Goal: Contribute content: Contribute content

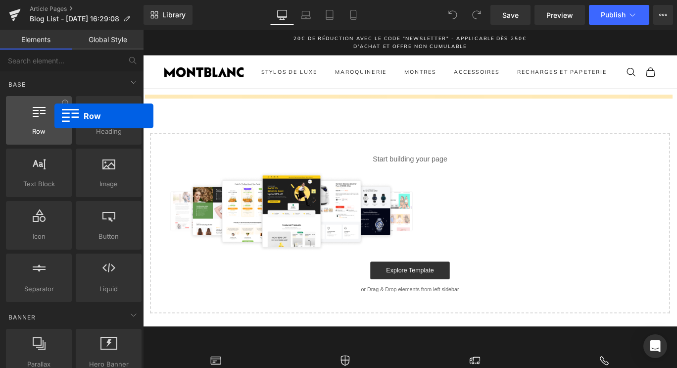
drag, startPoint x: 27, startPoint y: 122, endPoint x: 53, endPoint y: 115, distance: 27.6
click at [53, 115] on div at bounding box center [39, 115] width 60 height 22
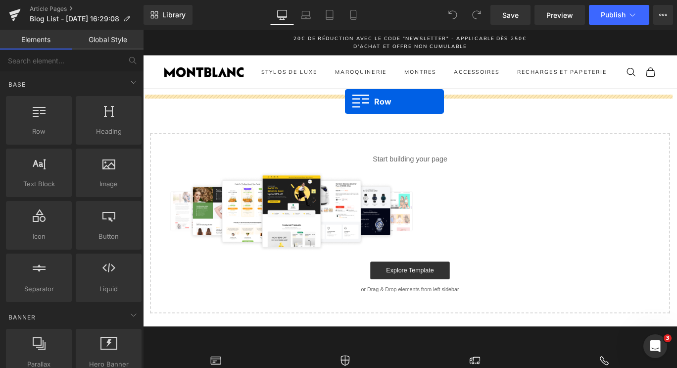
drag, startPoint x: 193, startPoint y: 159, endPoint x: 372, endPoint y: 110, distance: 185.8
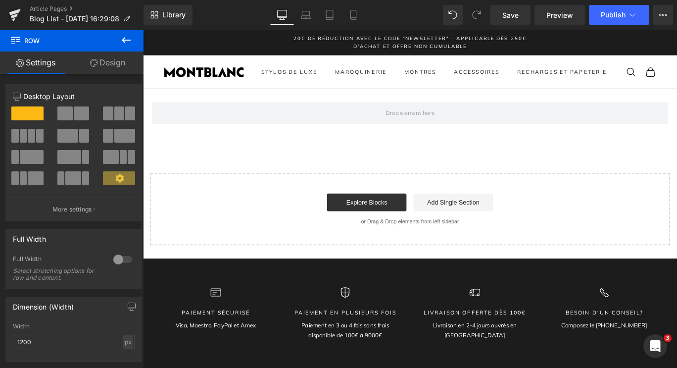
click at [129, 44] on icon at bounding box center [126, 40] width 12 height 12
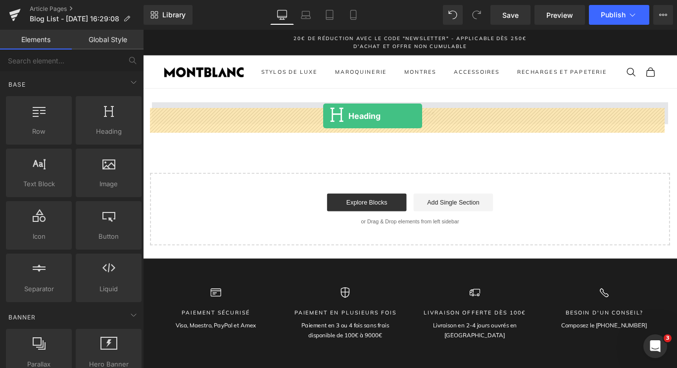
drag, startPoint x: 247, startPoint y: 154, endPoint x: 345, endPoint y: 126, distance: 101.8
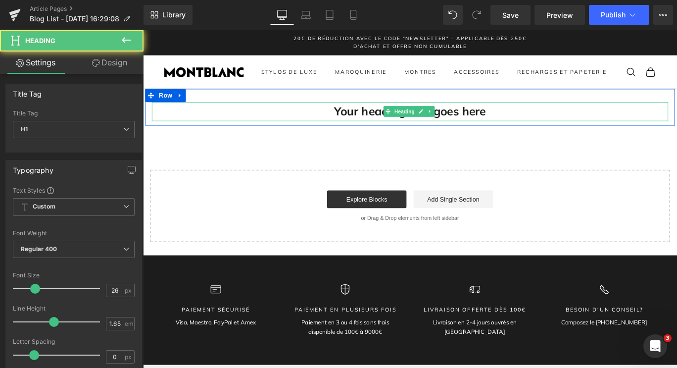
click at [391, 124] on h1 "Your heading text goes here" at bounding box center [442, 121] width 579 height 21
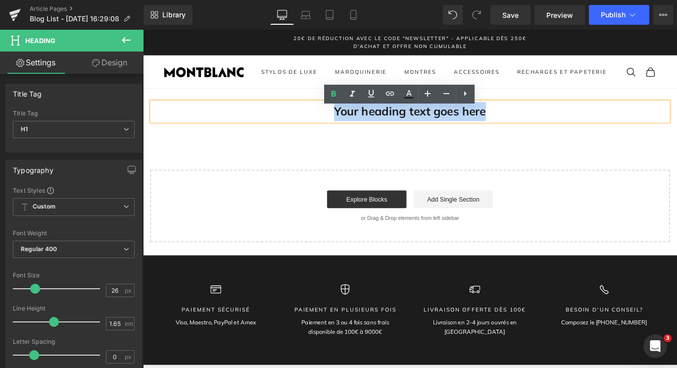
drag, startPoint x: 529, startPoint y: 121, endPoint x: 349, endPoint y: 129, distance: 180.4
click at [349, 129] on h1 "Your heading text goes here" at bounding box center [442, 121] width 579 height 21
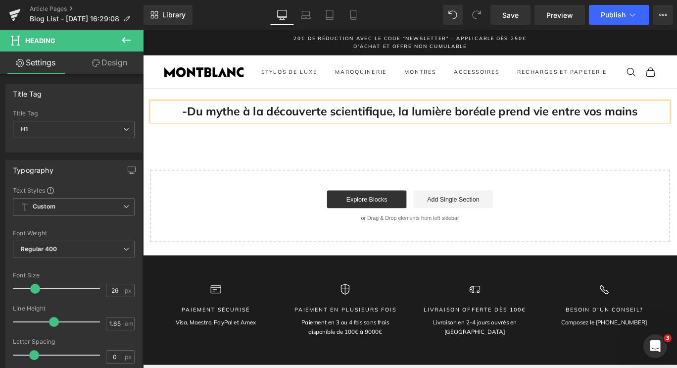
click at [187, 127] on h1 "-Du mythe à la découverte scientifique, la lumière boréale prend vie entre vos …" at bounding box center [442, 121] width 579 height 21
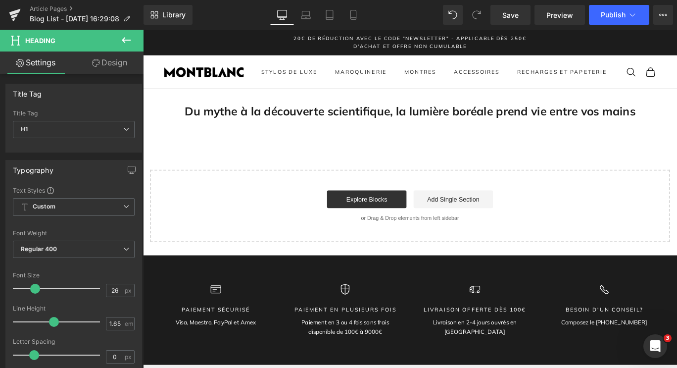
click at [125, 37] on icon at bounding box center [126, 40] width 12 height 12
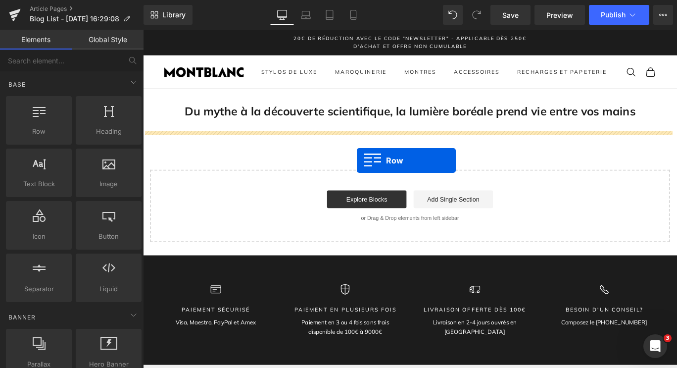
drag, startPoint x: 195, startPoint y: 159, endPoint x: 383, endPoint y: 172, distance: 188.6
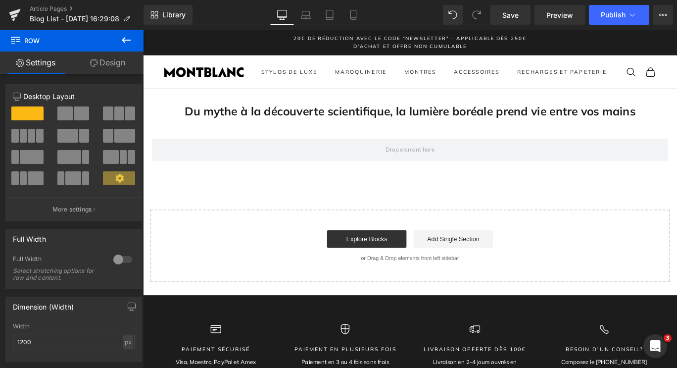
click at [130, 42] on icon at bounding box center [126, 40] width 12 height 12
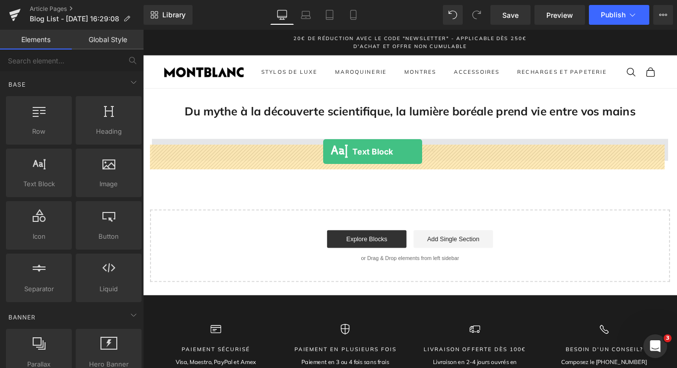
drag, startPoint x: 207, startPoint y: 200, endPoint x: 345, endPoint y: 166, distance: 142.2
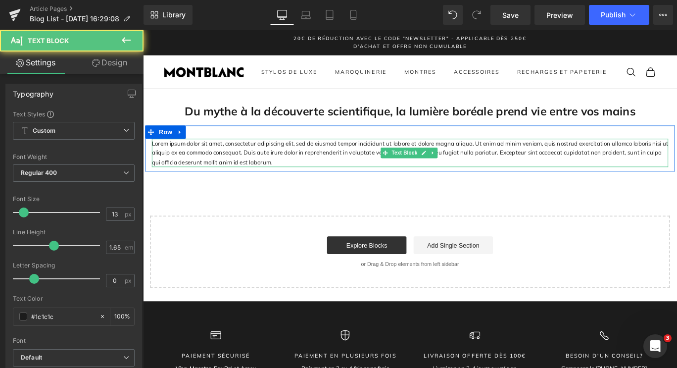
click at [368, 164] on p "Lorem ipsum dolor sit amet, consectetur adipiscing elit, sed do eiusmod tempor …" at bounding box center [442, 168] width 579 height 32
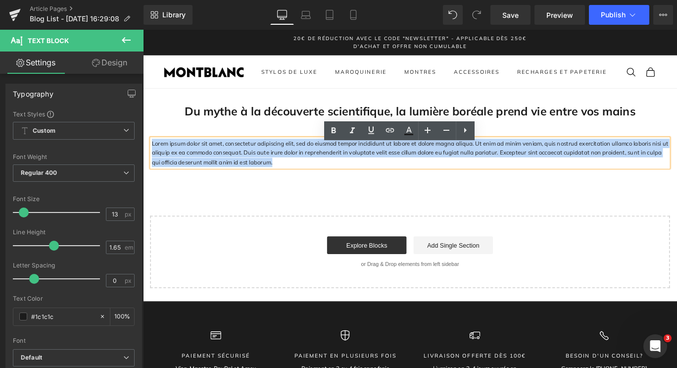
drag, startPoint x: 260, startPoint y: 184, endPoint x: 151, endPoint y: 164, distance: 111.6
click at [153, 164] on p "Lorem ipsum dolor sit amet, consectetur adipiscing elit, sed do eiusmod tempor …" at bounding box center [442, 168] width 579 height 32
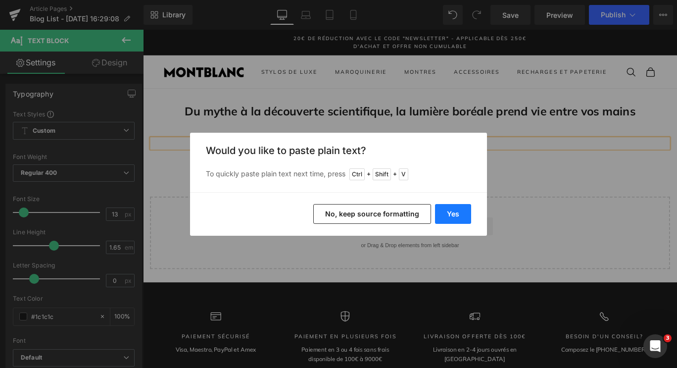
drag, startPoint x: 456, startPoint y: 211, endPoint x: 350, endPoint y: 203, distance: 106.8
click at [456, 211] on button "Yes" at bounding box center [453, 214] width 36 height 20
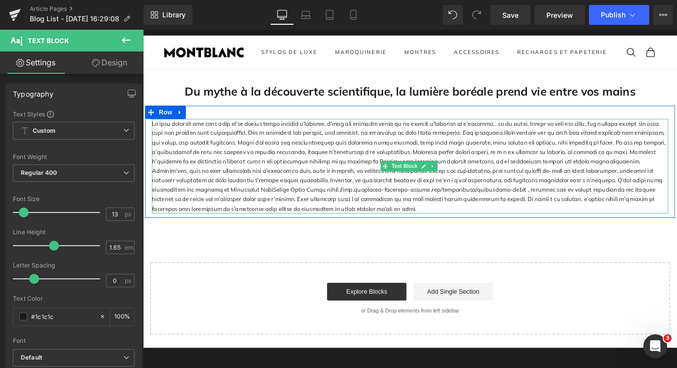
scroll to position [50, 0]
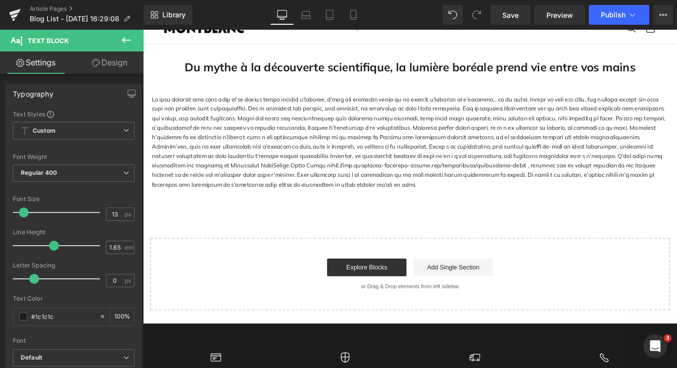
click at [368, 202] on p at bounding box center [442, 156] width 579 height 106
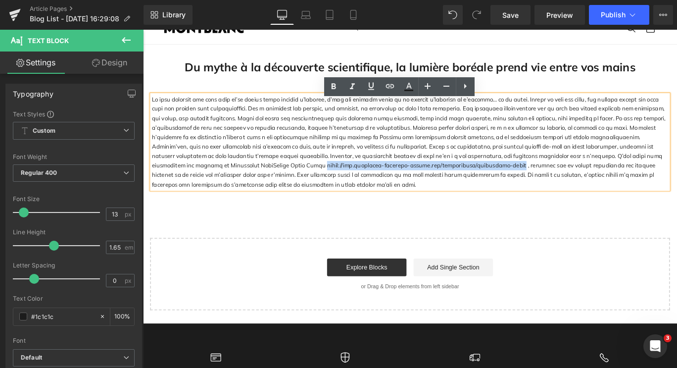
drag, startPoint x: 220, startPoint y: 189, endPoint x: 426, endPoint y: 189, distance: 205.5
click at [426, 189] on p at bounding box center [442, 156] width 579 height 106
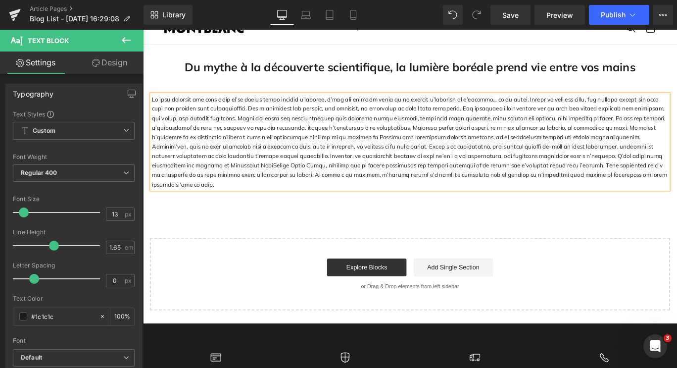
click at [201, 185] on p at bounding box center [442, 156] width 579 height 106
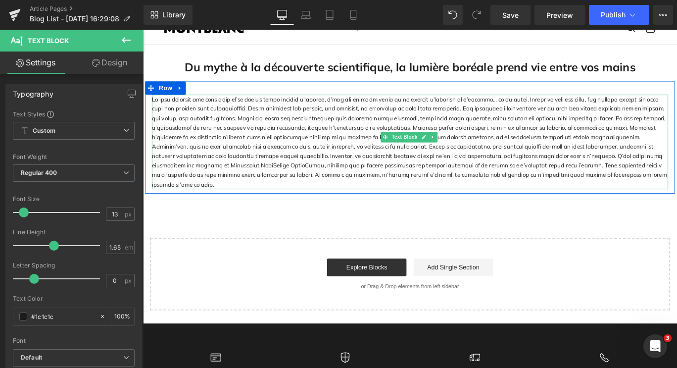
click at [214, 188] on p at bounding box center [442, 156] width 579 height 106
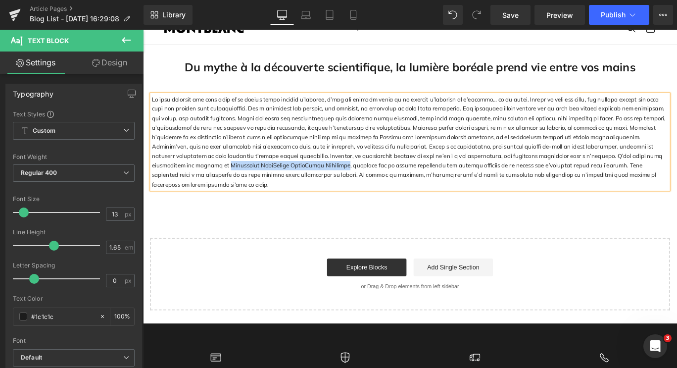
drag, startPoint x: 210, startPoint y: 190, endPoint x: 666, endPoint y: 176, distance: 456.3
click at [666, 176] on p at bounding box center [442, 156] width 579 height 106
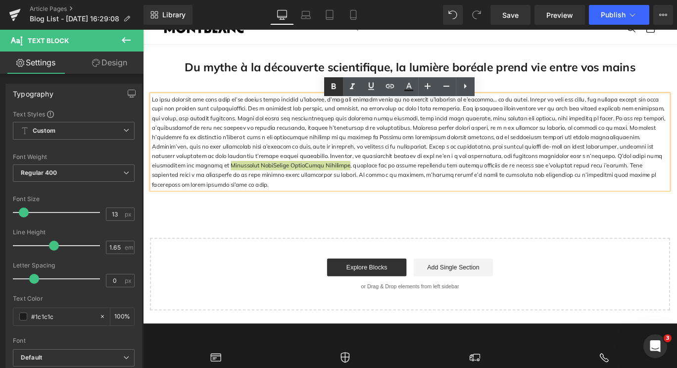
click at [334, 87] on icon at bounding box center [334, 87] width 12 height 12
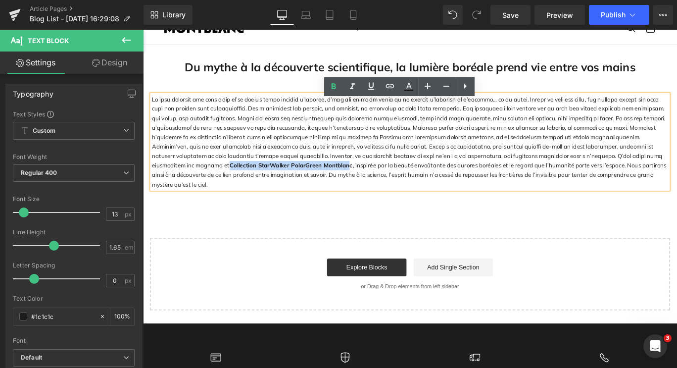
drag, startPoint x: 252, startPoint y: 191, endPoint x: 667, endPoint y: 175, distance: 415.3
click at [378, 178] on strong "Collection StarWalker PolarGreen Montblanc" at bounding box center [309, 182] width 138 height 8
click at [391, 93] on link at bounding box center [390, 86] width 19 height 19
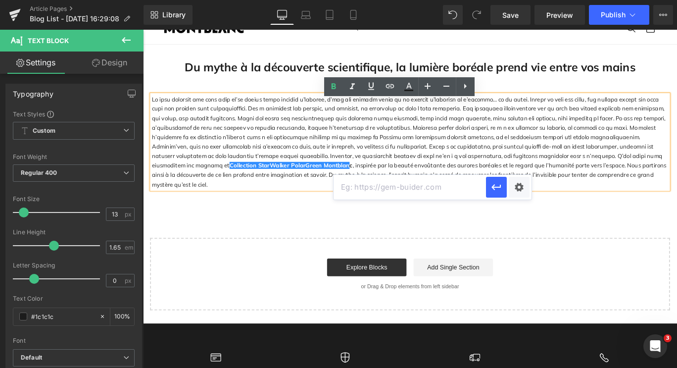
click at [411, 184] on input "text" at bounding box center [410, 187] width 153 height 25
paste input "[URL][DOMAIN_NAME]"
type input "[URL][DOMAIN_NAME]"
click at [498, 189] on icon "button" at bounding box center [497, 187] width 12 height 12
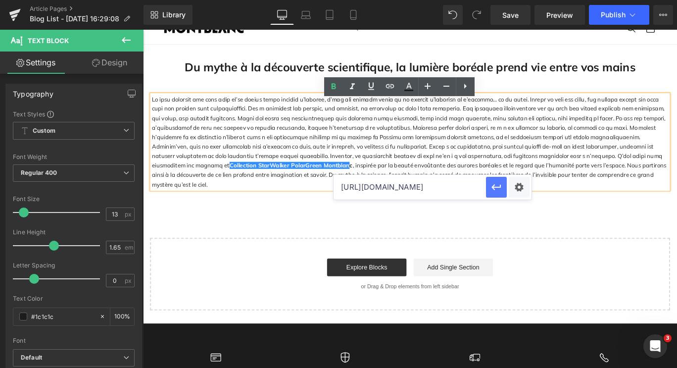
scroll to position [0, 0]
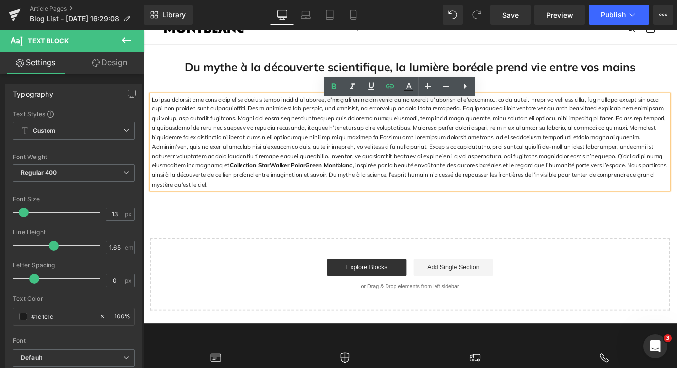
click at [375, 218] on div "Du mythe à la découverte scientifique, la lumière boréale prend vie entre vos m…" at bounding box center [442, 196] width 599 height 298
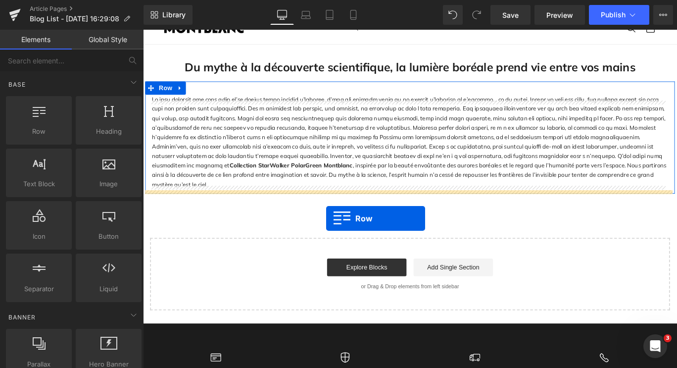
drag, startPoint x: 176, startPoint y: 165, endPoint x: 349, endPoint y: 241, distance: 188.9
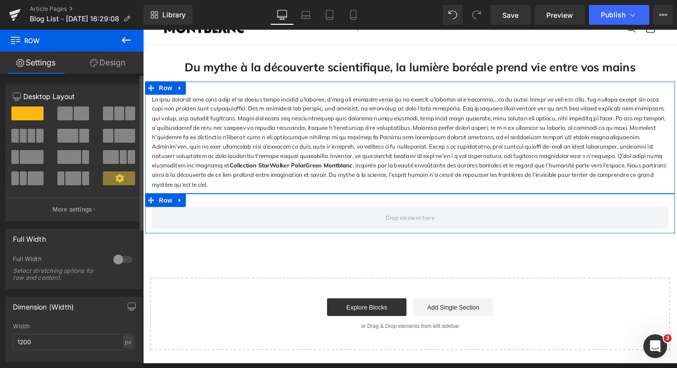
click at [114, 138] on span at bounding box center [124, 136] width 21 height 14
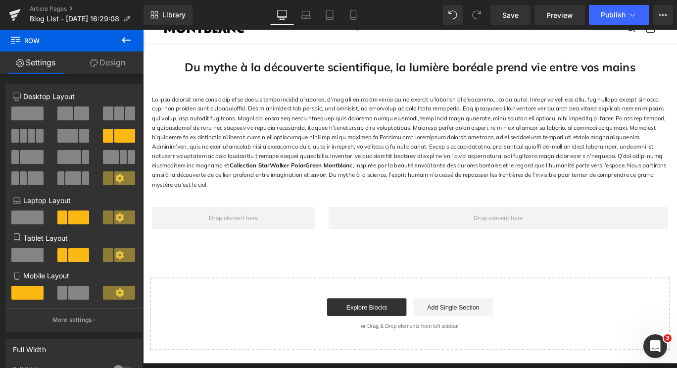
click at [120, 43] on button at bounding box center [126, 41] width 35 height 22
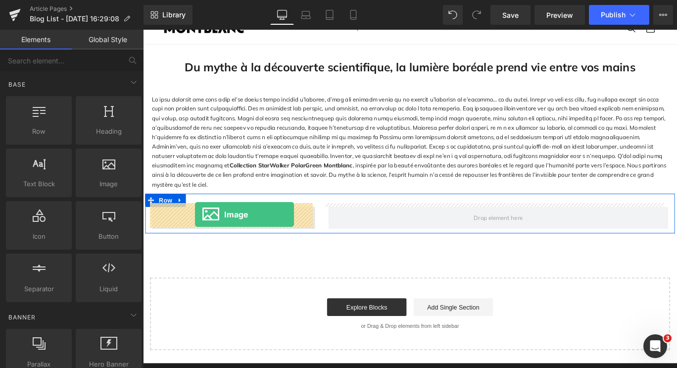
drag, startPoint x: 149, startPoint y: 211, endPoint x: 203, endPoint y: 238, distance: 60.7
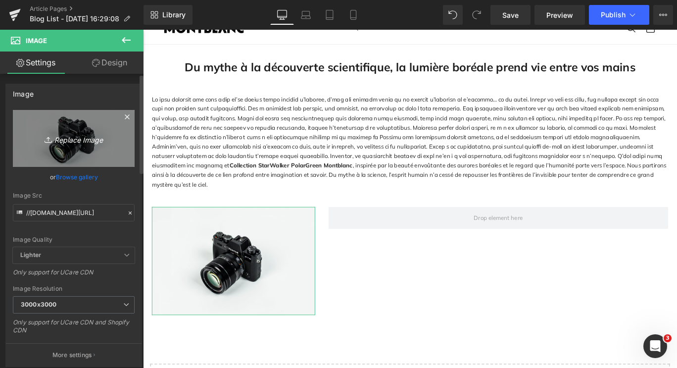
click at [64, 134] on icon "Replace Image" at bounding box center [73, 138] width 79 height 12
type input "C:\fakepath\Image1.jpg"
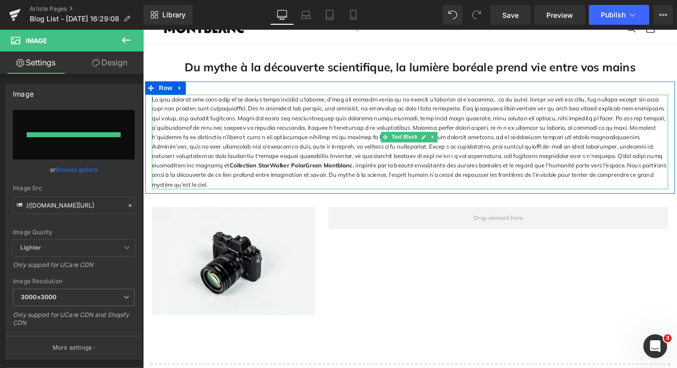
type input "[URL][DOMAIN_NAME]"
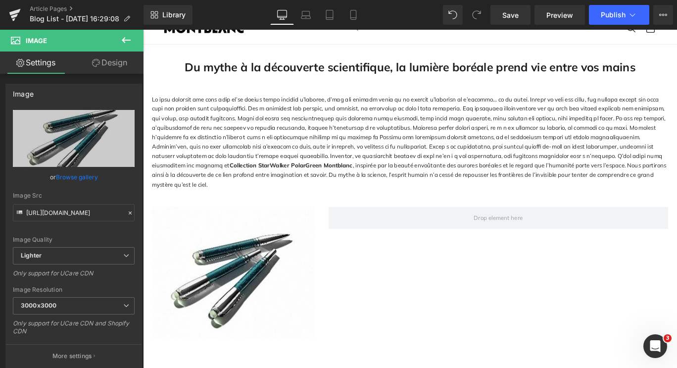
click at [130, 42] on icon at bounding box center [126, 40] width 12 height 12
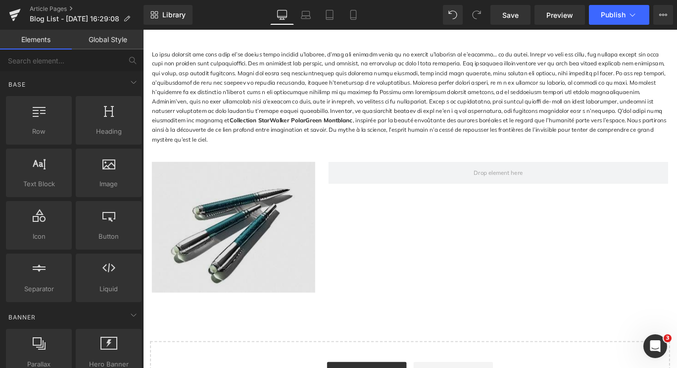
scroll to position [149, 0]
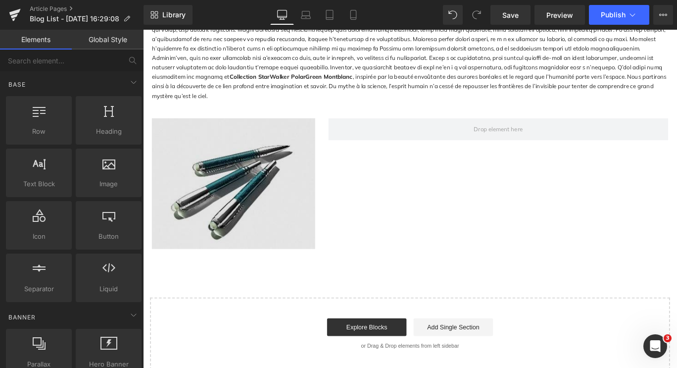
click at [260, 184] on img at bounding box center [244, 202] width 183 height 147
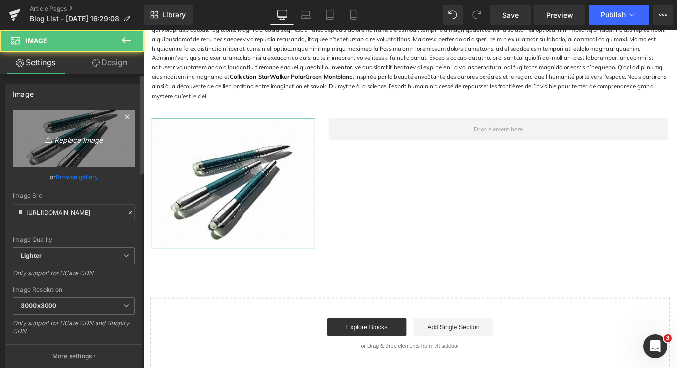
click at [74, 126] on link "Replace Image" at bounding box center [74, 138] width 122 height 57
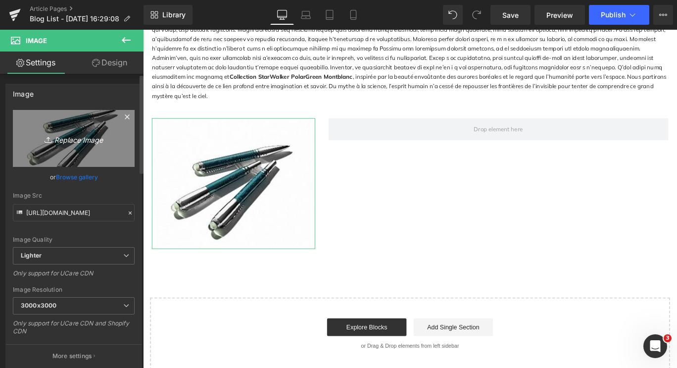
type input "C:\fakepath\43c0591ac9503686602c23486bbe744d.jpg"
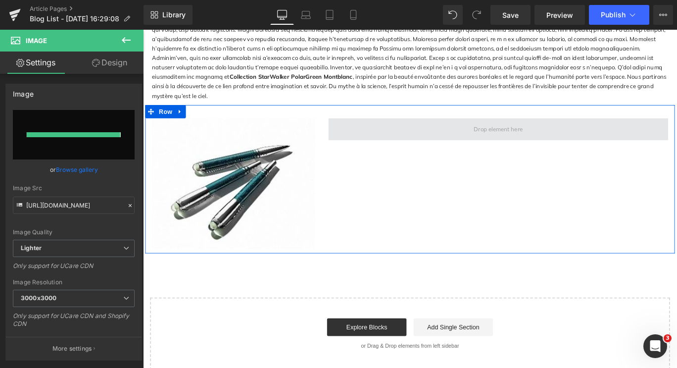
type input "[URL][DOMAIN_NAME]"
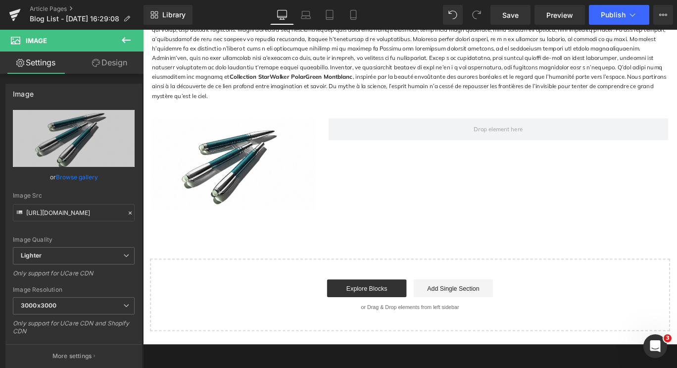
click at [125, 36] on icon at bounding box center [126, 40] width 12 height 12
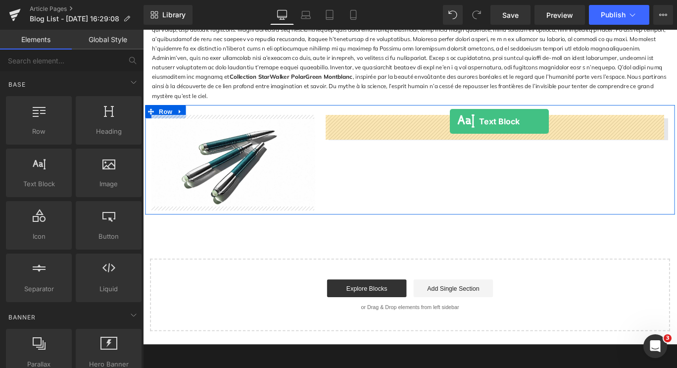
drag, startPoint x: 178, startPoint y: 197, endPoint x: 487, endPoint y: 133, distance: 315.6
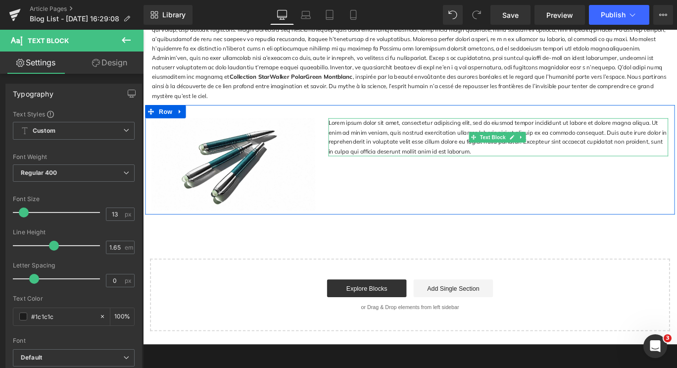
click at [381, 153] on p "Lorem ipsum dolor sit amet, consectetur adipiscing elit, sed do eiusmod tempor …" at bounding box center [541, 150] width 381 height 43
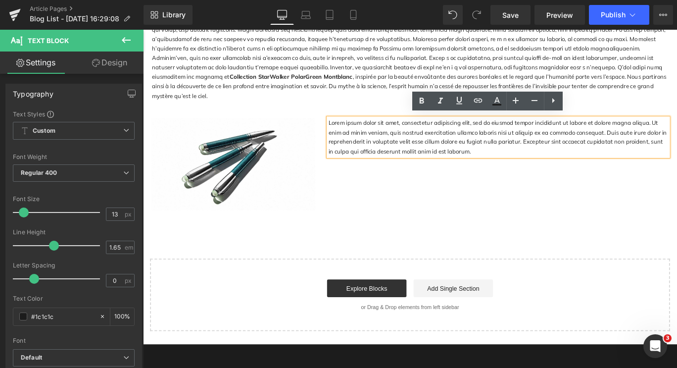
drag, startPoint x: 510, startPoint y: 161, endPoint x: 347, endPoint y: 127, distance: 166.4
click at [351, 129] on div "Lorem ipsum dolor sit amet, consectetur adipiscing elit, sed do eiusmod tempor …" at bounding box center [541, 150] width 381 height 43
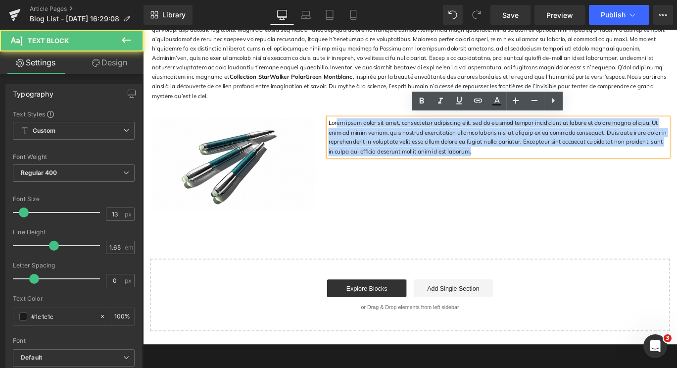
drag, startPoint x: 501, startPoint y: 160, endPoint x: 350, endPoint y: 128, distance: 154.5
click at [356, 129] on p "Lorem ipsum dolor sit amet, consectetur adipiscing elit, sed do eiusmod tempor …" at bounding box center [541, 150] width 381 height 43
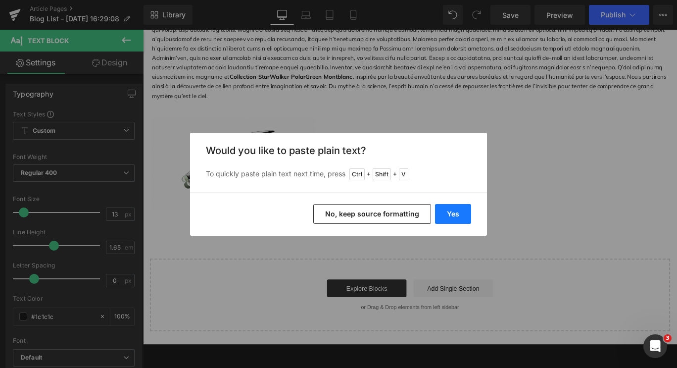
click at [467, 207] on button "Yes" at bounding box center [453, 214] width 36 height 20
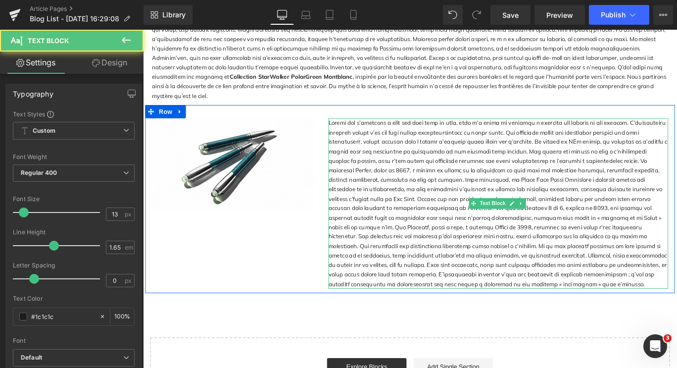
click at [611, 305] on div at bounding box center [541, 224] width 381 height 191
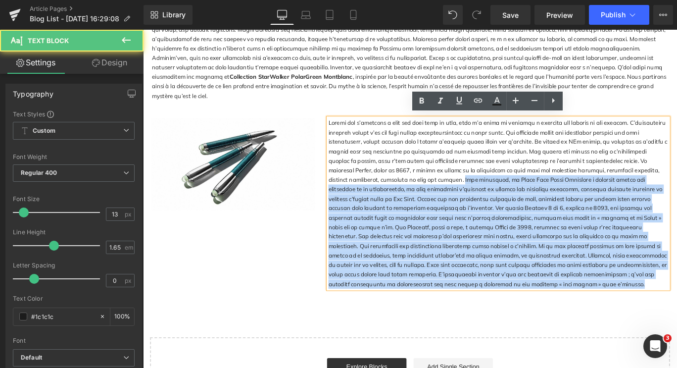
drag, startPoint x: 465, startPoint y: 194, endPoint x: 603, endPoint y: 319, distance: 186.9
click at [603, 319] on div at bounding box center [541, 224] width 381 height 191
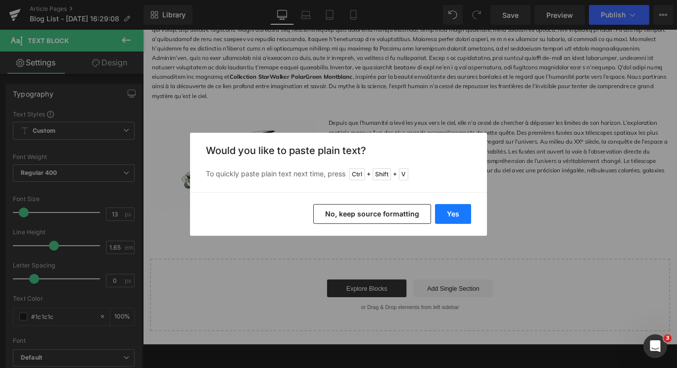
click at [452, 215] on button "Yes" at bounding box center [453, 214] width 36 height 20
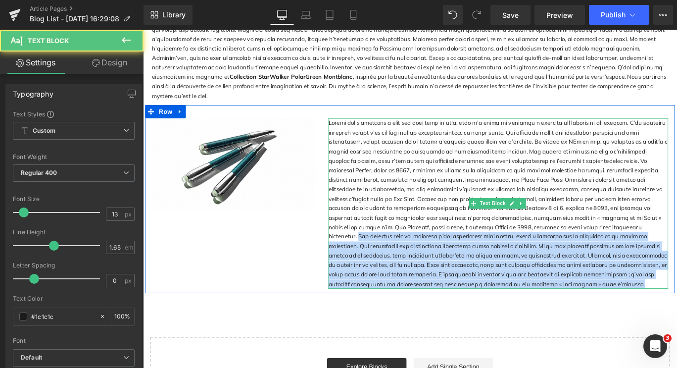
drag, startPoint x: 644, startPoint y: 247, endPoint x: 675, endPoint y: 310, distance: 70.2
click at [675, 310] on div at bounding box center [541, 224] width 381 height 191
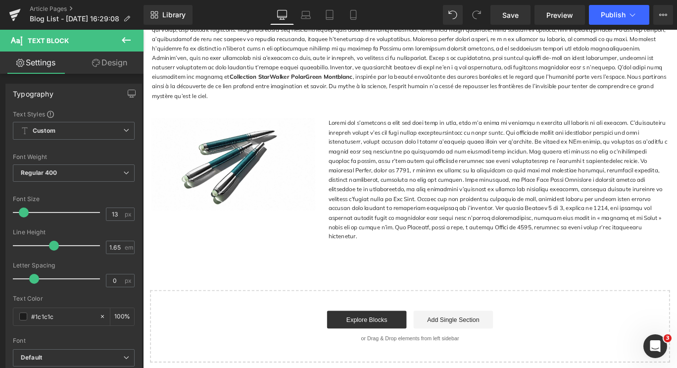
click at [129, 44] on icon at bounding box center [126, 40] width 12 height 12
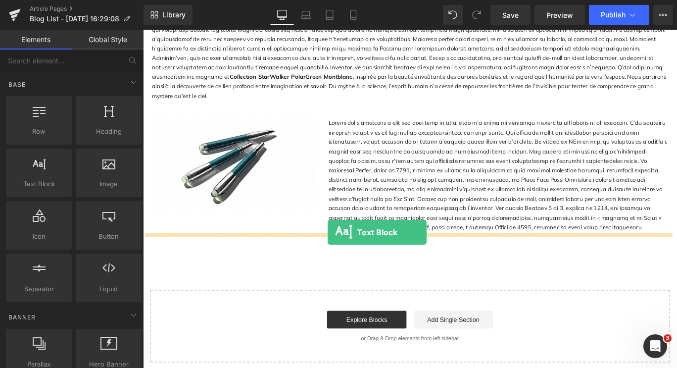
drag, startPoint x: 190, startPoint y: 201, endPoint x: 350, endPoint y: 257, distance: 169.6
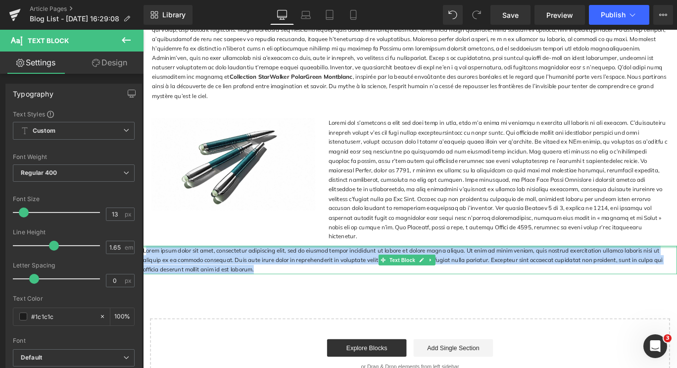
drag, startPoint x: 249, startPoint y: 284, endPoint x: 146, endPoint y: 258, distance: 105.7
click at [146, 272] on div "Lorem ipsum dolor sit amet, consectetur adipiscing elit, sed do eiusmod tempor …" at bounding box center [442, 288] width 599 height 32
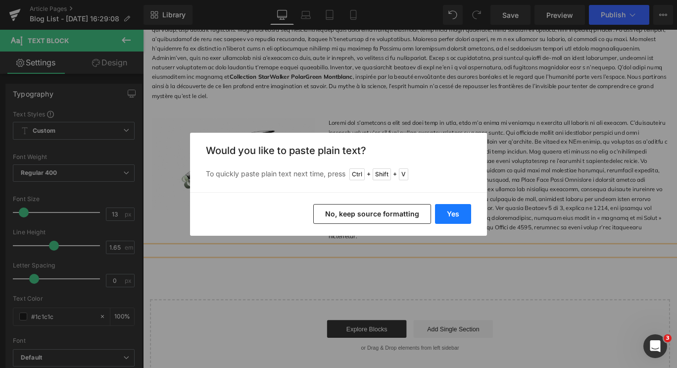
click at [460, 214] on button "Yes" at bounding box center [453, 214] width 36 height 20
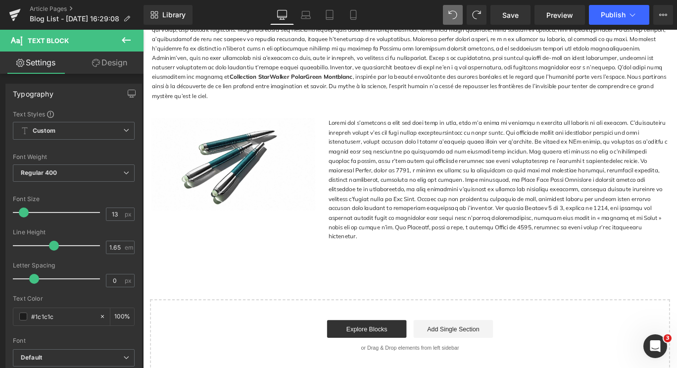
click at [120, 38] on icon at bounding box center [126, 40] width 12 height 12
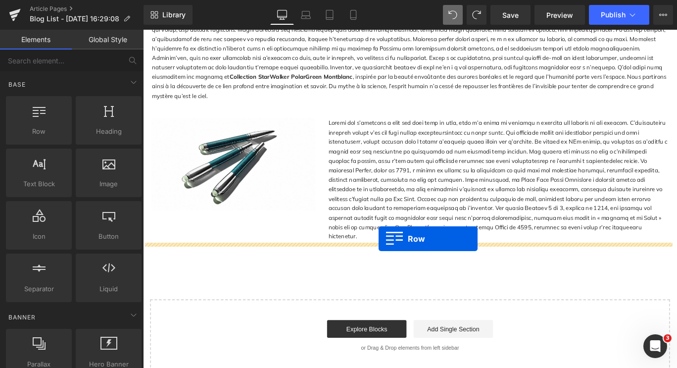
drag, startPoint x: 191, startPoint y: 149, endPoint x: 408, endPoint y: 264, distance: 245.4
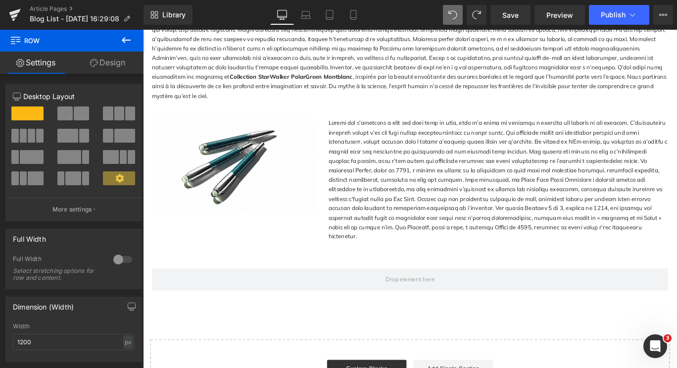
click at [124, 37] on icon at bounding box center [126, 40] width 12 height 12
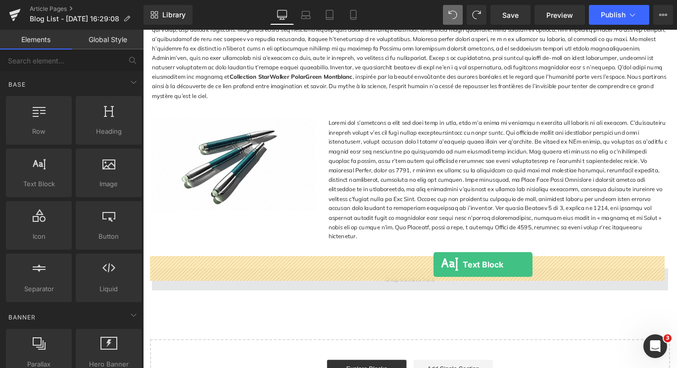
drag, startPoint x: 194, startPoint y: 201, endPoint x: 469, endPoint y: 293, distance: 290.3
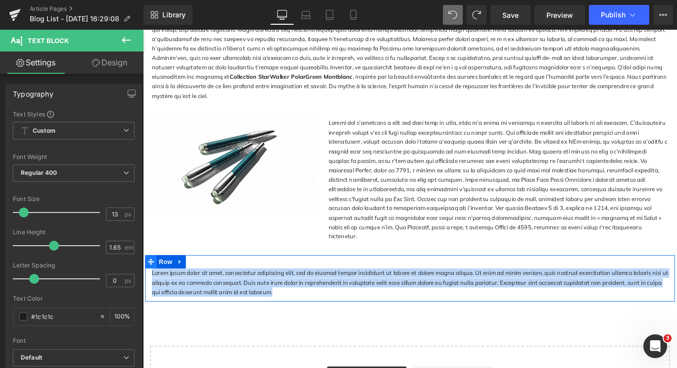
drag, startPoint x: 296, startPoint y: 305, endPoint x: 151, endPoint y: 278, distance: 147.5
click at [151, 283] on div "Lorem ipsum dolor sit amet, consectetur adipiscing elit, sed do eiusmod tempor …" at bounding box center [443, 309] width 594 height 52
paste div
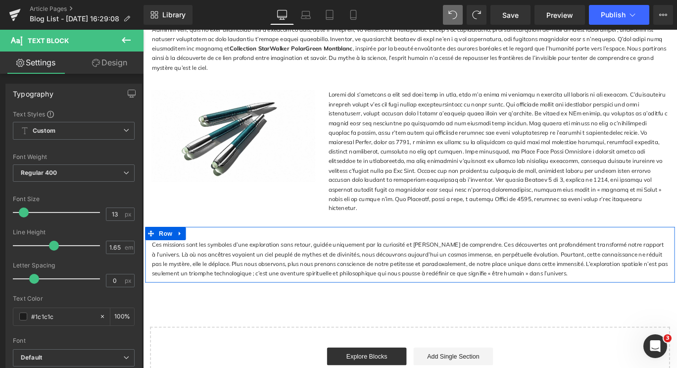
scroll to position [198, 0]
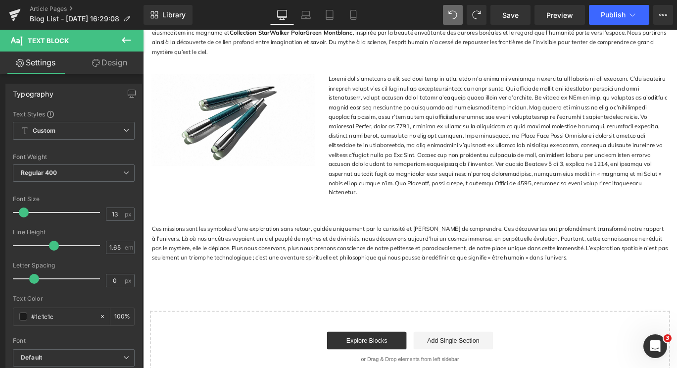
click at [124, 44] on icon at bounding box center [126, 40] width 12 height 12
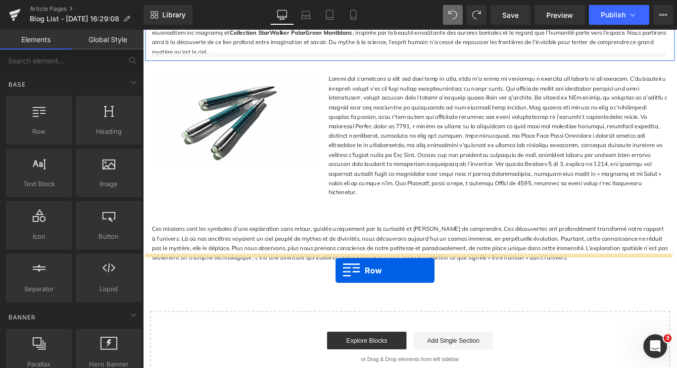
drag, startPoint x: 197, startPoint y: 156, endPoint x: 359, endPoint y: 300, distance: 216.5
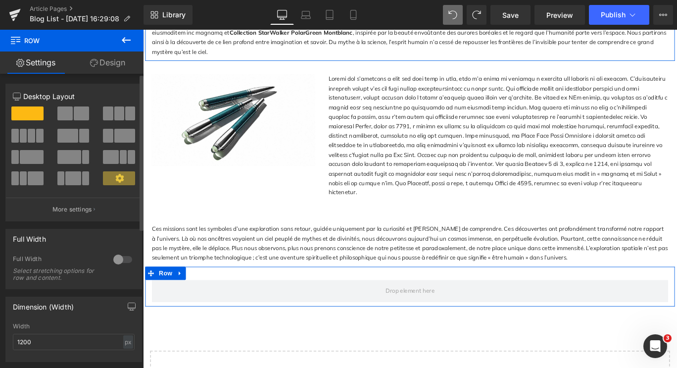
click at [117, 119] on span at bounding box center [119, 113] width 10 height 14
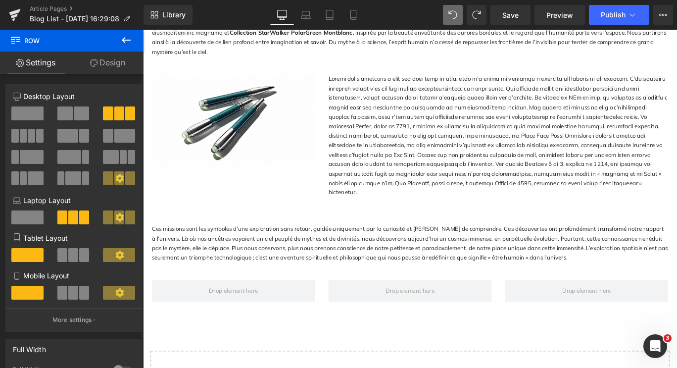
click at [126, 41] on icon at bounding box center [126, 40] width 9 height 6
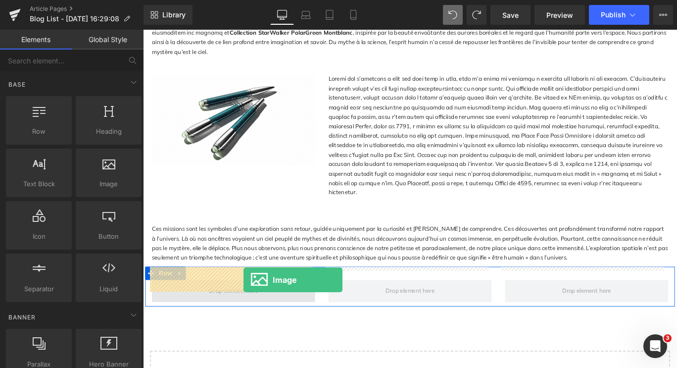
drag, startPoint x: 257, startPoint y: 209, endPoint x: 256, endPoint y: 310, distance: 101.0
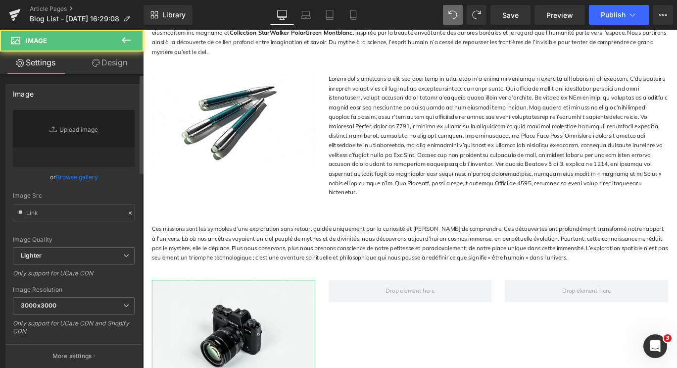
type input "//[DOMAIN_NAME][URL]"
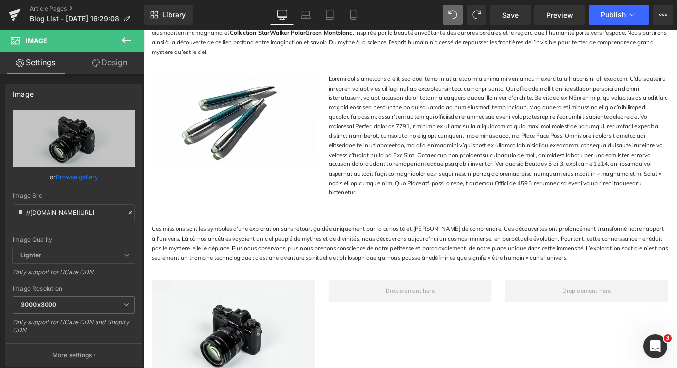
click at [119, 40] on button at bounding box center [126, 41] width 35 height 22
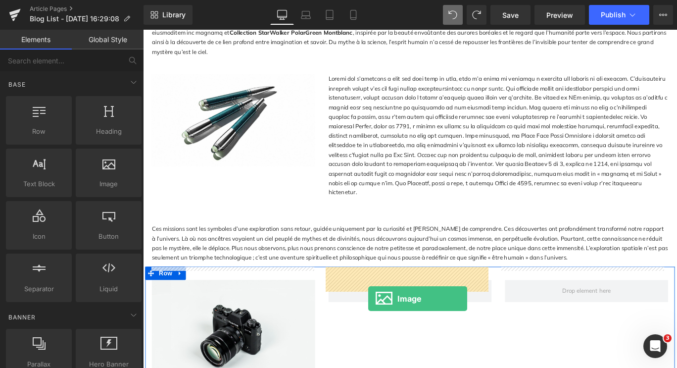
drag, startPoint x: 245, startPoint y: 207, endPoint x: 422, endPoint y: 333, distance: 217.7
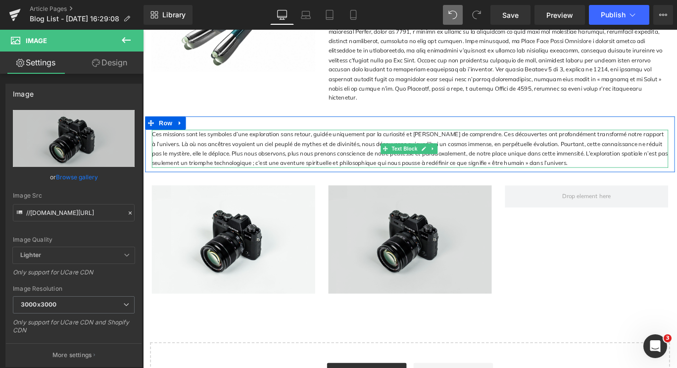
scroll to position [347, 0]
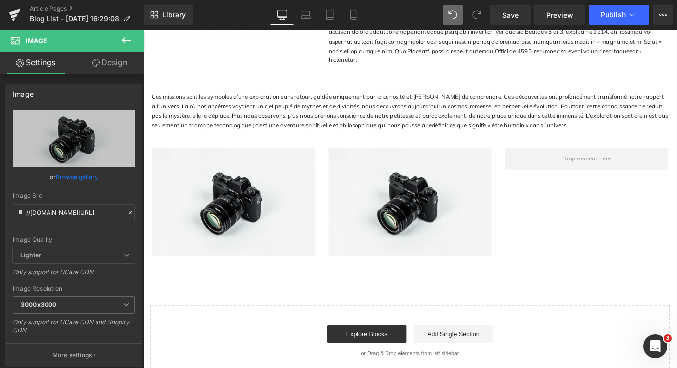
click at [133, 35] on button at bounding box center [126, 41] width 35 height 22
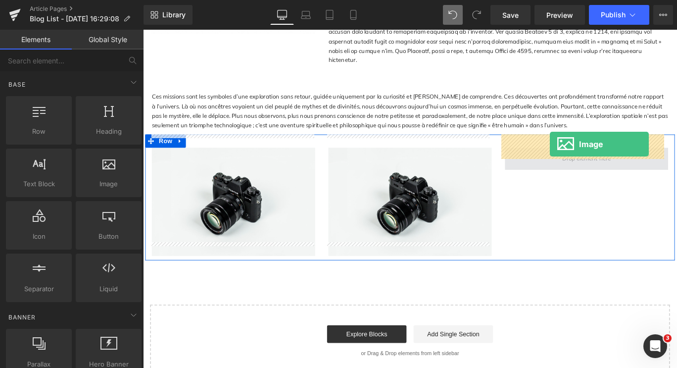
drag, startPoint x: 250, startPoint y: 205, endPoint x: 600, endPoint y: 158, distance: 352.8
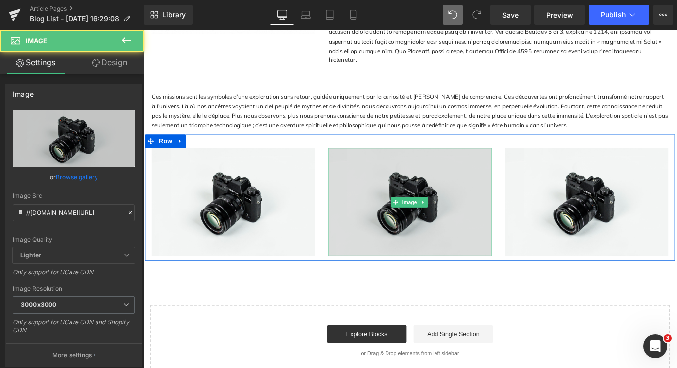
click at [486, 205] on img at bounding box center [442, 222] width 183 height 121
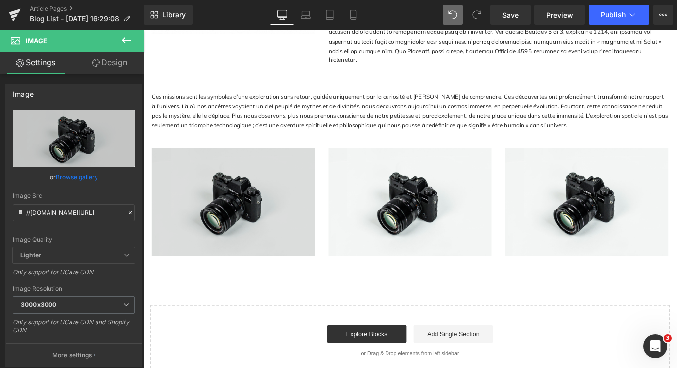
click at [220, 189] on img at bounding box center [244, 222] width 183 height 121
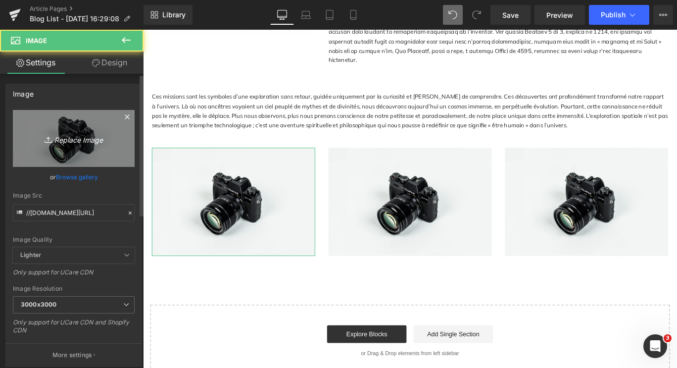
click at [75, 137] on icon "Replace Image" at bounding box center [73, 138] width 79 height 12
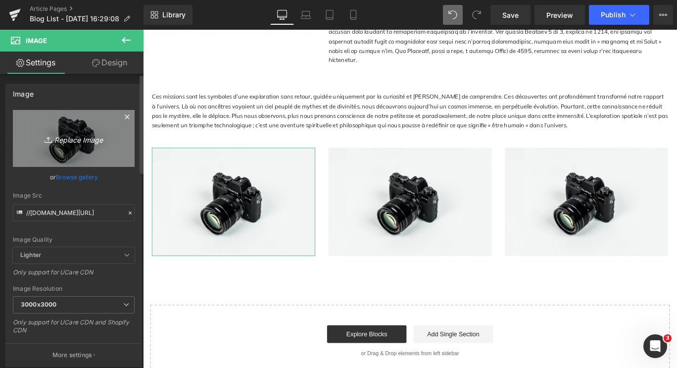
type input "C:\fakepath\stylo-plumemontblancstylo-plume-starwalker-polargreen-doue-826684_1…"
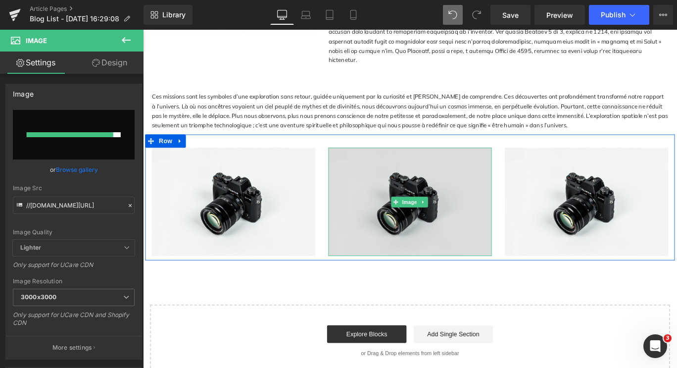
type input "[URL][DOMAIN_NAME]"
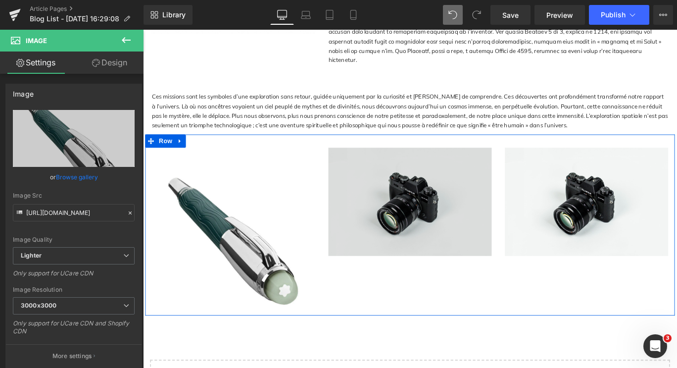
click at [358, 224] on img at bounding box center [442, 222] width 183 height 121
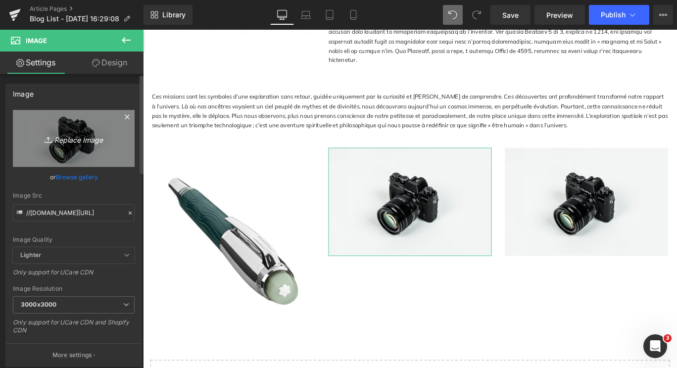
click at [99, 144] on icon "Replace Image" at bounding box center [73, 138] width 79 height 12
type input "C:\fakepath\94ceb4e52eb4dfa7fe16c827b35ac830.jpg"
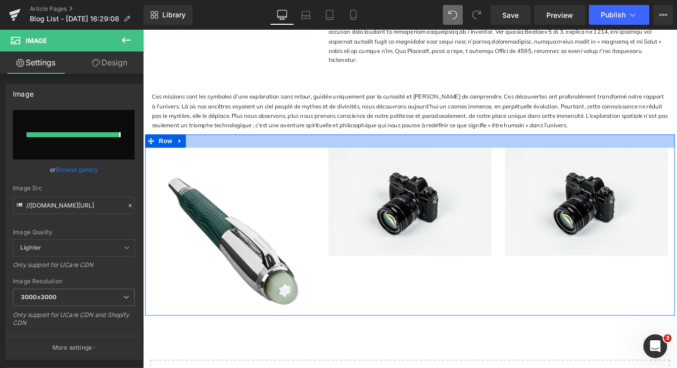
type input "[URL][DOMAIN_NAME]"
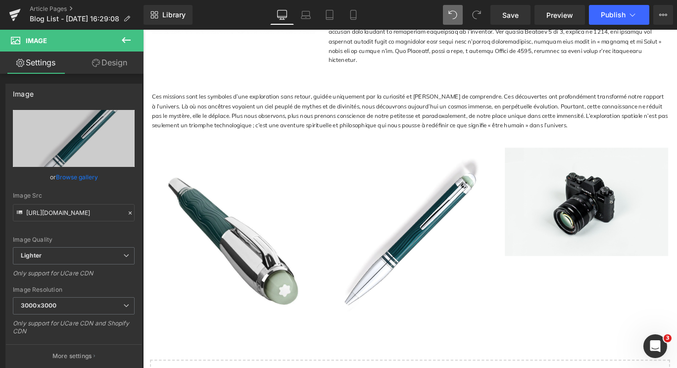
click at [124, 41] on icon at bounding box center [126, 40] width 12 height 12
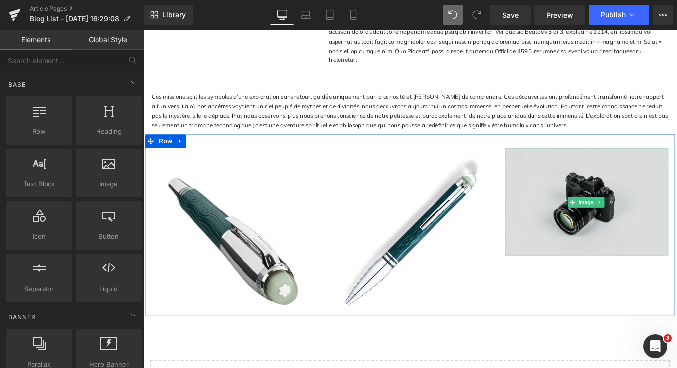
click at [633, 217] on span "Image" at bounding box center [640, 223] width 21 height 12
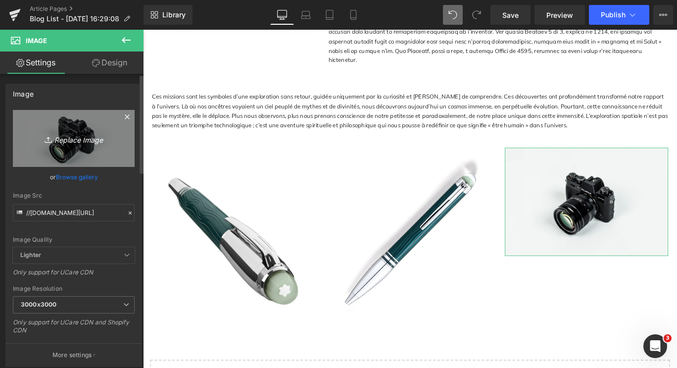
click at [69, 140] on icon "Replace Image" at bounding box center [73, 138] width 79 height 12
type input "C:\fakepath\fa0e28162c1bc3430050d5f5053d955a.jpg"
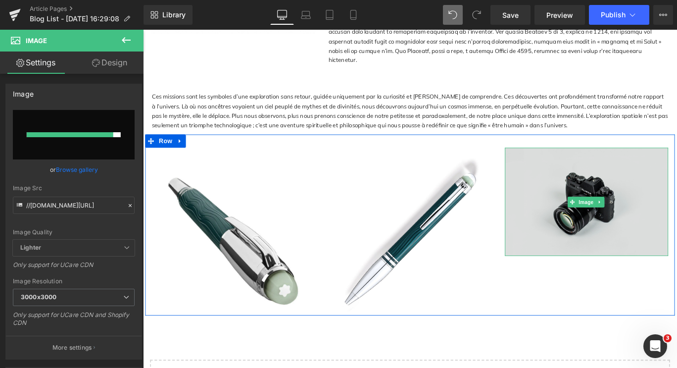
type input "[URL][DOMAIN_NAME]"
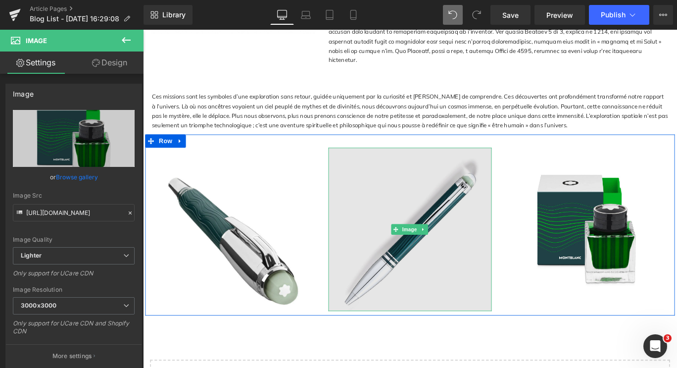
click at [380, 184] on img at bounding box center [442, 253] width 183 height 183
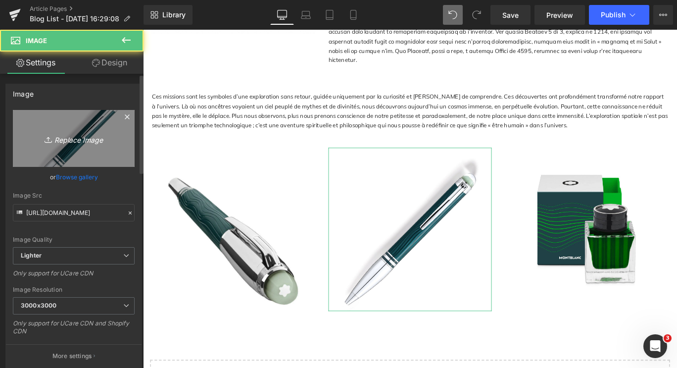
click at [54, 136] on icon "Replace Image" at bounding box center [73, 138] width 79 height 12
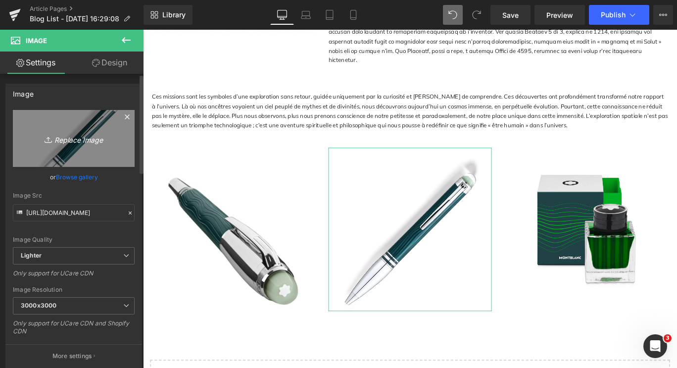
type input "C:\fakepath\fa0e28162c1bc3430050d5f5053d955a.jpg"
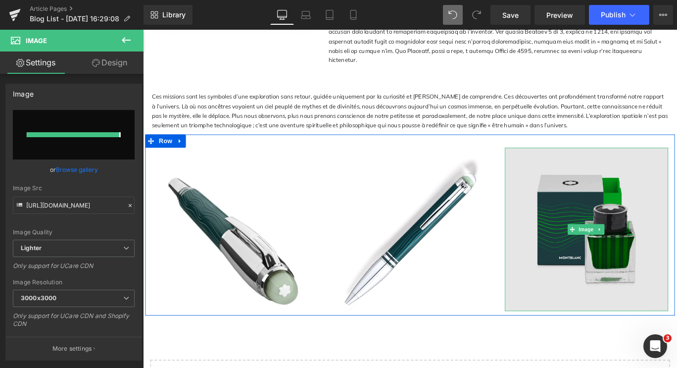
type input "[URL][DOMAIN_NAME]"
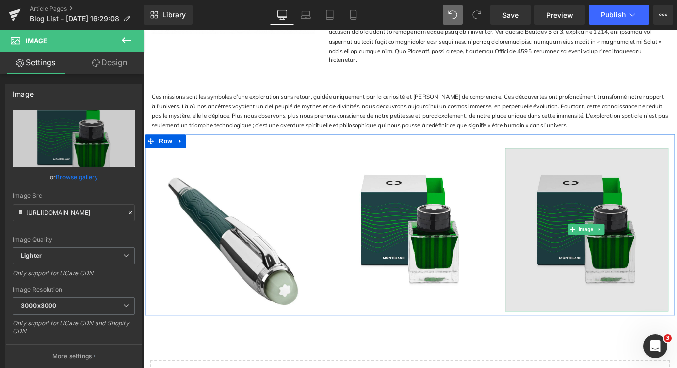
click at [671, 207] on img at bounding box center [640, 253] width 183 height 183
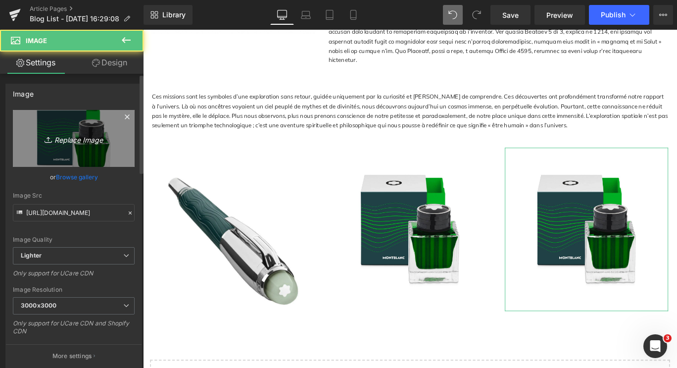
click at [72, 136] on icon "Replace Image" at bounding box center [73, 138] width 79 height 12
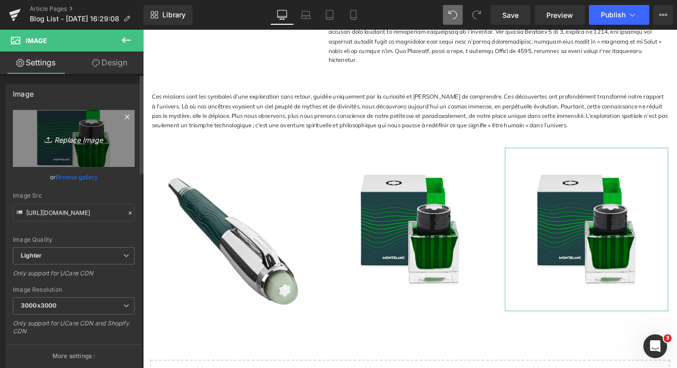
type input "C:\fakepath\94ceb4e52eb4dfa7fe16c827b35ac830.jpg"
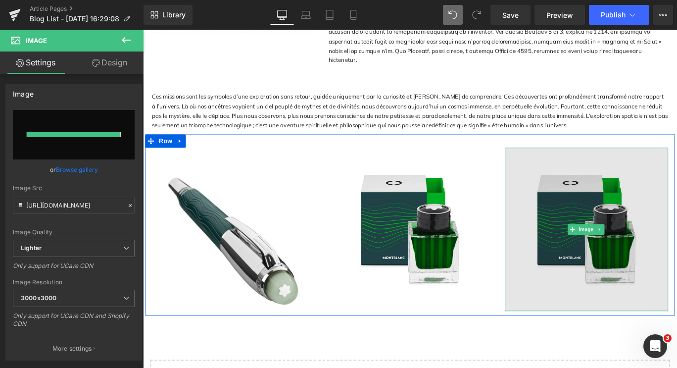
type input "[URL][DOMAIN_NAME]"
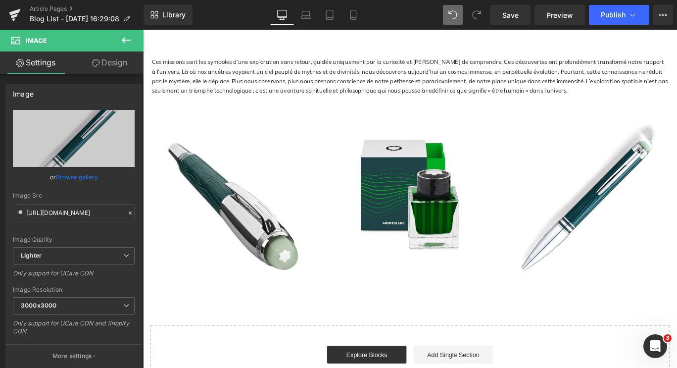
scroll to position [446, 0]
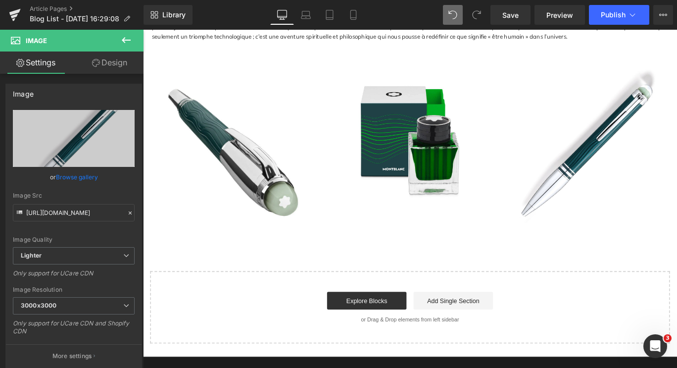
click at [129, 35] on icon at bounding box center [126, 40] width 12 height 12
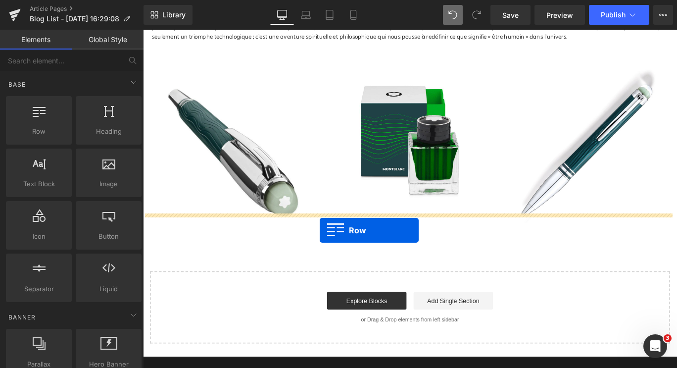
drag, startPoint x: 190, startPoint y: 153, endPoint x: 341, endPoint y: 255, distance: 182.0
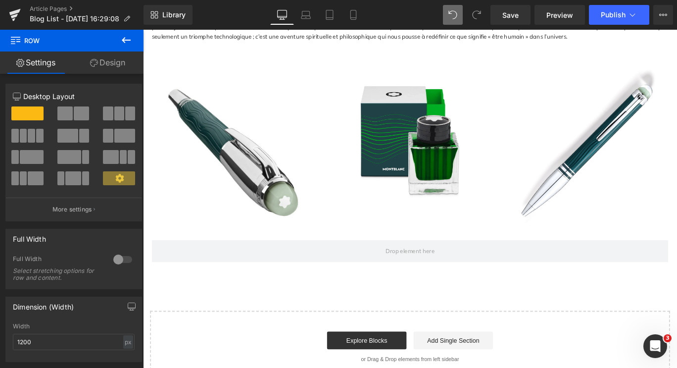
click at [133, 40] on button at bounding box center [126, 41] width 35 height 22
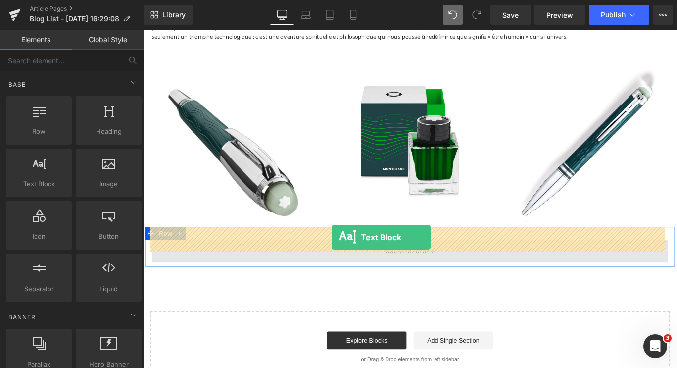
drag, startPoint x: 197, startPoint y: 200, endPoint x: 355, endPoint y: 262, distance: 169.8
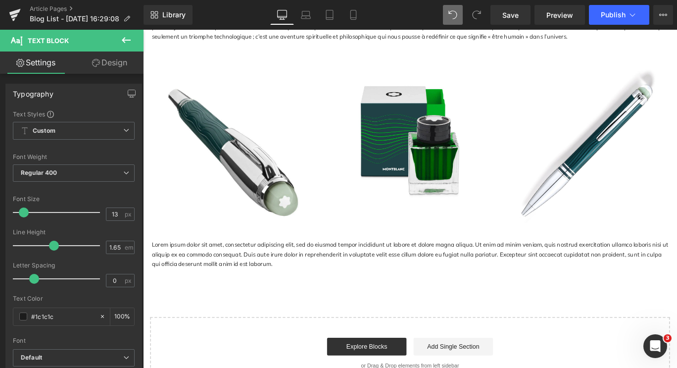
click at [261, 266] on p "Lorem ipsum dolor sit amet, consectetur adipiscing elit, sed do eiusmod tempor …" at bounding box center [442, 282] width 579 height 32
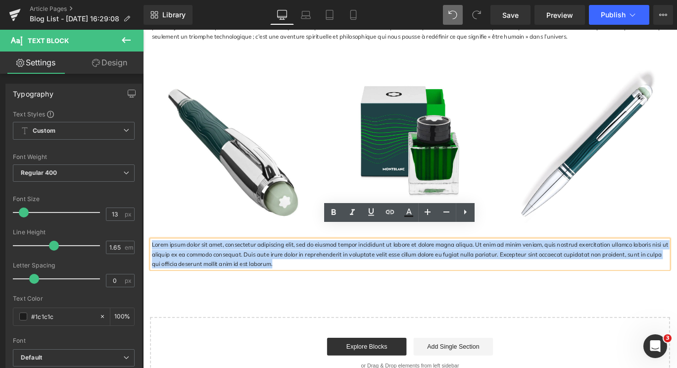
drag, startPoint x: 281, startPoint y: 277, endPoint x: 144, endPoint y: 252, distance: 139.5
click at [146, 266] on div "Lorem ipsum dolor sit amet, consectetur adipiscing elit, sed do eiusmod tempor …" at bounding box center [443, 282] width 594 height 32
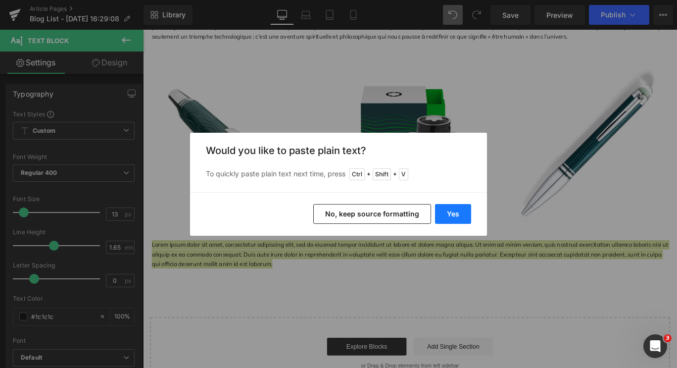
click at [447, 211] on button "Yes" at bounding box center [453, 214] width 36 height 20
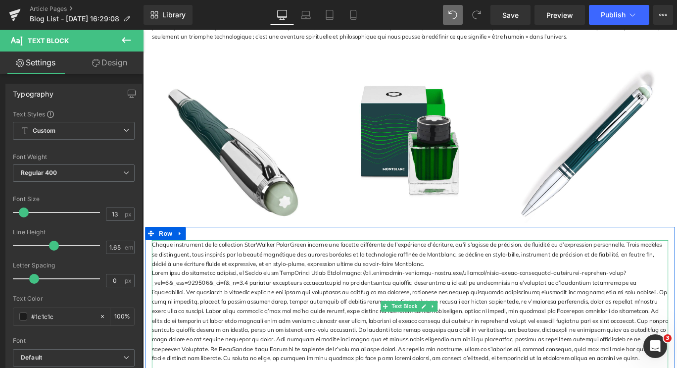
click at [441, 276] on p "Chaque instrument de la collection StarWalker PolarGreen incarne une facette di…" at bounding box center [442, 282] width 579 height 32
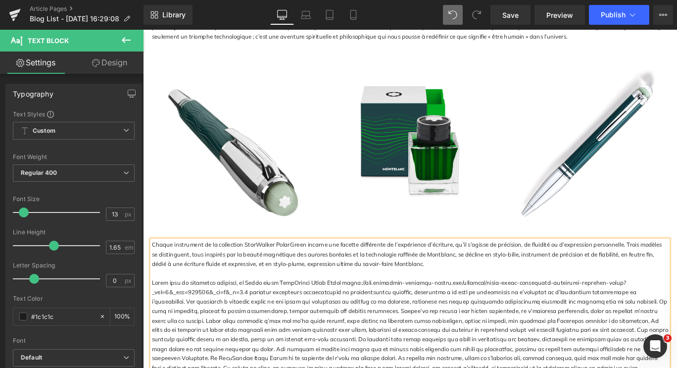
scroll to position [545, 0]
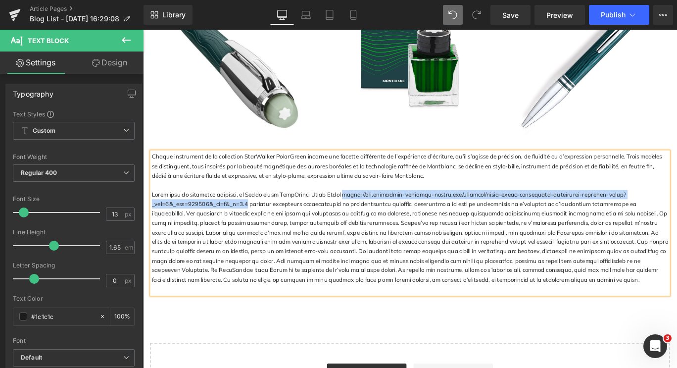
drag, startPoint x: 259, startPoint y: 210, endPoint x: 353, endPoint y: 201, distance: 94.0
click at [353, 209] on p at bounding box center [442, 262] width 579 height 106
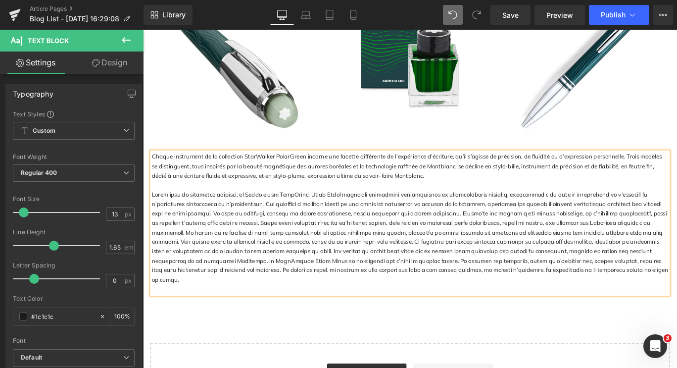
click at [333, 209] on p at bounding box center [442, 262] width 579 height 106
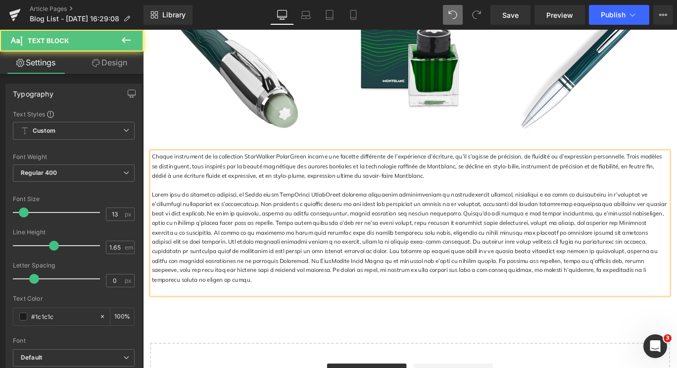
click at [283, 209] on p at bounding box center [442, 262] width 579 height 106
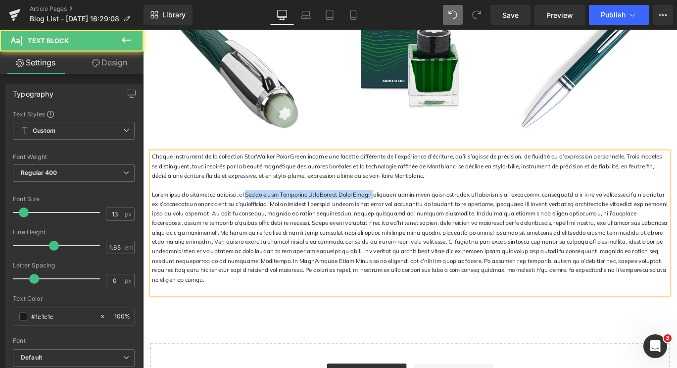
drag, startPoint x: 254, startPoint y: 199, endPoint x: 383, endPoint y: 195, distance: 128.8
click at [383, 209] on p at bounding box center [442, 262] width 579 height 106
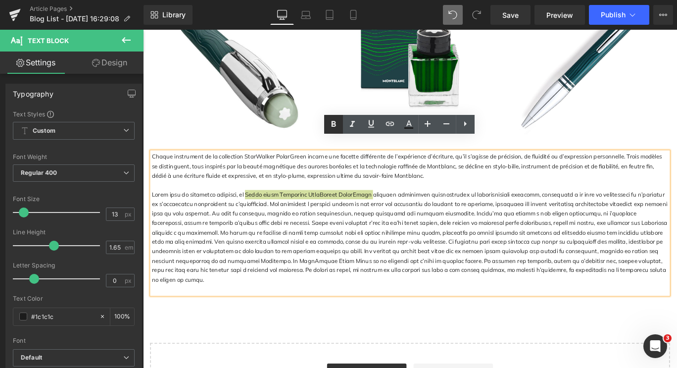
click at [338, 123] on icon at bounding box center [334, 124] width 12 height 12
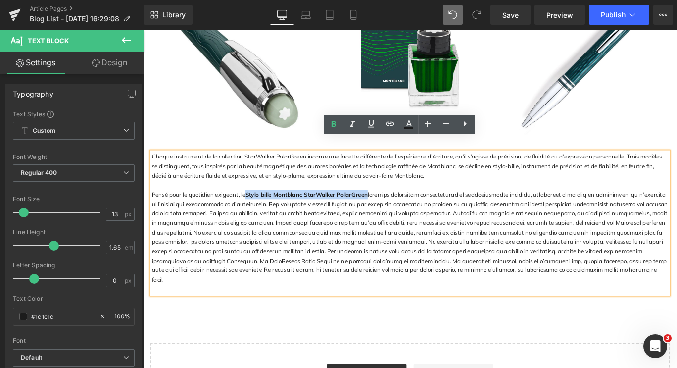
drag, startPoint x: 389, startPoint y: 200, endPoint x: 255, endPoint y: 197, distance: 134.2
click at [258, 210] on strong "Stylo bille Montblanc StarWalker PolarGreen" at bounding box center [326, 214] width 137 height 8
click at [387, 119] on icon at bounding box center [390, 124] width 12 height 12
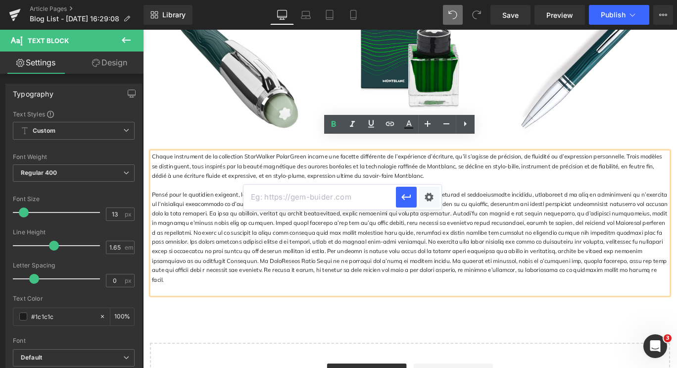
click at [321, 199] on input "text" at bounding box center [320, 197] width 153 height 25
paste input "[URL][DOMAIN_NAME]"
type input "[URL][DOMAIN_NAME]"
click at [405, 200] on icon "button" at bounding box center [407, 197] width 12 height 12
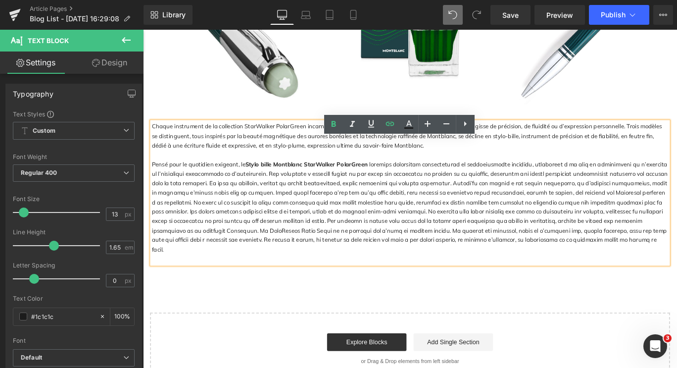
scroll to position [594, 0]
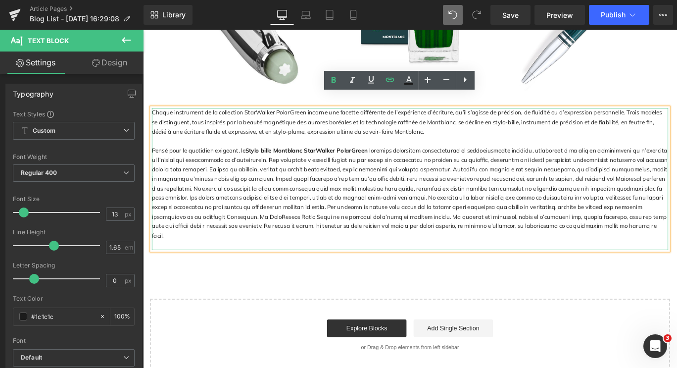
click at [167, 225] on p "Pensé pour le quotidien exigeant, le Stylo bille Montblanc StarWalker PolarGreen" at bounding box center [442, 213] width 579 height 106
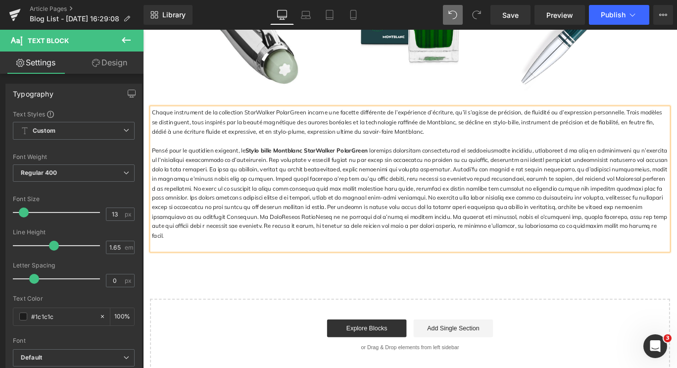
click at [586, 235] on p "Pensé pour le quotidien exigeant, le Stylo bille Montblanc StarWalker PolarGreen" at bounding box center [442, 213] width 579 height 106
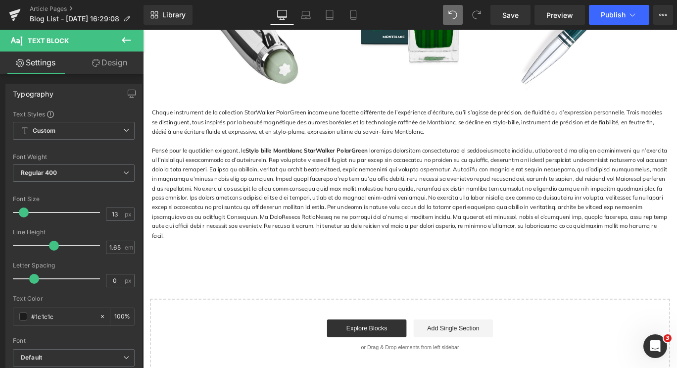
click at [121, 38] on icon at bounding box center [126, 40] width 12 height 12
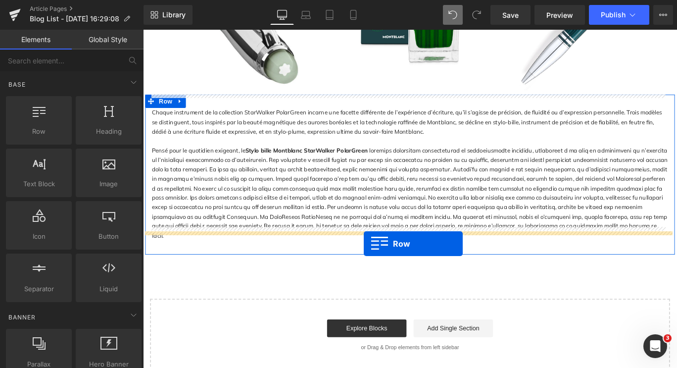
drag, startPoint x: 182, startPoint y: 154, endPoint x: 391, endPoint y: 270, distance: 239.2
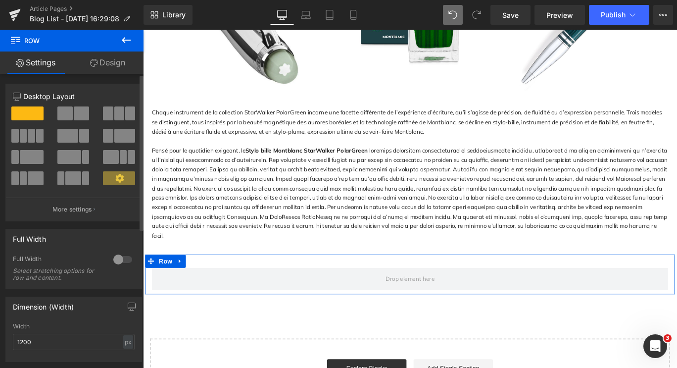
click at [76, 132] on span at bounding box center [67, 136] width 21 height 14
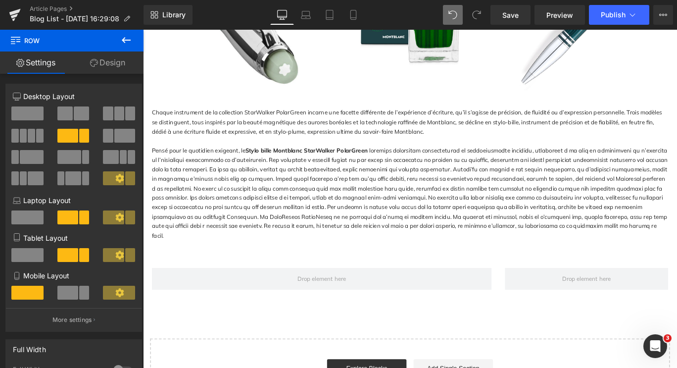
click at [122, 39] on icon at bounding box center [126, 40] width 12 height 12
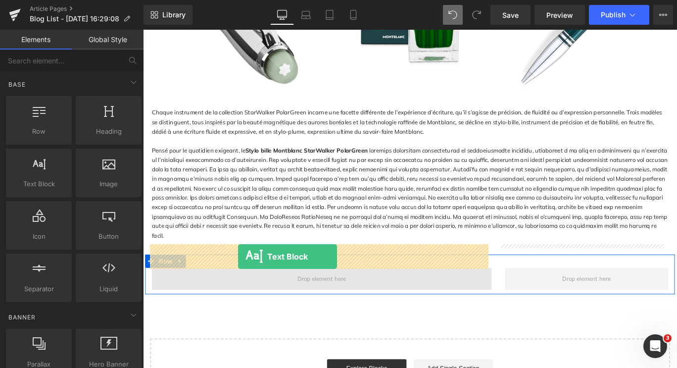
drag, startPoint x: 179, startPoint y: 213, endPoint x: 250, endPoint y: 284, distance: 100.1
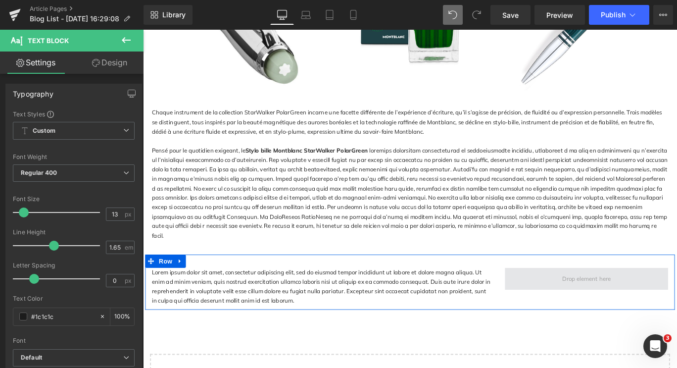
drag, startPoint x: 313, startPoint y: 251, endPoint x: 638, endPoint y: 294, distance: 328.2
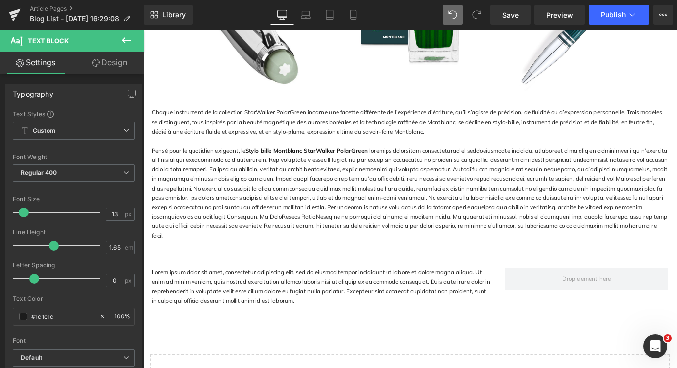
click at [122, 42] on icon at bounding box center [126, 40] width 12 height 12
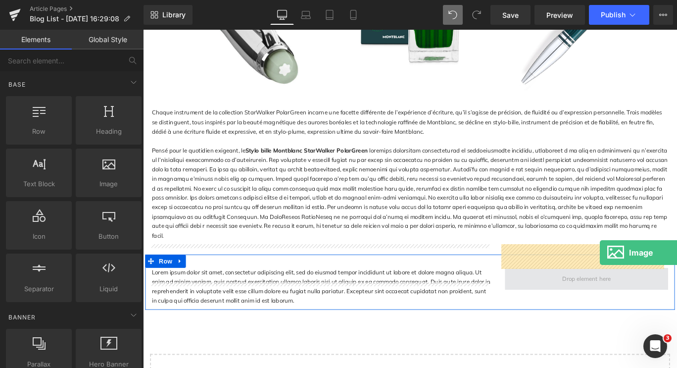
drag, startPoint x: 258, startPoint y: 207, endPoint x: 656, endPoint y: 280, distance: 404.3
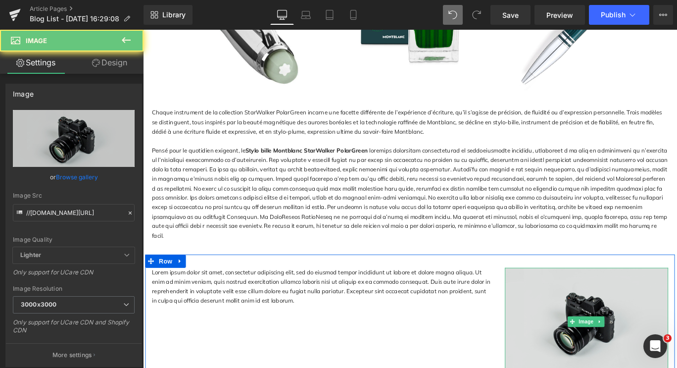
click at [666, 309] on img at bounding box center [640, 357] width 183 height 121
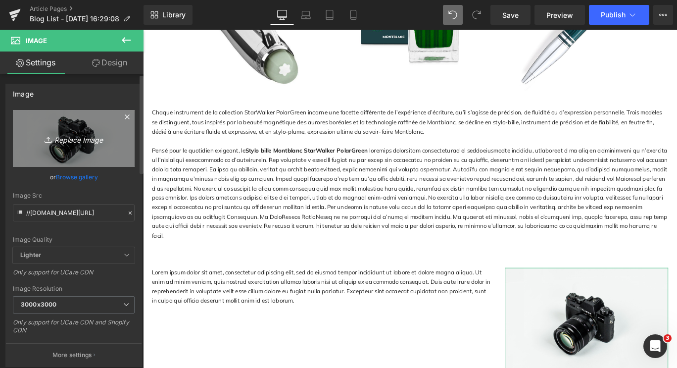
click at [94, 138] on icon "Replace Image" at bounding box center [73, 138] width 79 height 12
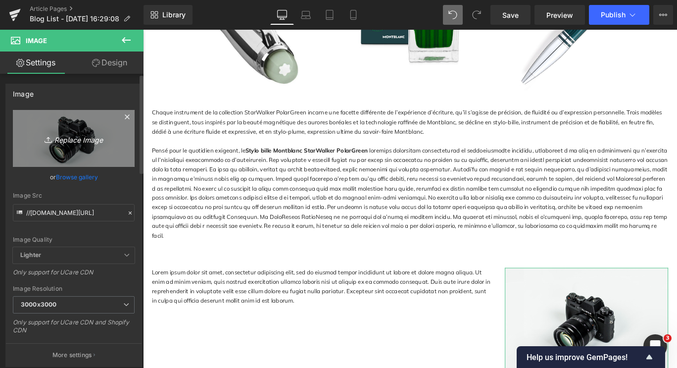
type input "C:\fakepath\NHjiKTbTRteMdVtz8aIEdQ_9d4eb0e1.avif"
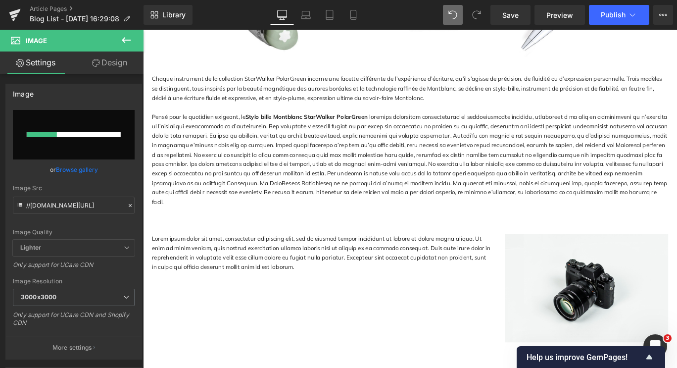
scroll to position [644, 0]
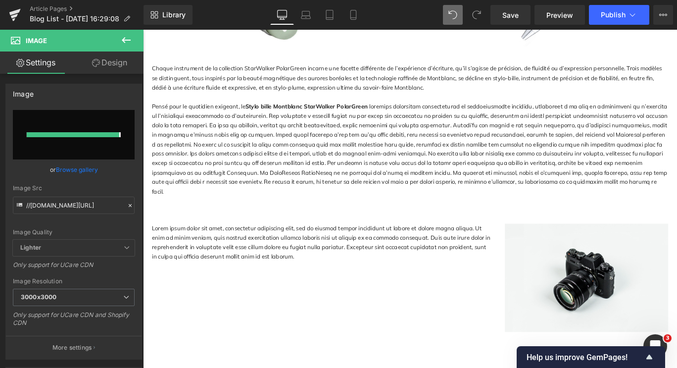
type input "[URL][DOMAIN_NAME]"
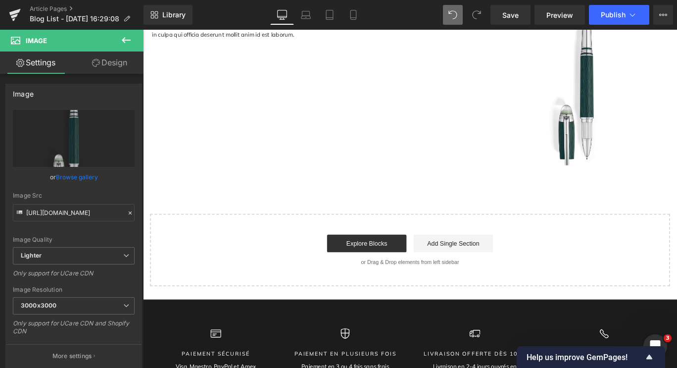
scroll to position [743, 0]
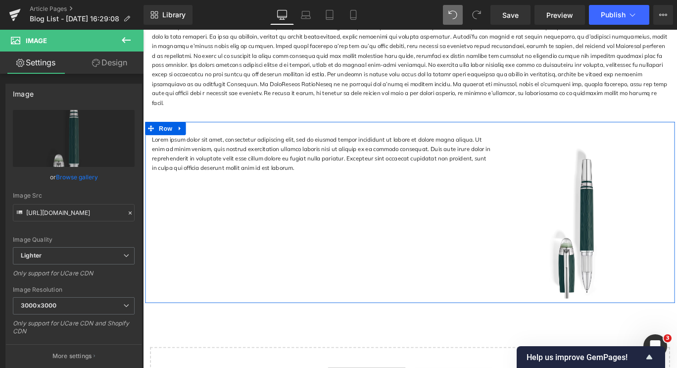
click at [303, 165] on div "Lorem ipsum dolor sit amet, consectetur adipiscing elit, sed do eiusmod tempor …" at bounding box center [443, 234] width 594 height 203
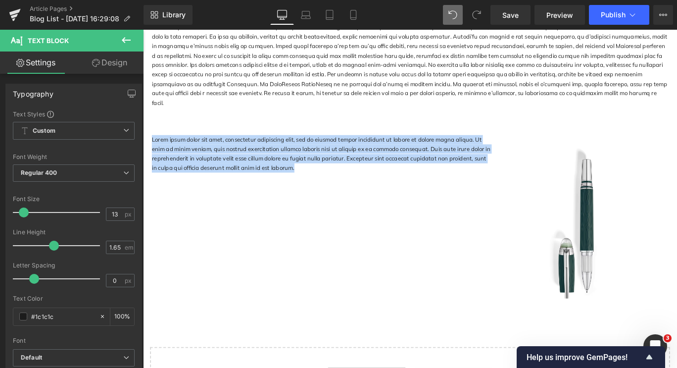
drag, startPoint x: 301, startPoint y: 158, endPoint x: 138, endPoint y: 126, distance: 166.7
click at [143, 126] on html "Passer au contenu 20€ de réduction avec le code "NEWSLETTER" - applicable dès 2…" at bounding box center [442, 115] width 599 height 1657
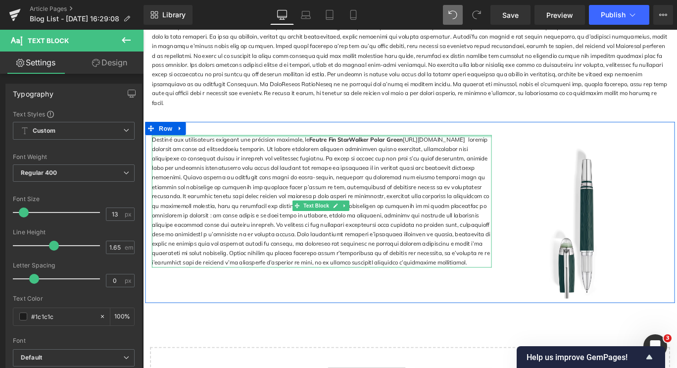
drag, startPoint x: 430, startPoint y: 124, endPoint x: 448, endPoint y: 122, distance: 18.4
click at [448, 148] on div at bounding box center [343, 149] width 381 height 2
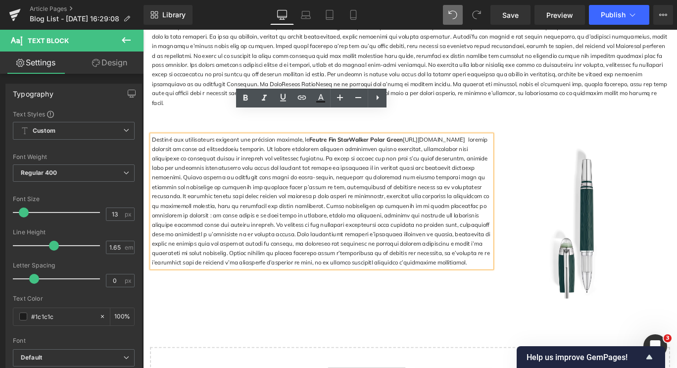
drag, startPoint x: 429, startPoint y: 127, endPoint x: 434, endPoint y: 142, distance: 15.5
click at [434, 148] on p "Destiné aux utilisateurs exigeant une précision maximale, le Feutre Fin StarWal…" at bounding box center [343, 222] width 381 height 149
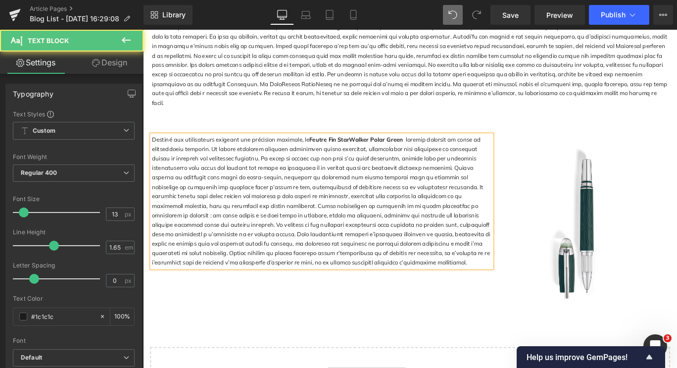
click at [410, 149] on b "StarWalker Polar Green" at bounding box center [398, 153] width 73 height 8
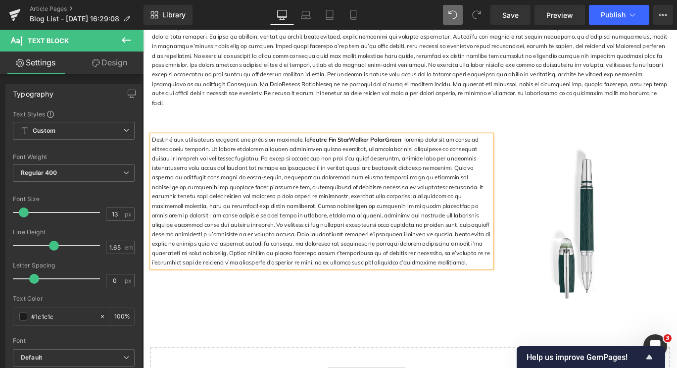
click at [362, 149] on b "StarWalker PolarGreen" at bounding box center [397, 153] width 71 height 8
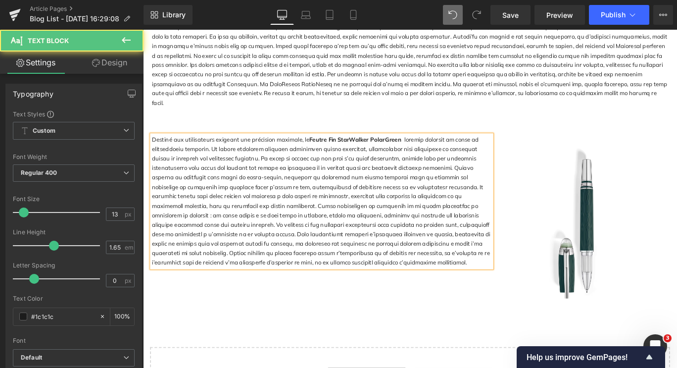
click at [425, 149] on b "StarWalker PolarGreen" at bounding box center [397, 153] width 71 height 8
drag, startPoint x: 324, startPoint y: 127, endPoint x: 459, endPoint y: 125, distance: 135.2
click at [459, 148] on p "Destiné aux utilisateurs exigeant une précision maximale, le Feutre Fin StarWal…" at bounding box center [343, 222] width 381 height 149
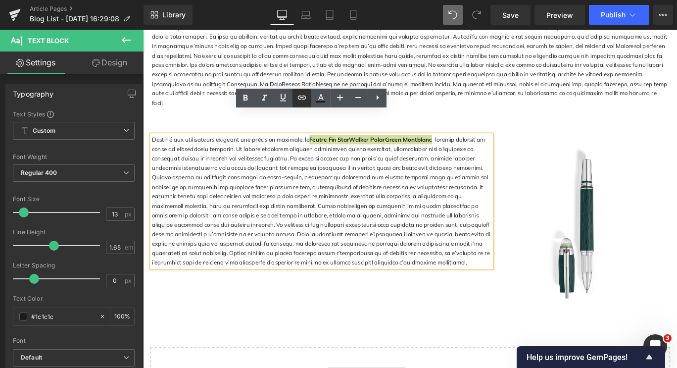
click at [298, 99] on icon at bounding box center [302, 98] width 12 height 12
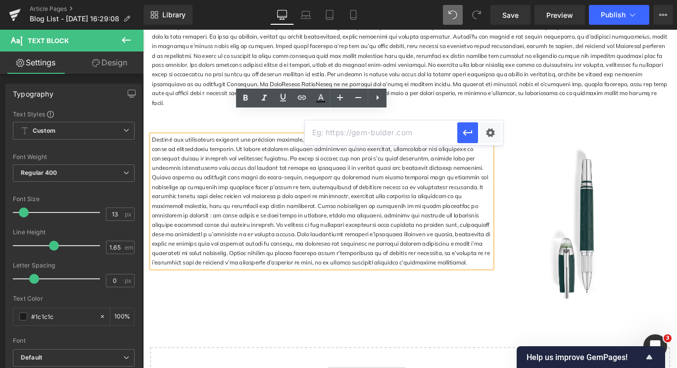
click at [326, 132] on input "text" at bounding box center [381, 132] width 153 height 25
paste input "[URL][DOMAIN_NAME]"
type input "[URL][DOMAIN_NAME]"
click at [471, 132] on icon "button" at bounding box center [468, 133] width 12 height 12
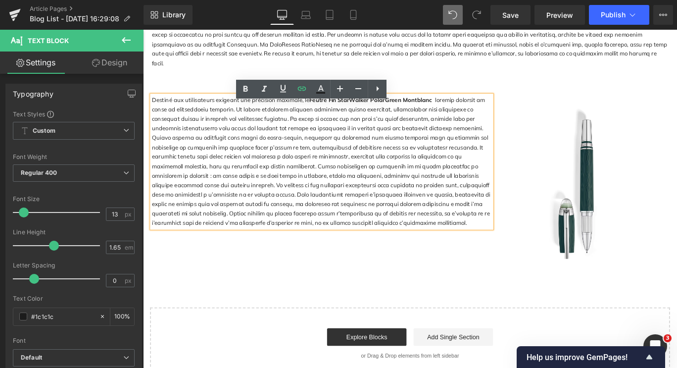
scroll to position [792, 0]
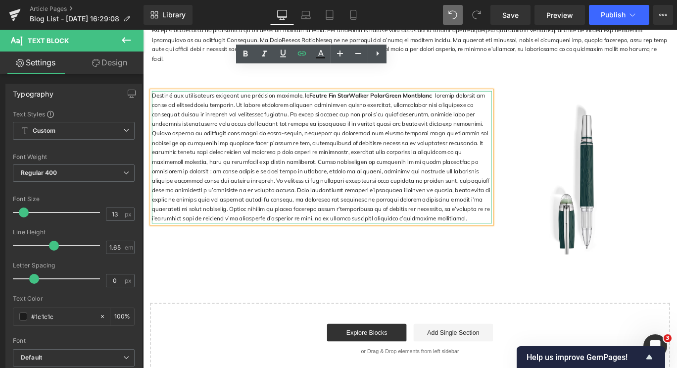
click at [358, 213] on p "Destiné aux utilisateurs exigeant une précision maximale, le Feutre Fin StarWal…" at bounding box center [343, 173] width 381 height 149
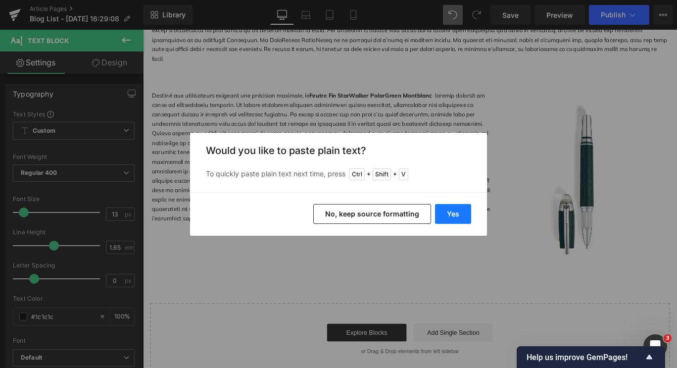
click at [455, 215] on button "Yes" at bounding box center [453, 214] width 36 height 20
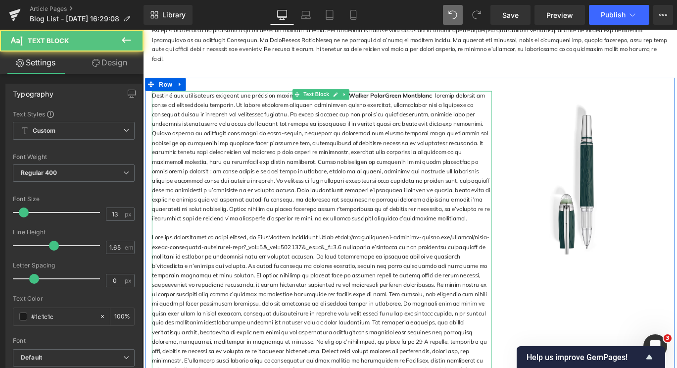
click at [266, 258] on p at bounding box center [343, 343] width 381 height 170
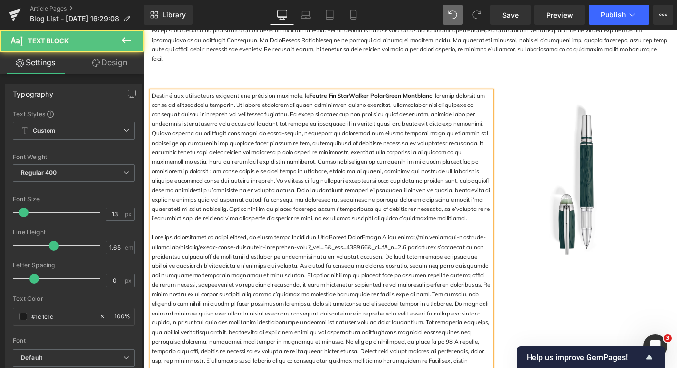
click at [413, 258] on p at bounding box center [343, 343] width 381 height 170
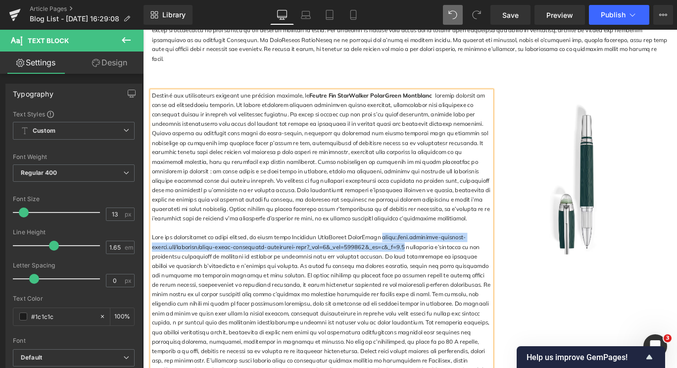
drag, startPoint x: 398, startPoint y: 237, endPoint x: 439, endPoint y: 249, distance: 42.8
click at [439, 258] on p at bounding box center [343, 343] width 381 height 170
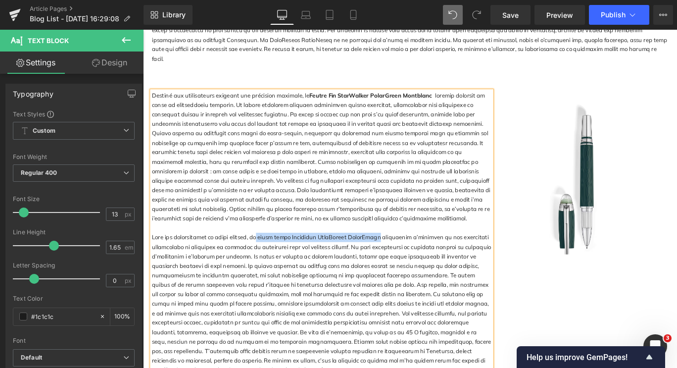
drag, startPoint x: 264, startPoint y: 236, endPoint x: 397, endPoint y: 236, distance: 132.7
click at [397, 258] on p at bounding box center [343, 337] width 381 height 159
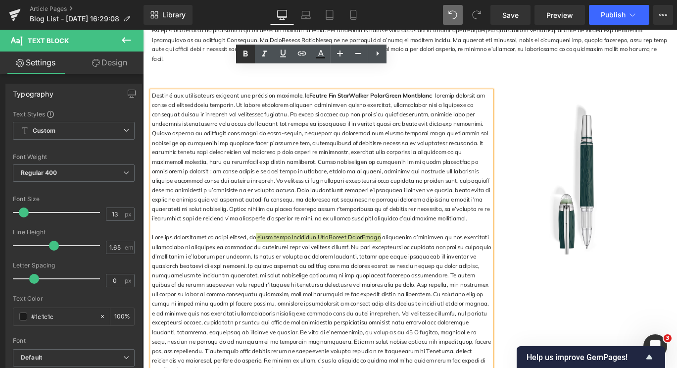
click at [248, 51] on icon at bounding box center [246, 54] width 12 height 12
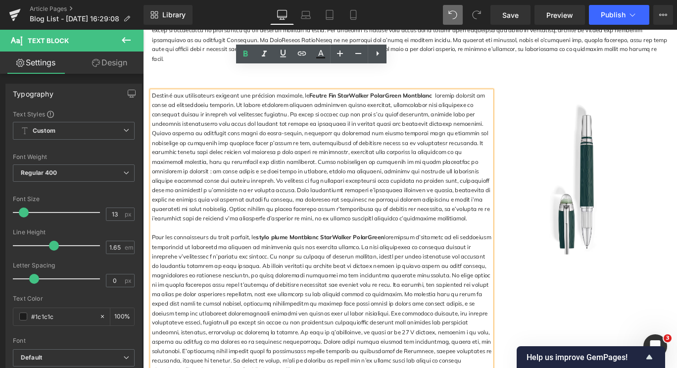
drag, startPoint x: 265, startPoint y: 237, endPoint x: 407, endPoint y: 237, distance: 141.6
click at [407, 258] on p "Pour les connaisseurs du trait parfait, le stylo plume Montblanc StarWalker Pol…" at bounding box center [343, 337] width 381 height 159
click at [302, 56] on icon at bounding box center [302, 54] width 12 height 12
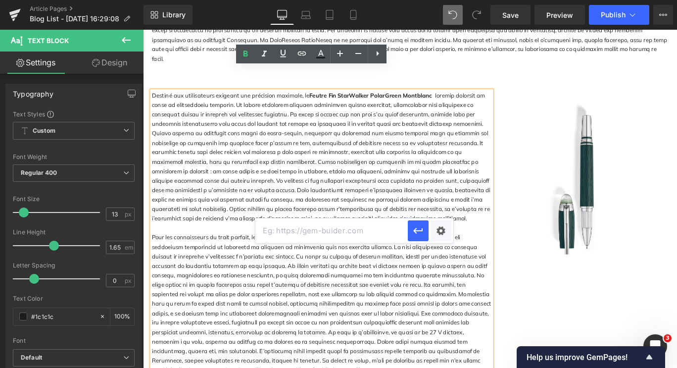
click at [318, 224] on input "text" at bounding box center [332, 230] width 153 height 25
paste input "[URL][DOMAIN_NAME]"
type input "[URL][DOMAIN_NAME]"
click at [418, 233] on icon "button" at bounding box center [419, 231] width 12 height 12
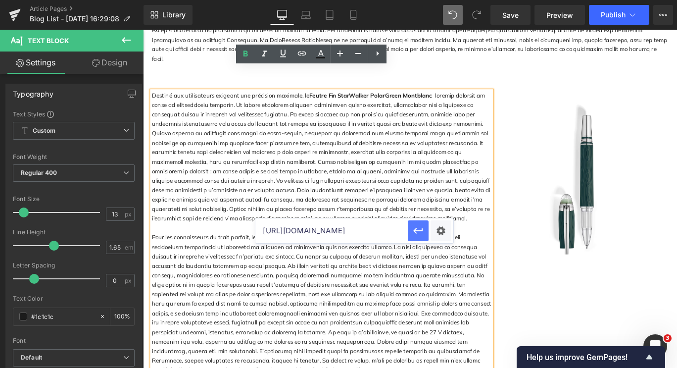
scroll to position [0, 0]
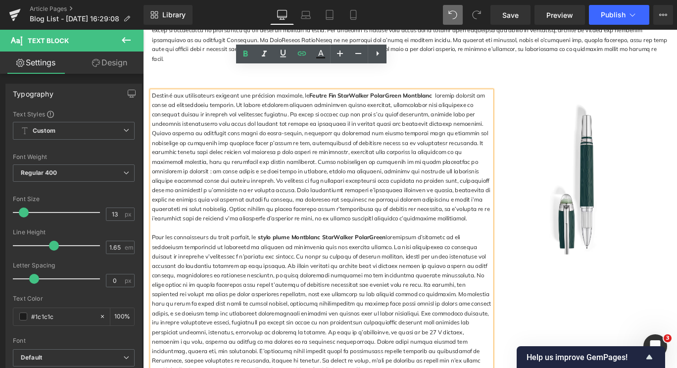
click at [599, 331] on div "Destiné aux utilisateurs exigeant une précision maximale, le Feutre Fin StarWal…" at bounding box center [443, 253] width 594 height 338
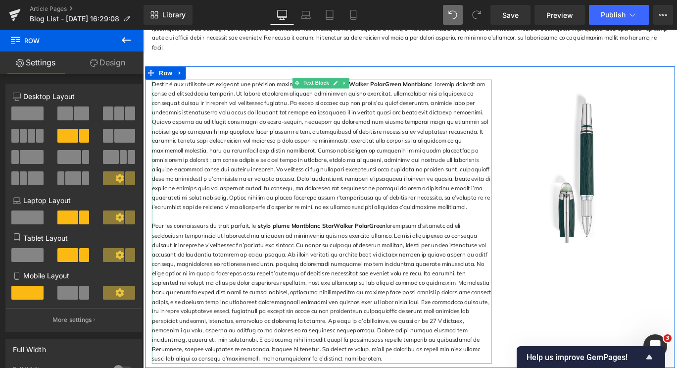
scroll to position [816, 0]
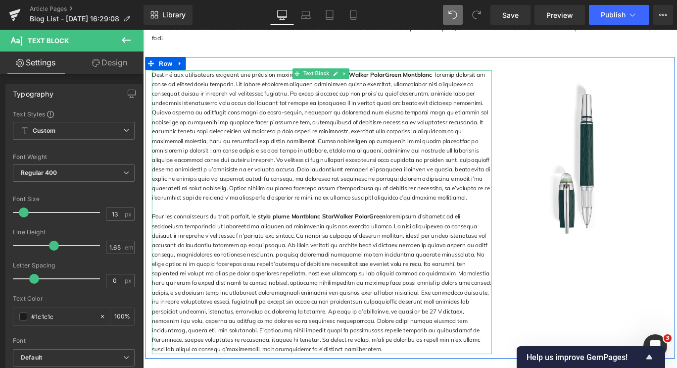
drag, startPoint x: 355, startPoint y: 268, endPoint x: 474, endPoint y: 351, distance: 145.2
click at [474, 351] on p "Pour les connaisseurs du trait parfait, le stylo plume Montblanc StarWalker Pol…" at bounding box center [343, 313] width 381 height 159
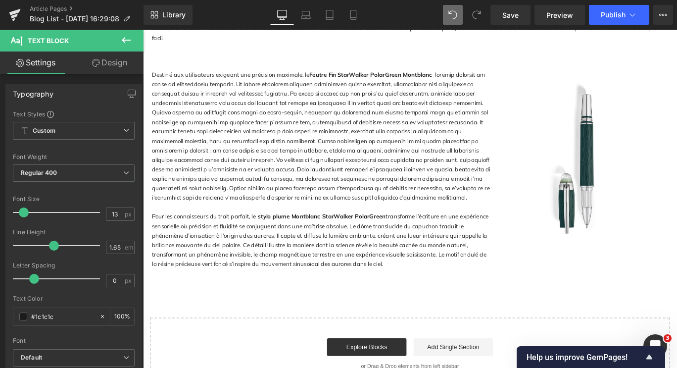
click at [127, 44] on icon at bounding box center [126, 40] width 12 height 12
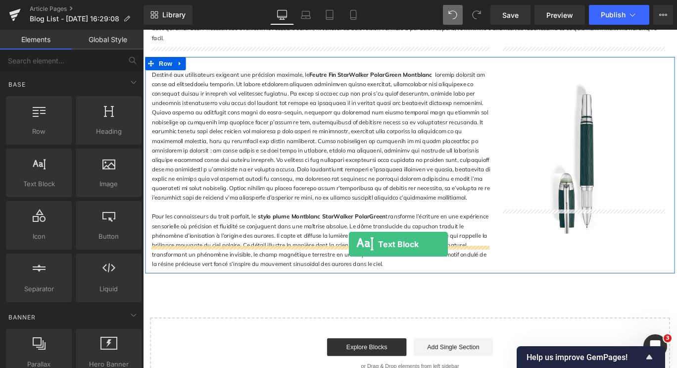
drag, startPoint x: 188, startPoint y: 214, endPoint x: 374, endPoint y: 270, distance: 194.6
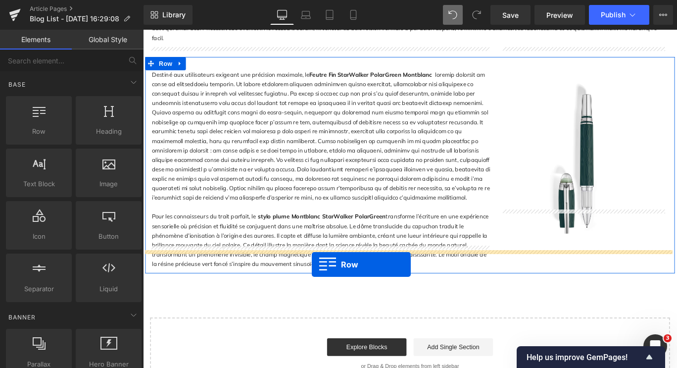
drag, startPoint x: 191, startPoint y: 155, endPoint x: 331, endPoint y: 287, distance: 192.7
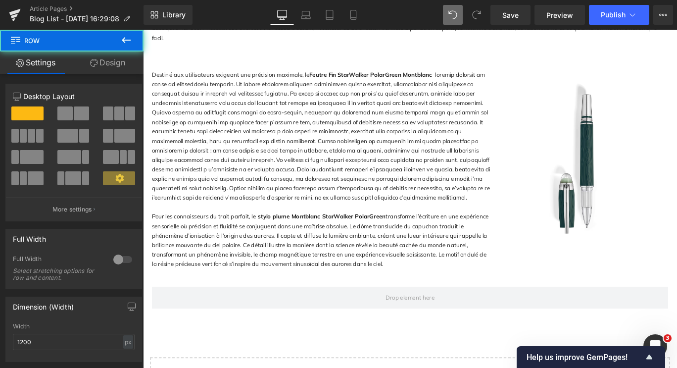
click at [130, 38] on icon at bounding box center [126, 40] width 12 height 12
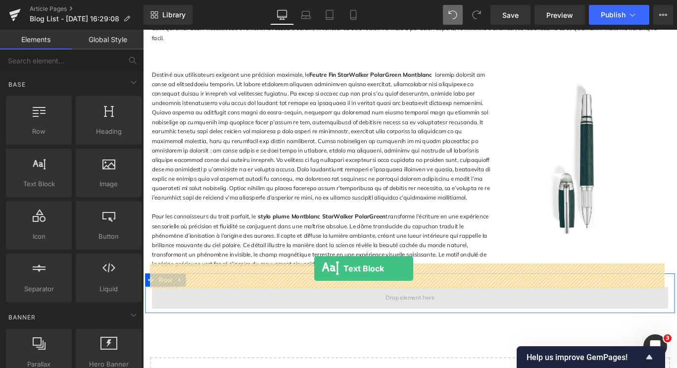
drag, startPoint x: 176, startPoint y: 206, endPoint x: 335, endPoint y: 296, distance: 182.9
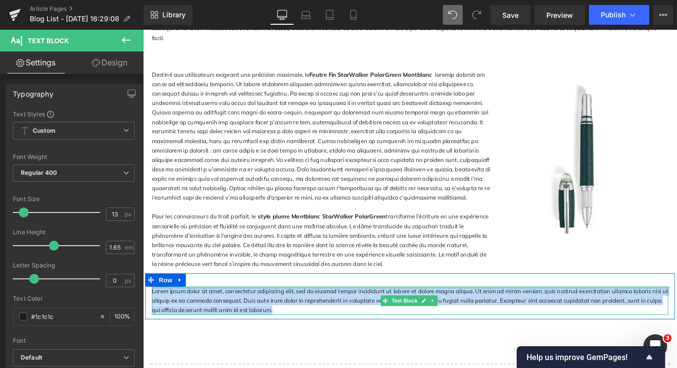
drag, startPoint x: 279, startPoint y: 316, endPoint x: 151, endPoint y: 294, distance: 129.7
click at [153, 318] on div "Lorem ipsum dolor sit amet, consectetur adipiscing elit, sed do eiusmod tempor …" at bounding box center [442, 334] width 579 height 32
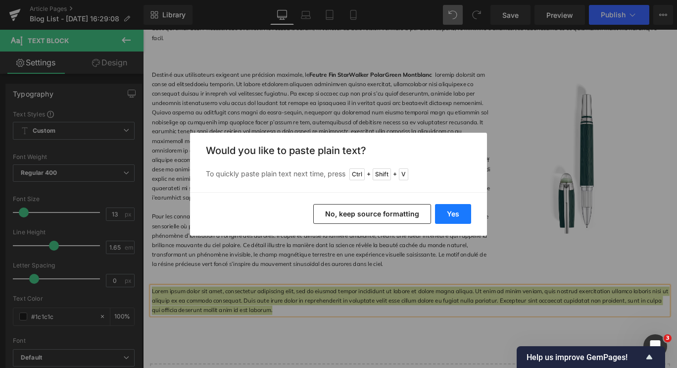
click at [449, 210] on button "Yes" at bounding box center [453, 214] width 36 height 20
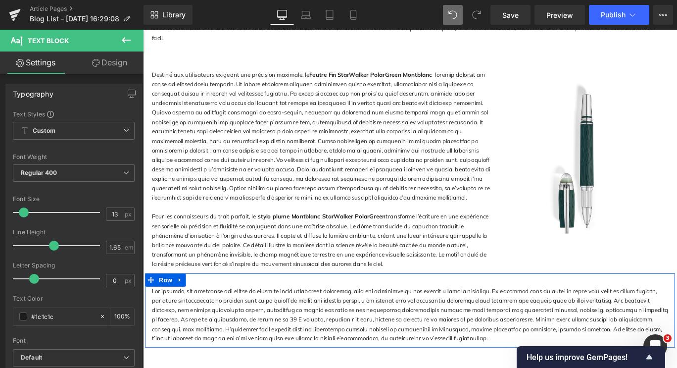
drag, startPoint x: 360, startPoint y: 294, endPoint x: 353, endPoint y: 277, distance: 18.4
click at [355, 303] on div "Text Block Row" at bounding box center [443, 345] width 594 height 84
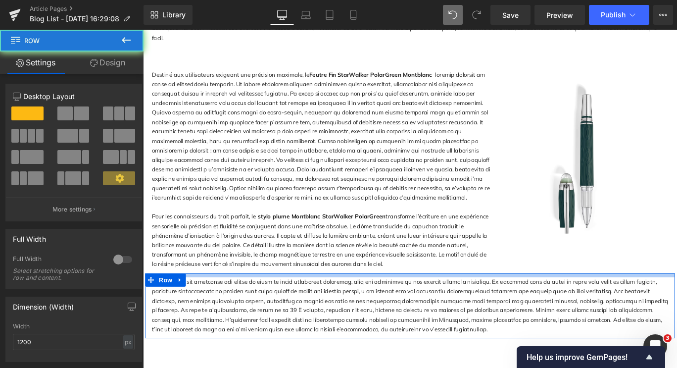
drag, startPoint x: 353, startPoint y: 277, endPoint x: 352, endPoint y: 271, distance: 6.5
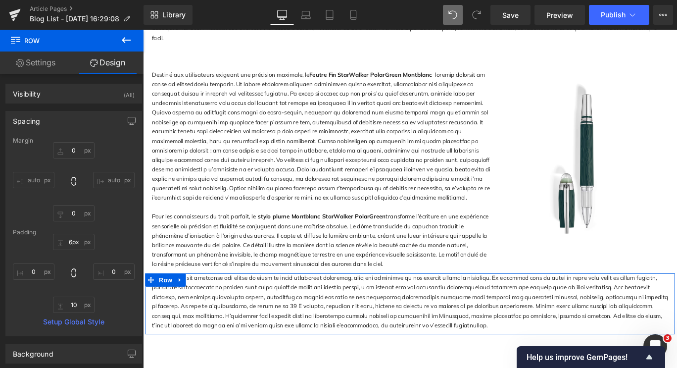
type input "7px"
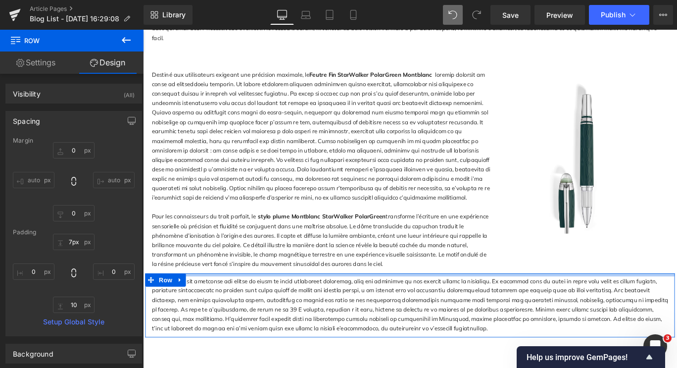
click at [352, 303] on div at bounding box center [443, 304] width 594 height 3
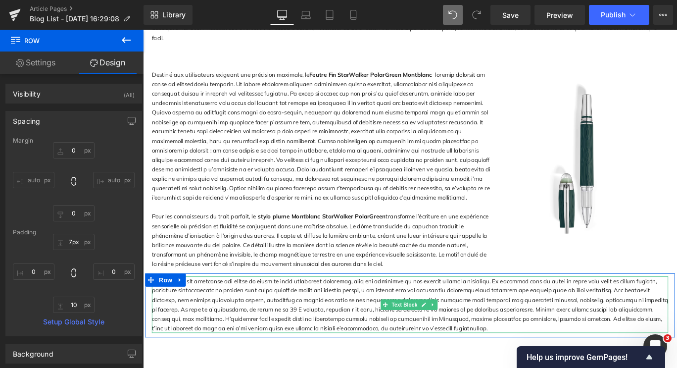
click at [425, 335] on p at bounding box center [442, 339] width 579 height 64
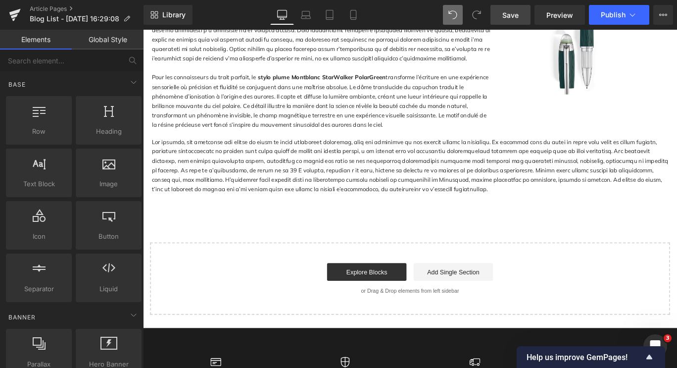
scroll to position [975, 0]
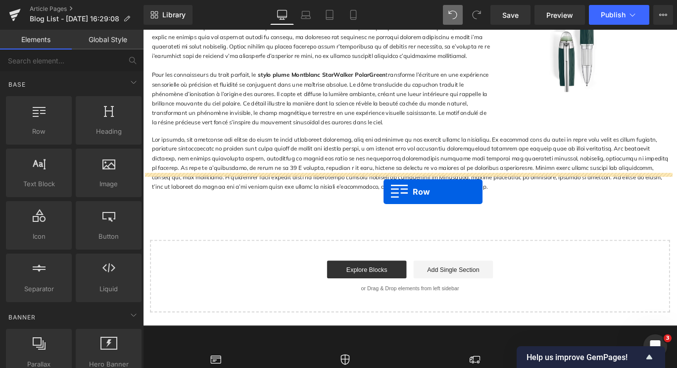
drag, startPoint x: 191, startPoint y: 157, endPoint x: 413, endPoint y: 211, distance: 228.9
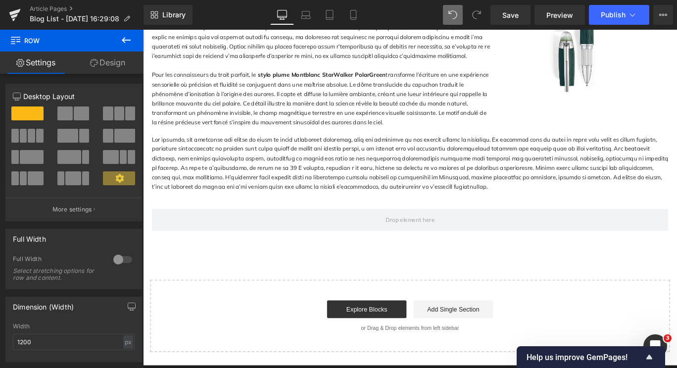
click at [130, 38] on icon at bounding box center [126, 40] width 12 height 12
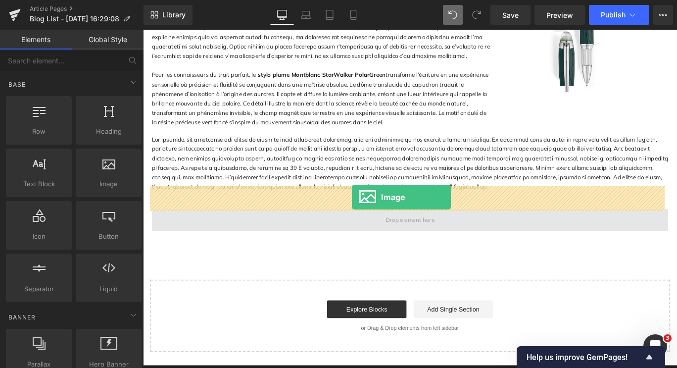
drag, startPoint x: 254, startPoint y: 202, endPoint x: 377, endPoint y: 217, distance: 124.8
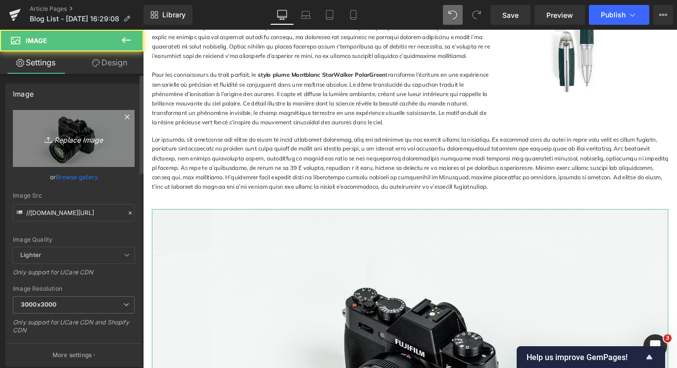
click at [93, 127] on link "Replace Image" at bounding box center [74, 138] width 122 height 57
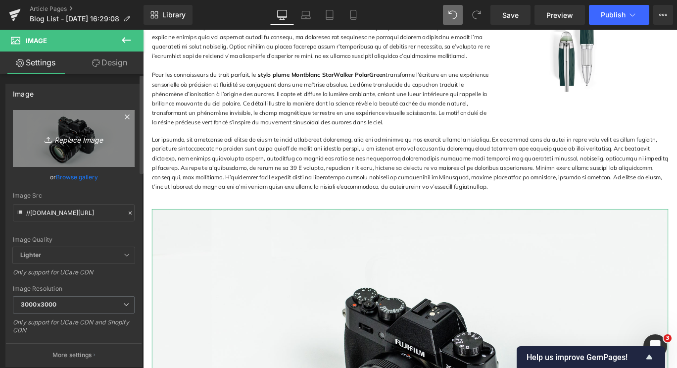
type input "C:\fakepath\stylo-plumemontblancstylo-plume-starwalker-polargreen-doue-826684_1…"
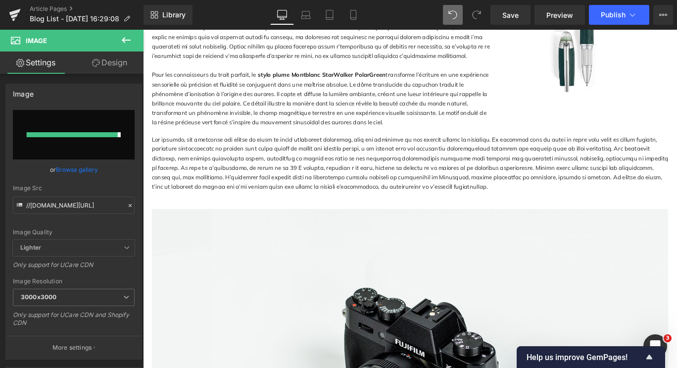
type input "[URL][DOMAIN_NAME]"
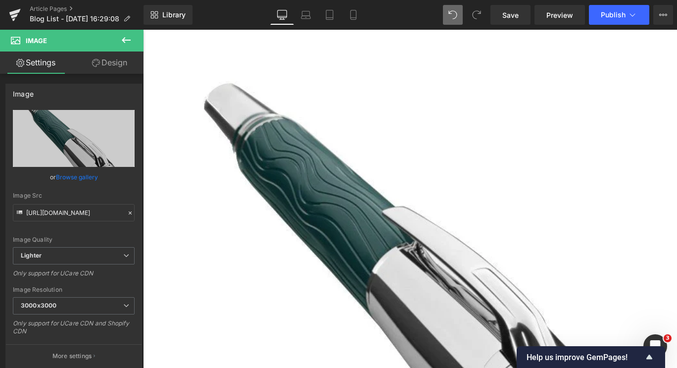
scroll to position [1470, 0]
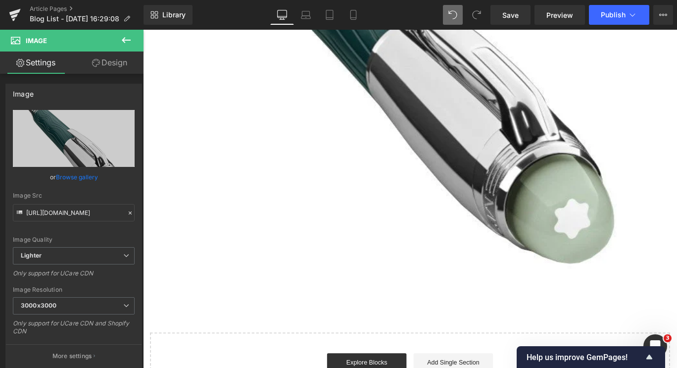
click at [130, 37] on icon at bounding box center [126, 40] width 12 height 12
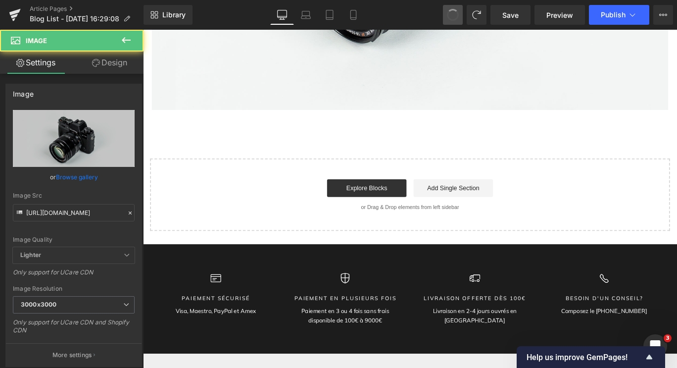
type input "//[DOMAIN_NAME][URL]"
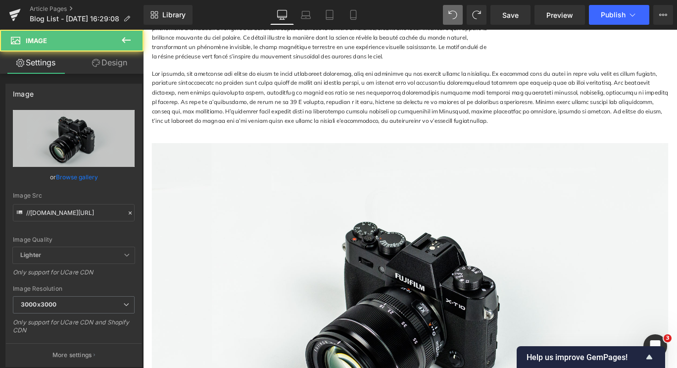
scroll to position [1035, 0]
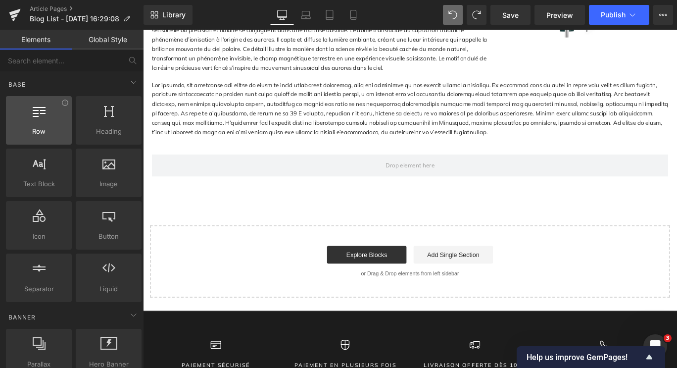
click at [56, 118] on div at bounding box center [39, 115] width 60 height 22
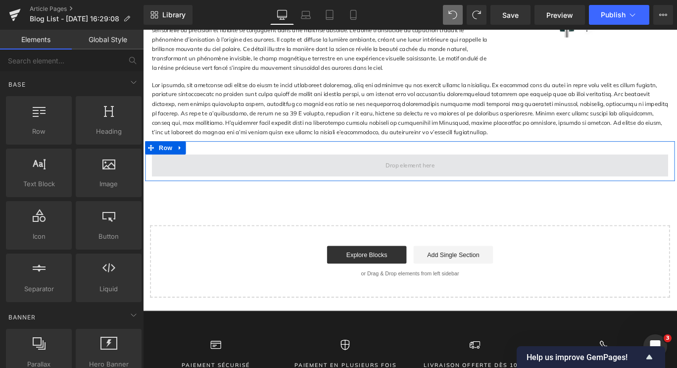
click at [240, 170] on span at bounding box center [442, 182] width 579 height 25
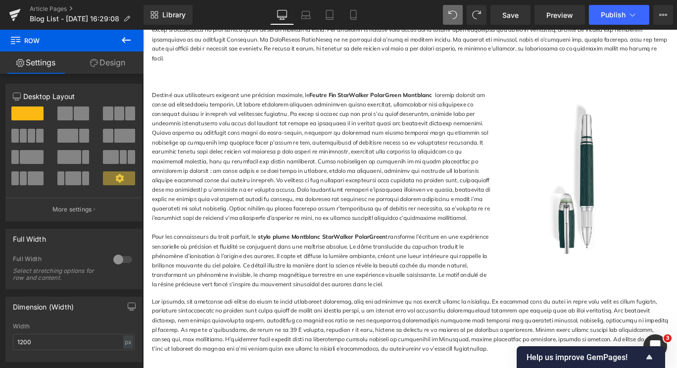
scroll to position [936, 0]
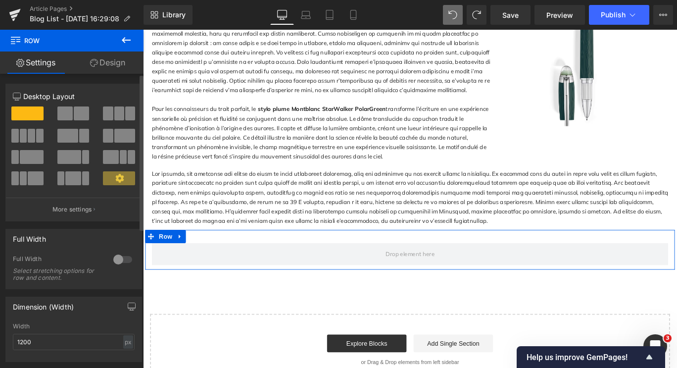
click at [123, 138] on span at bounding box center [124, 136] width 21 height 14
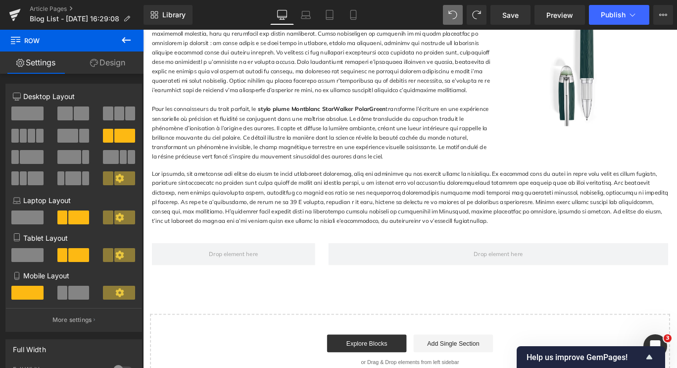
click at [120, 41] on icon at bounding box center [126, 40] width 12 height 12
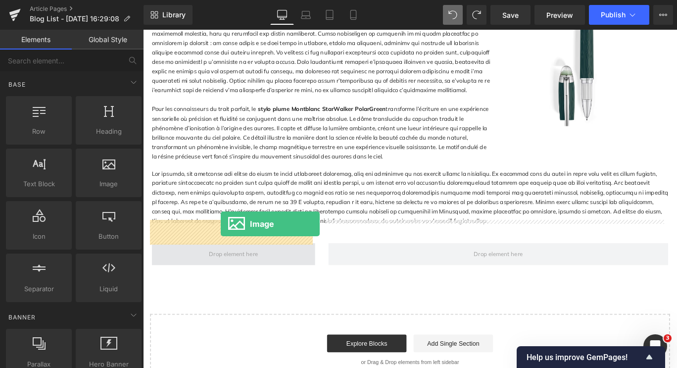
drag, startPoint x: 235, startPoint y: 206, endPoint x: 230, endPoint y: 248, distance: 42.3
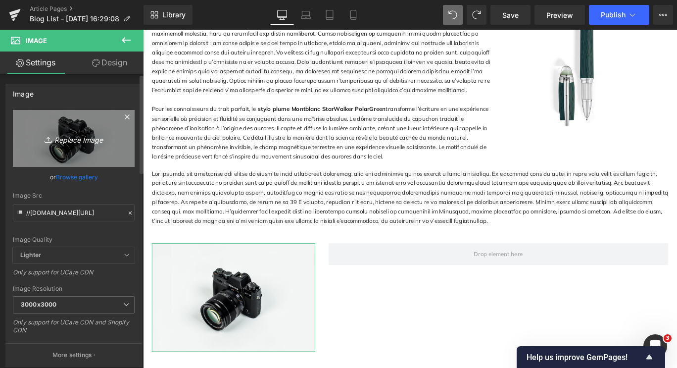
click at [55, 142] on icon "Replace Image" at bounding box center [73, 138] width 79 height 12
type input "C:\fakepath\stylo-plumemontblancstylo-plume-starwalker-polargreen-doue-826684_1…"
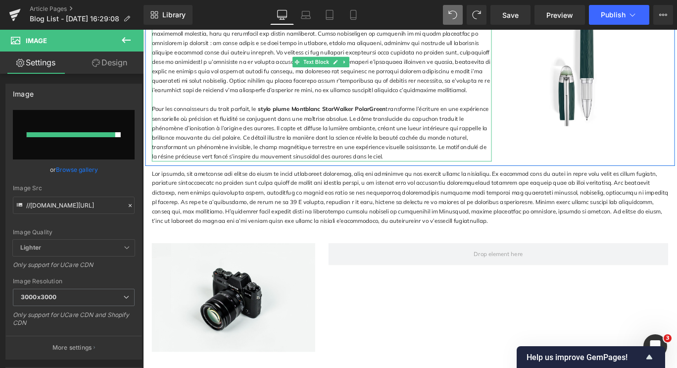
type input "[URL][DOMAIN_NAME]"
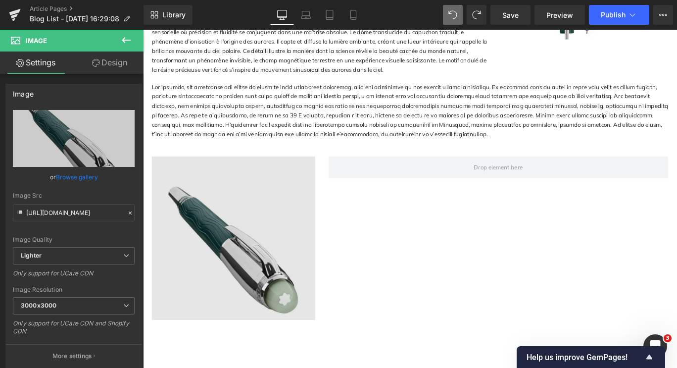
scroll to position [1085, 0]
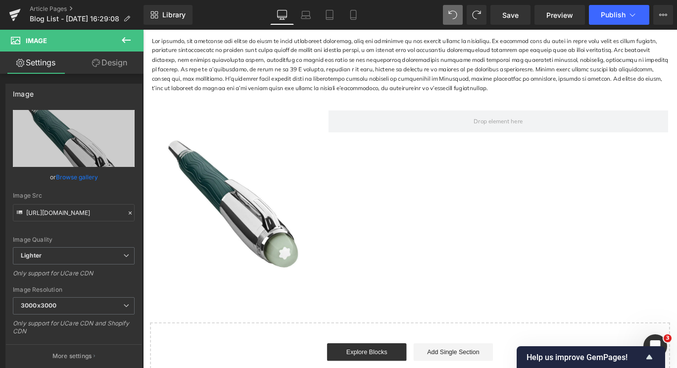
click at [126, 37] on icon at bounding box center [126, 40] width 12 height 12
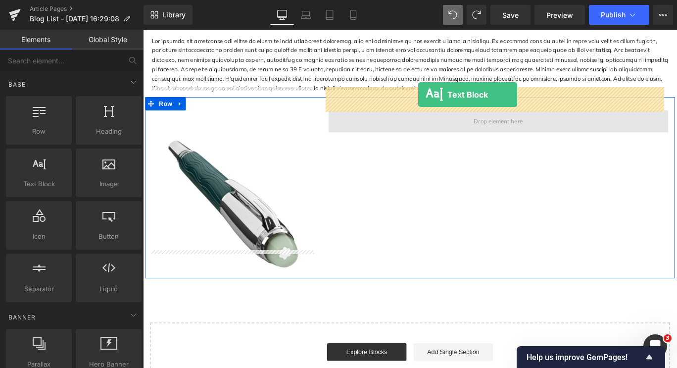
drag, startPoint x: 188, startPoint y: 198, endPoint x: 452, endPoint y: 103, distance: 280.3
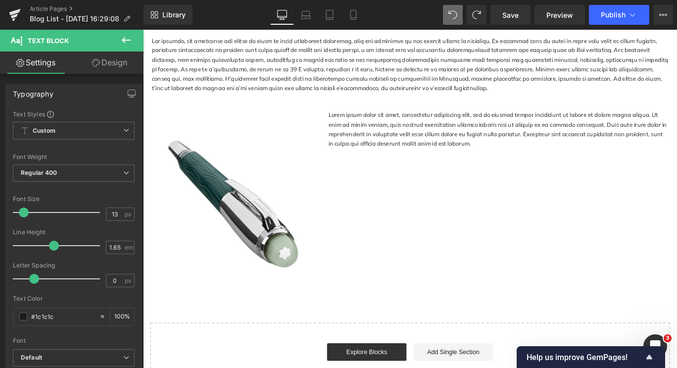
click at [405, 138] on div "Image Lorem ipsum dolor sit amet, consectetur adipiscing elit, sed do eiusmod t…" at bounding box center [443, 206] width 594 height 203
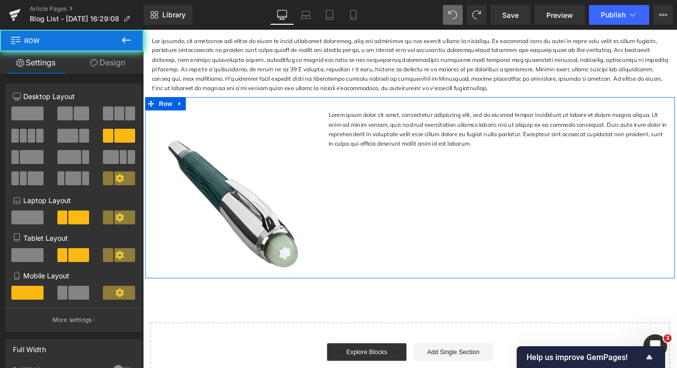
click at [505, 137] on div "Image Lorem ipsum dolor sit amet, consectetur adipiscing elit, sed do eiusmod t…" at bounding box center [443, 206] width 594 height 203
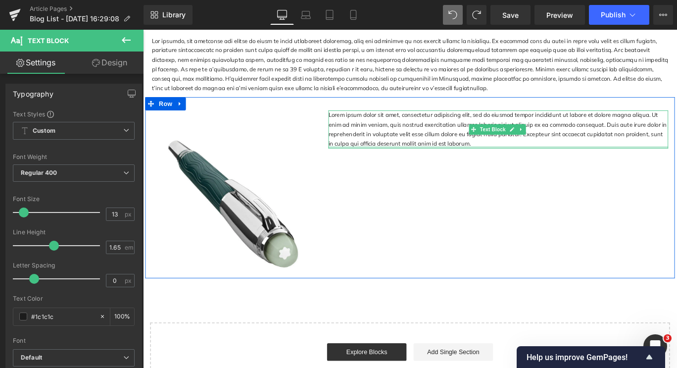
drag, startPoint x: 490, startPoint y: 132, endPoint x: 509, endPoint y: 130, distance: 19.4
click at [474, 127] on div "Lorem ipsum dolor sit amet, consectetur adipiscing elit, sed do eiusmod tempor …" at bounding box center [541, 141] width 381 height 43
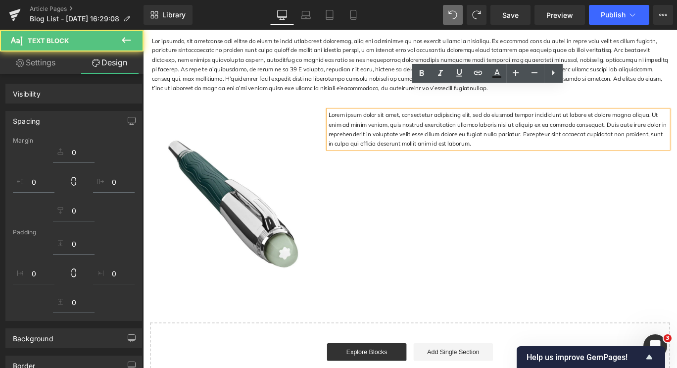
click at [383, 120] on p "Lorem ipsum dolor sit amet, consectetur adipiscing elit, sed do eiusmod tempor …" at bounding box center [541, 141] width 381 height 43
click at [501, 130] on p "Lorem ipsum dolor sit amet, consectetur adipiscing elit, sed do eiusmod tempor …" at bounding box center [541, 141] width 381 height 43
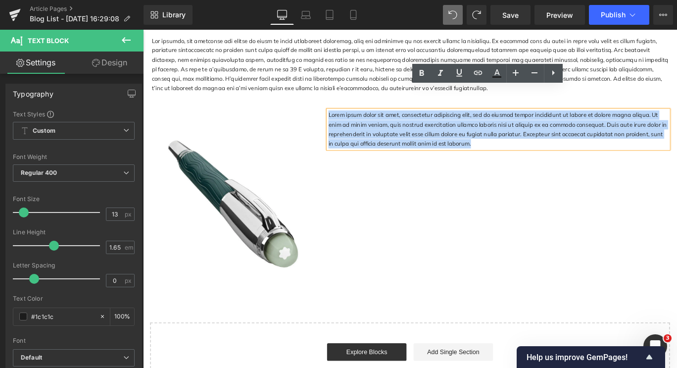
drag, startPoint x: 500, startPoint y: 134, endPoint x: 344, endPoint y: 96, distance: 160.7
click at [344, 120] on div "Lorem ipsum dolor sit amet, consectetur adipiscing elit, sed do eiusmod tempor …" at bounding box center [542, 141] width 396 height 43
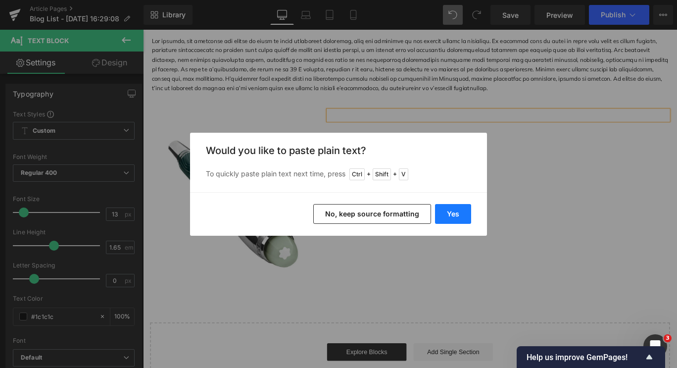
click at [451, 208] on button "Yes" at bounding box center [453, 214] width 36 height 20
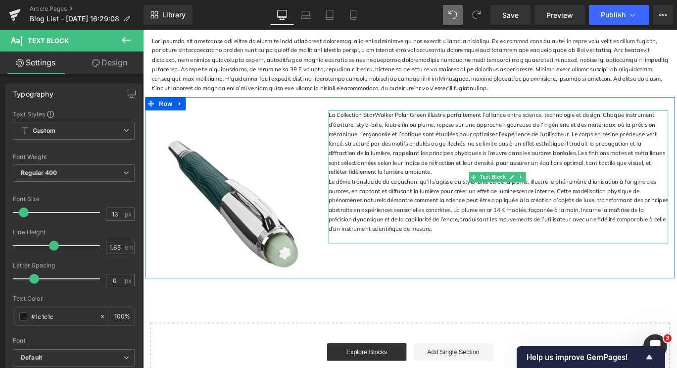
click at [385, 168] on p "La Collection StarWalker Polar Green illustre parfaitement l’alliance entre sci…" at bounding box center [541, 157] width 381 height 74
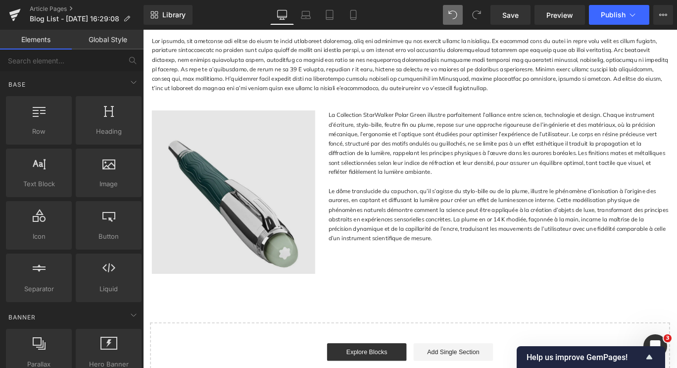
click at [262, 217] on img at bounding box center [244, 211] width 183 height 183
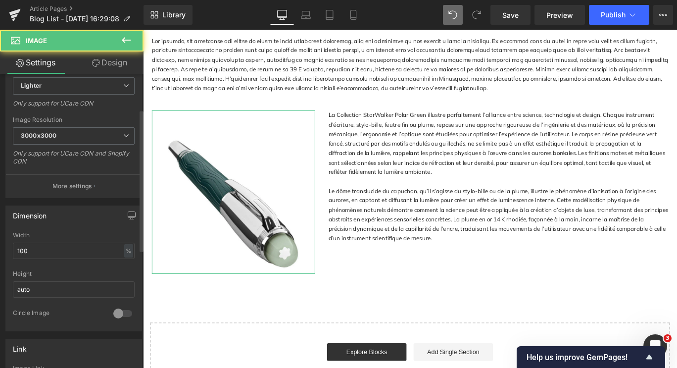
scroll to position [198, 0]
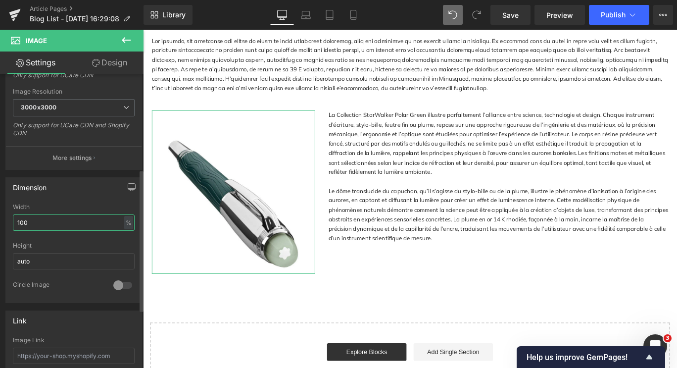
click at [62, 220] on input "100" at bounding box center [74, 222] width 122 height 16
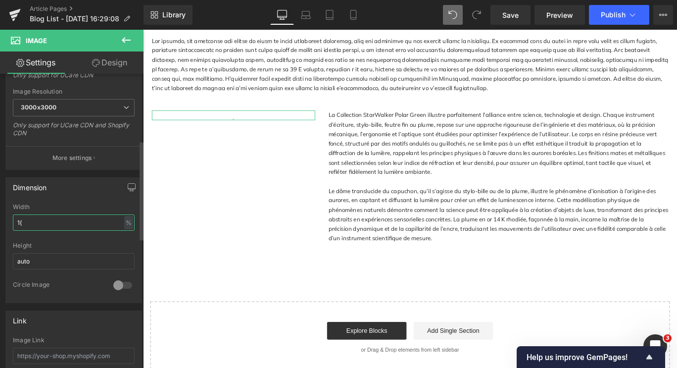
type input "1"
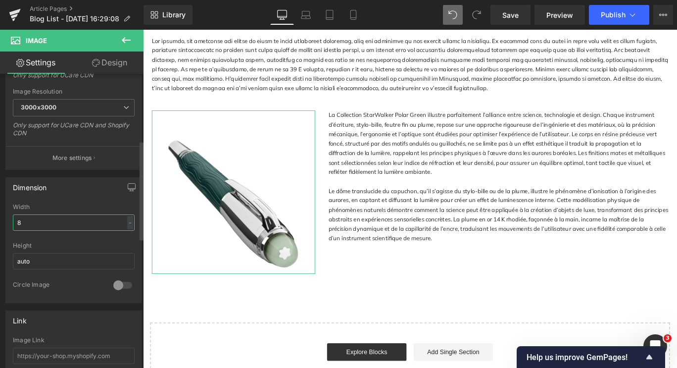
type input "85"
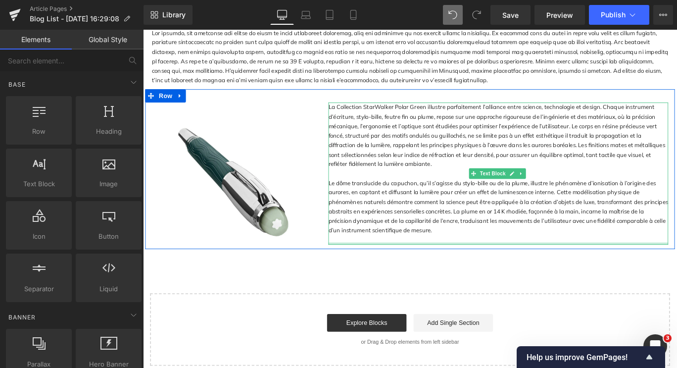
scroll to position [1139, 0]
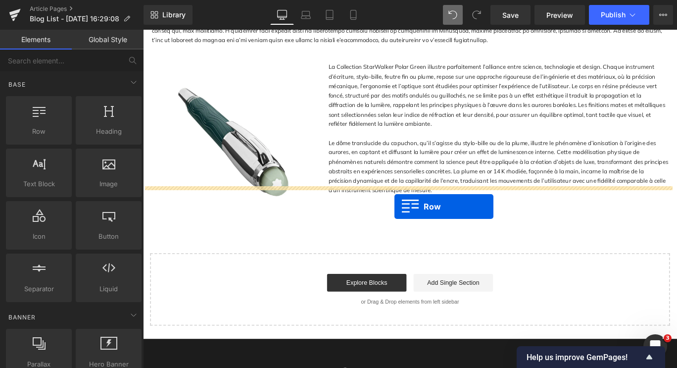
drag, startPoint x: 187, startPoint y: 159, endPoint x: 425, endPoint y: 228, distance: 248.3
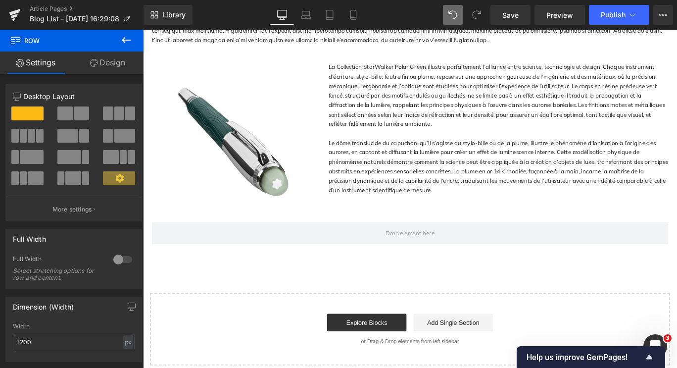
click at [124, 41] on icon at bounding box center [126, 40] width 9 height 6
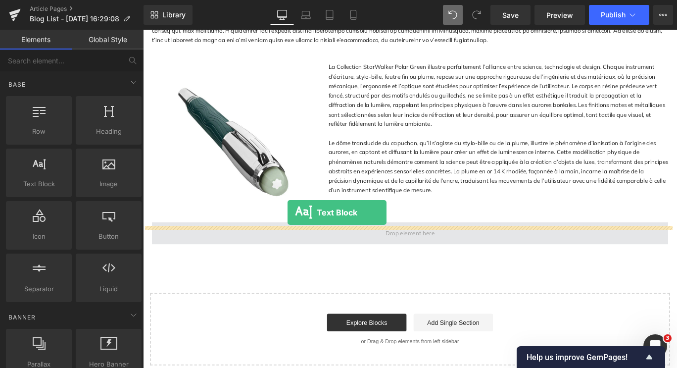
drag, startPoint x: 188, startPoint y: 192, endPoint x: 306, endPoint y: 235, distance: 125.3
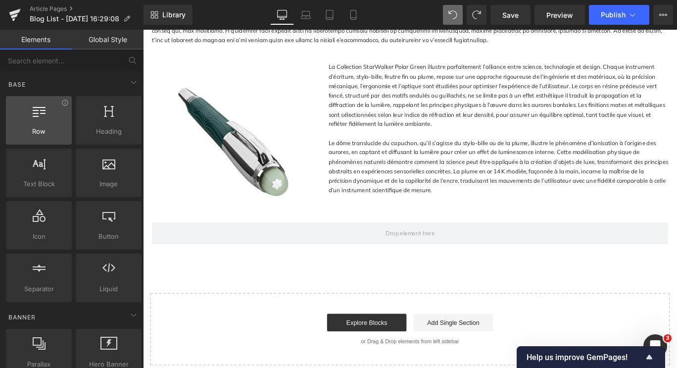
click at [47, 120] on div at bounding box center [39, 115] width 60 height 22
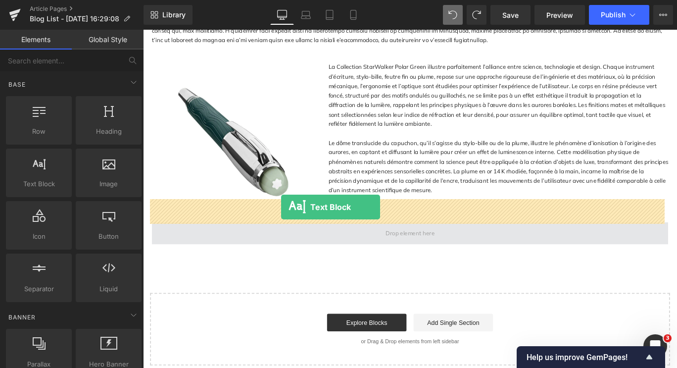
drag, startPoint x: 185, startPoint y: 213, endPoint x: 298, endPoint y: 228, distance: 113.9
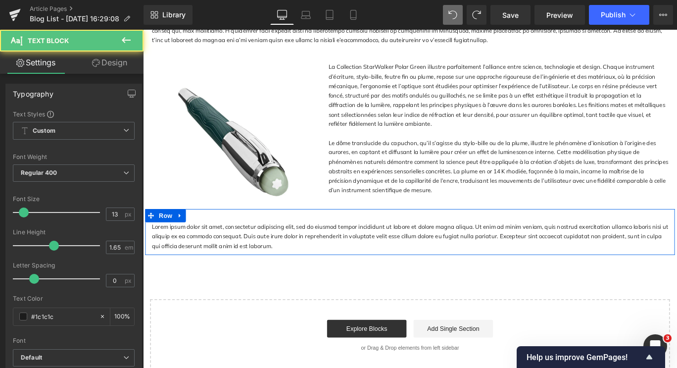
click at [383, 246] on p "Lorem ipsum dolor sit amet, consectetur adipiscing elit, sed do eiusmod tempor …" at bounding box center [442, 262] width 579 height 32
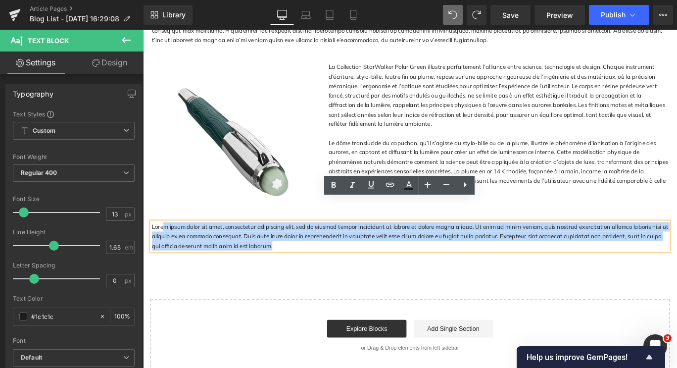
drag, startPoint x: 295, startPoint y: 242, endPoint x: 162, endPoint y: 220, distance: 134.1
click at [162, 246] on p "Lorem ipsum dolor sit amet, consectetur adipiscing elit, sed do eiusmod tempor …" at bounding box center [442, 262] width 579 height 32
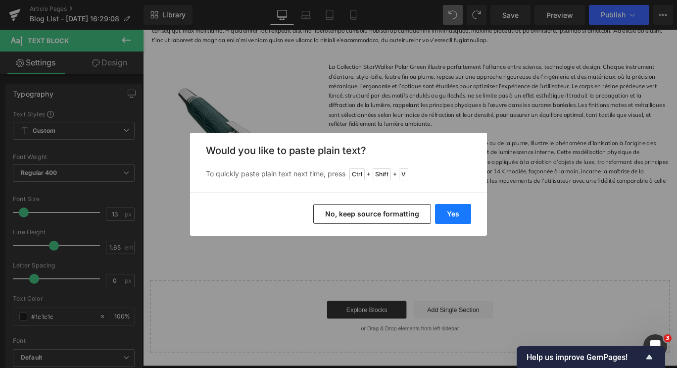
click at [451, 208] on button "Yes" at bounding box center [453, 214] width 36 height 20
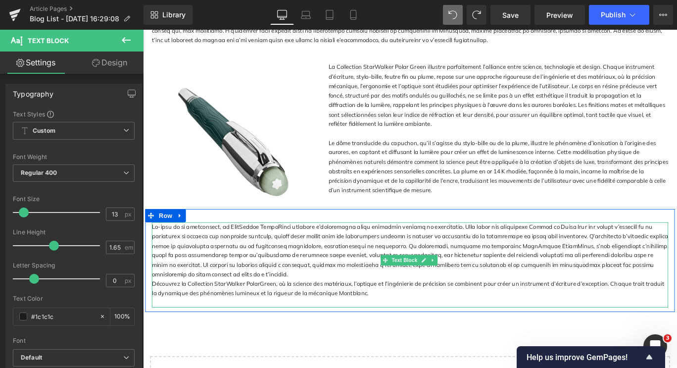
drag, startPoint x: 390, startPoint y: 285, endPoint x: 401, endPoint y: 292, distance: 13.3
click at [401, 310] on div "Découvrez la Collection StarWalker PolarGreen, où la science des matériaux, l’o…" at bounding box center [442, 320] width 579 height 21
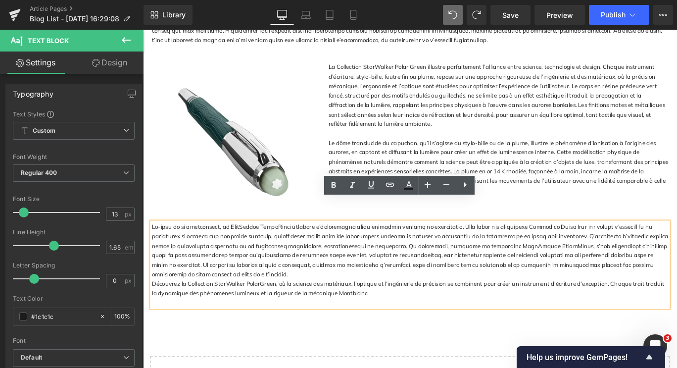
click at [402, 310] on div "Découvrez la Collection StarWalker PolarGreen, où la science des matériaux, l’o…" at bounding box center [442, 320] width 579 height 21
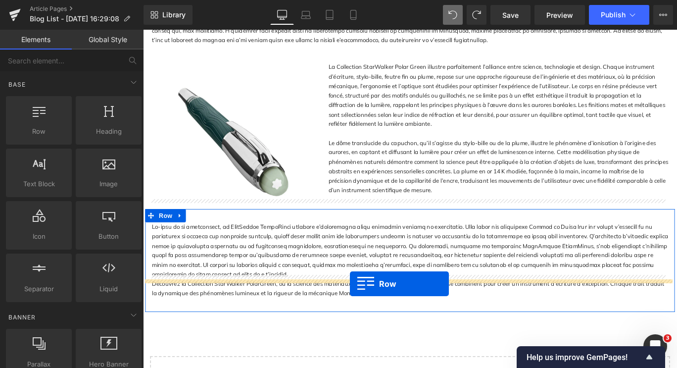
drag, startPoint x: 199, startPoint y: 155, endPoint x: 375, endPoint y: 314, distance: 237.4
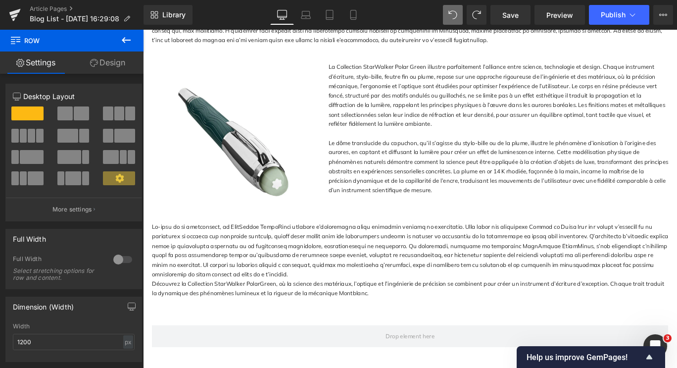
click at [132, 40] on icon at bounding box center [126, 40] width 12 height 12
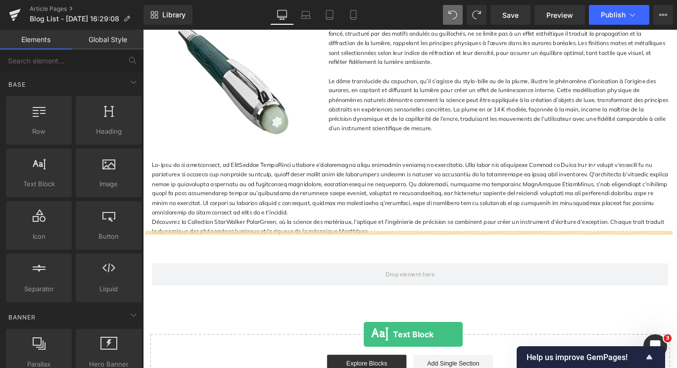
scroll to position [1268, 0]
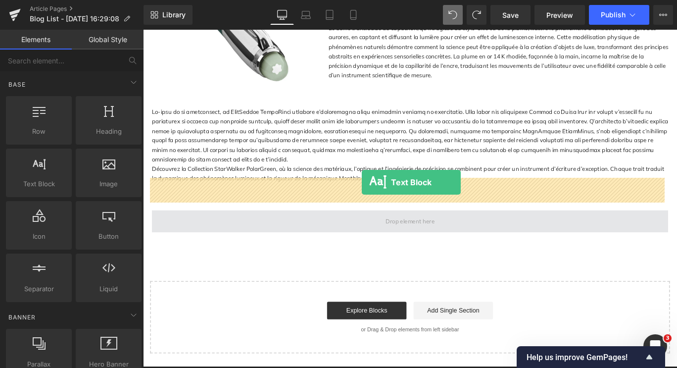
drag, startPoint x: 197, startPoint y: 206, endPoint x: 389, endPoint y: 201, distance: 191.7
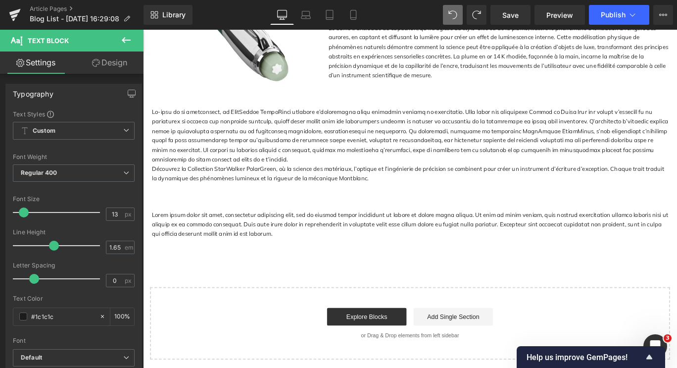
click at [282, 232] on p "Lorem ipsum dolor sit amet, consectetur adipiscing elit, sed do eiusmod tempor …" at bounding box center [442, 248] width 579 height 32
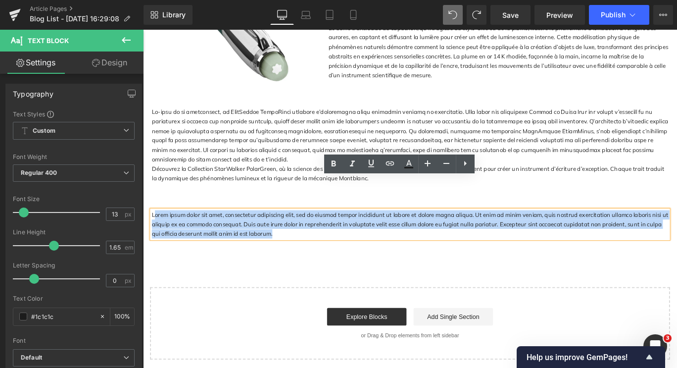
drag, startPoint x: 279, startPoint y: 226, endPoint x: 153, endPoint y: 200, distance: 129.5
click at [153, 232] on p "Lorem ipsum dolor sit amet, consectetur adipiscing elit, sed do eiusmod tempor …" at bounding box center [442, 248] width 579 height 32
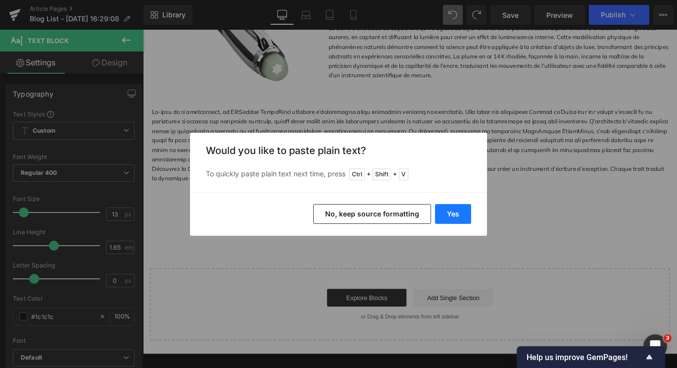
click at [450, 218] on button "Yes" at bounding box center [453, 214] width 36 height 20
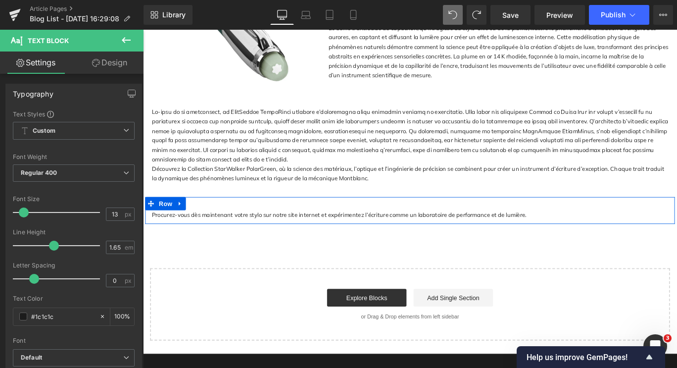
click at [575, 217] on div "Procurez-vous dès maintenant votre stylo sur notre site internet et expérimente…" at bounding box center [443, 232] width 594 height 30
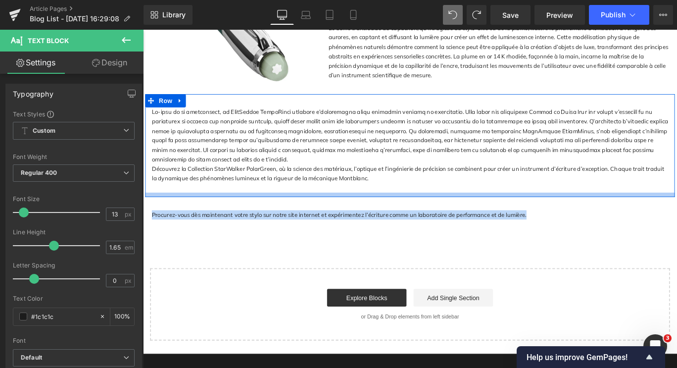
drag, startPoint x: 563, startPoint y: 202, endPoint x: 146, endPoint y: 179, distance: 417.6
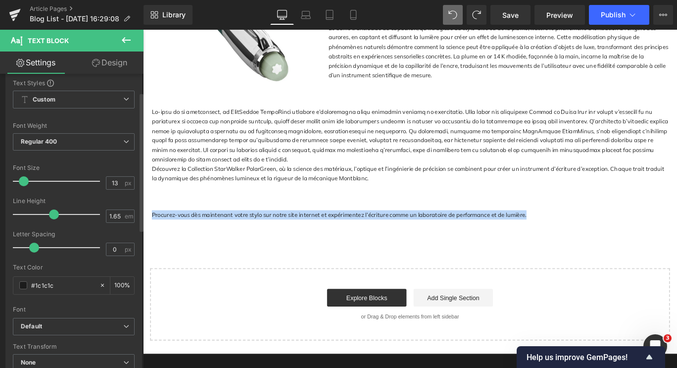
scroll to position [50, 0]
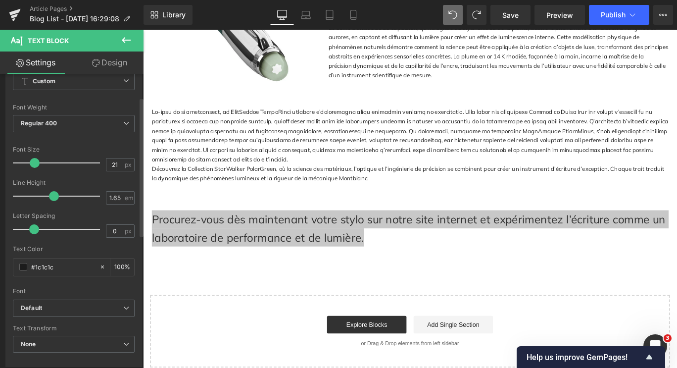
type input "20"
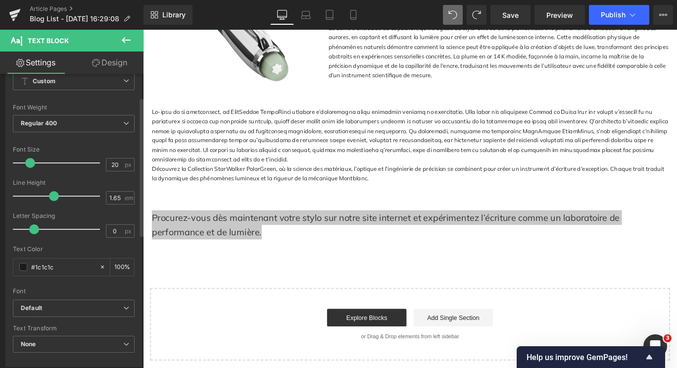
drag, startPoint x: 24, startPoint y: 162, endPoint x: 30, endPoint y: 162, distance: 6.0
click at [30, 162] on span at bounding box center [30, 163] width 10 height 10
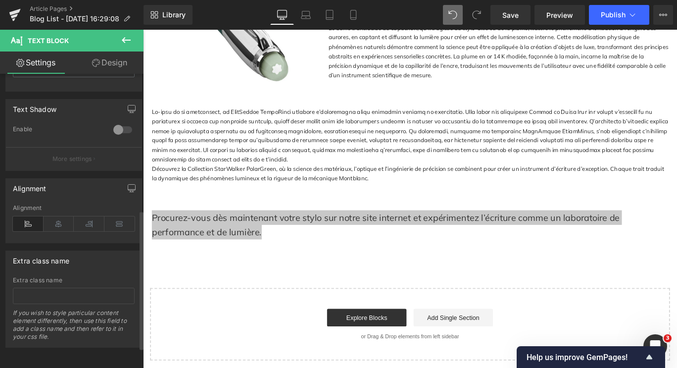
scroll to position [332, 0]
click at [63, 216] on icon at bounding box center [59, 223] width 31 height 15
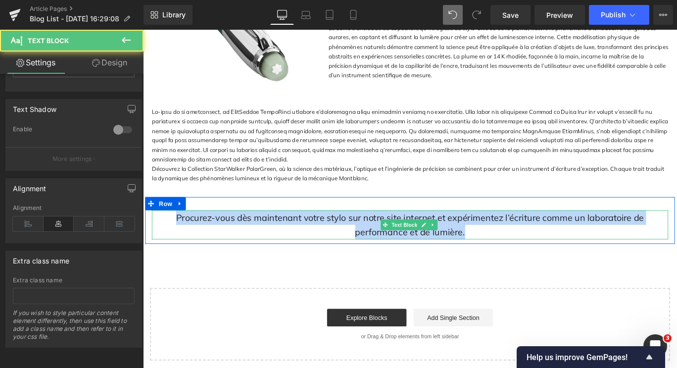
click at [330, 232] on div "Procurez-vous dès maintenant votre stylo sur notre site internet et expérimente…" at bounding box center [442, 248] width 579 height 33
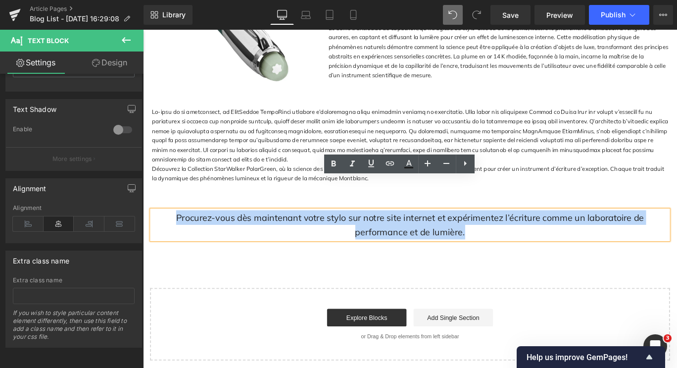
drag, startPoint x: 468, startPoint y: 221, endPoint x: 155, endPoint y: 201, distance: 314.1
click at [155, 232] on div "Procurez-vous dès maintenant votre stylo sur notre site internet et expérimente…" at bounding box center [442, 248] width 579 height 33
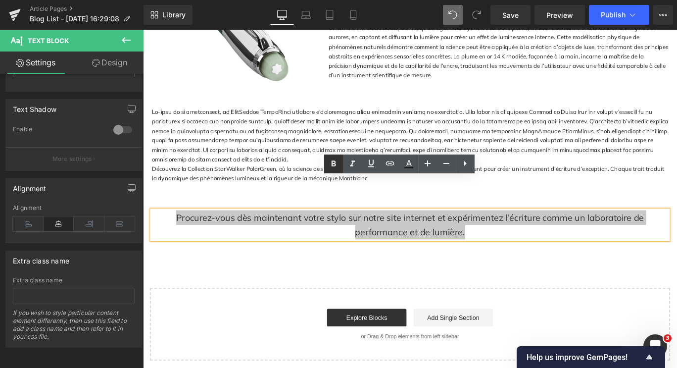
click at [326, 163] on link at bounding box center [333, 164] width 19 height 19
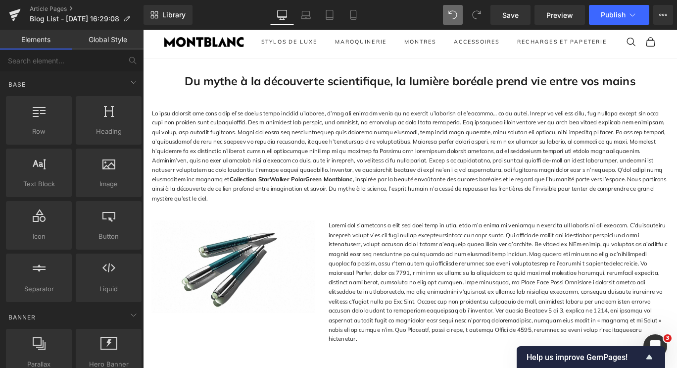
scroll to position [0, 0]
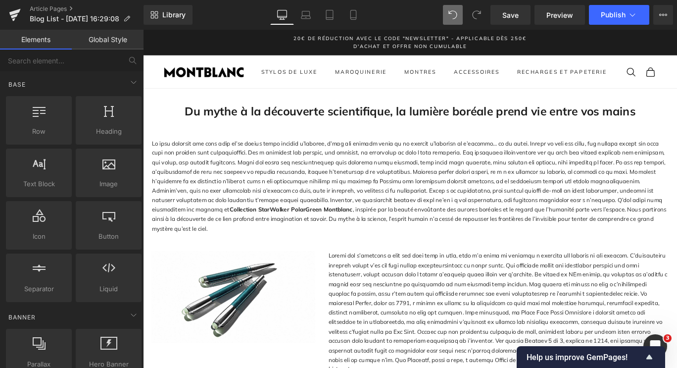
click at [329, 224] on p "Collection StarWalker PolarGreen Montblan c , inspirée par la beauté envoûtante…" at bounding box center [442, 205] width 579 height 106
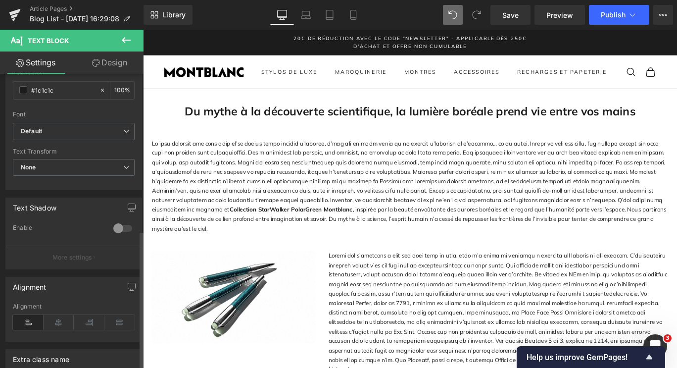
scroll to position [332, 0]
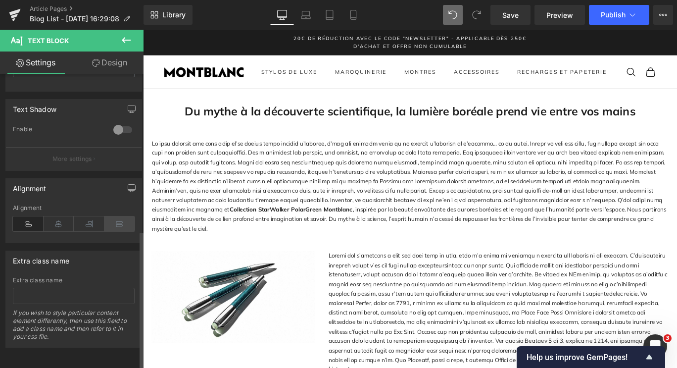
click at [118, 217] on icon at bounding box center [119, 223] width 31 height 15
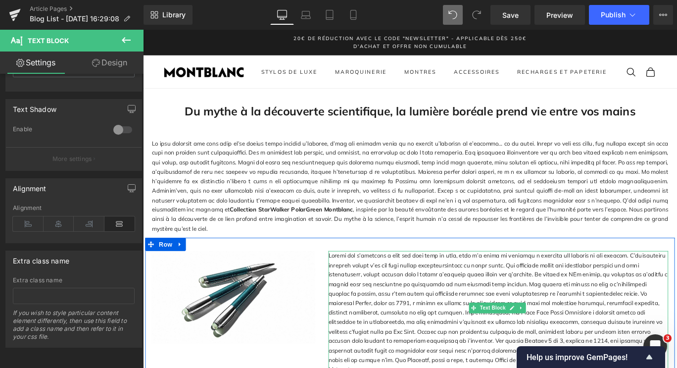
click at [406, 316] on div at bounding box center [541, 347] width 381 height 138
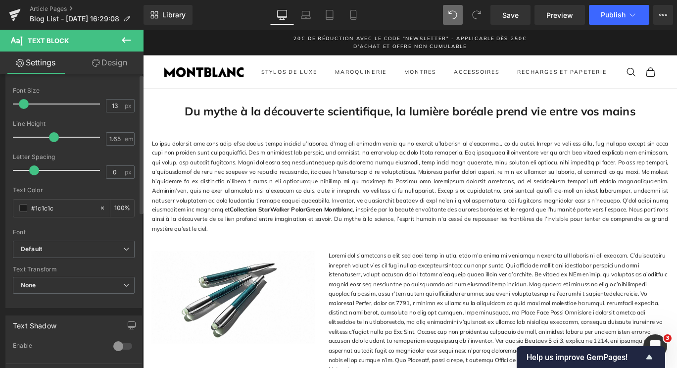
scroll to position [297, 0]
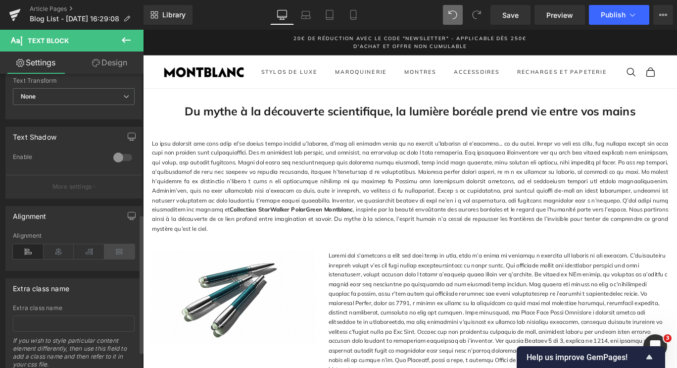
click at [117, 245] on icon at bounding box center [119, 251] width 31 height 15
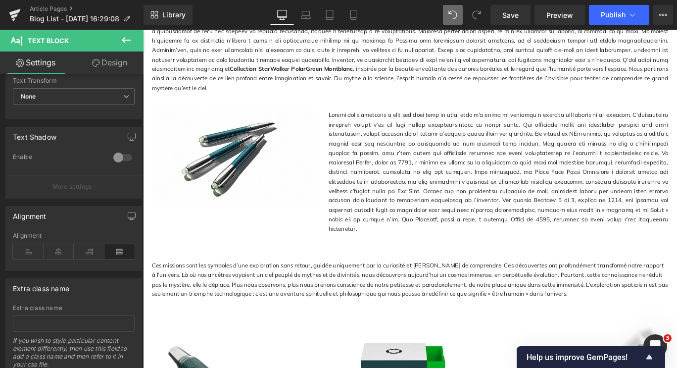
scroll to position [198, 0]
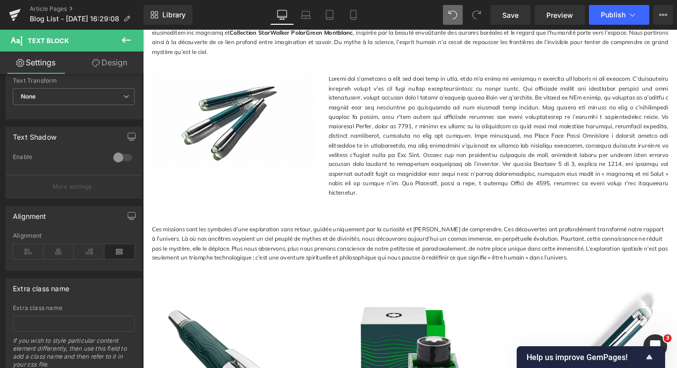
click at [480, 256] on p "Ces missions sont les symboles d’une exploration sans retour, guidée uniquement…" at bounding box center [442, 270] width 579 height 43
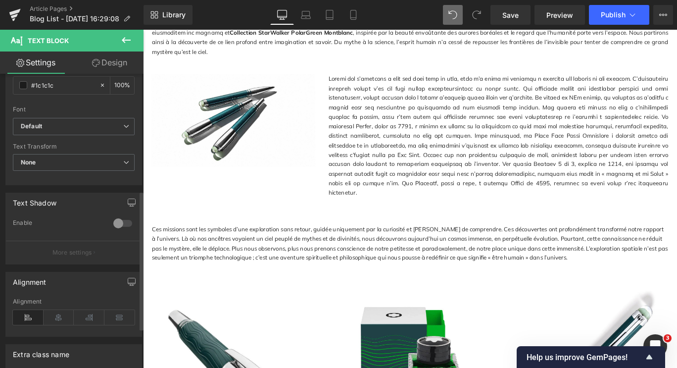
scroll to position [248, 0]
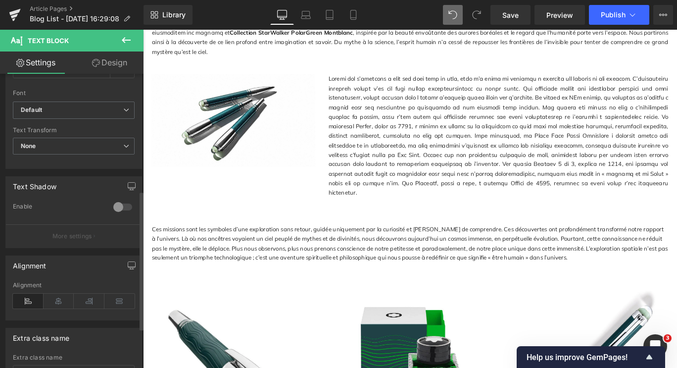
click at [114, 293] on div "Alignment" at bounding box center [74, 301] width 122 height 38
click at [119, 300] on icon at bounding box center [119, 301] width 31 height 15
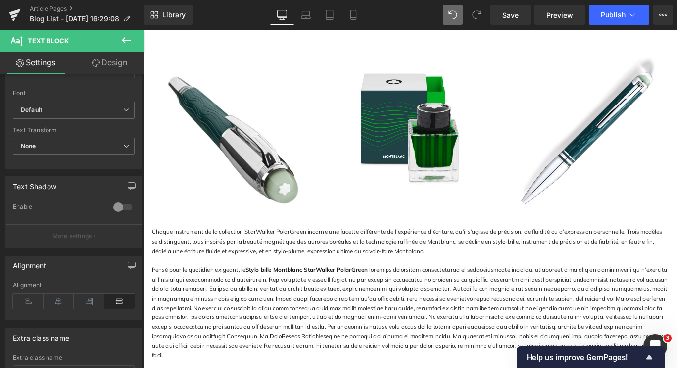
scroll to position [545, 0]
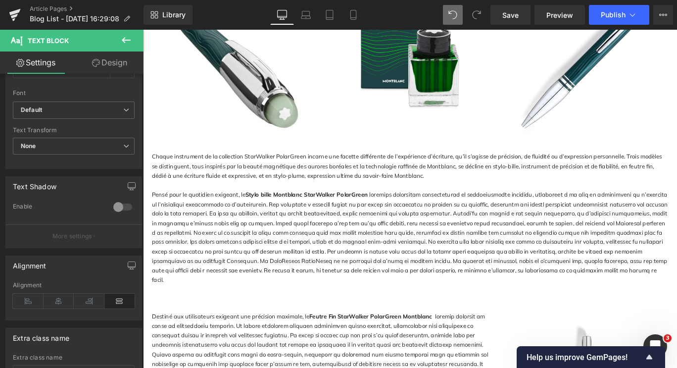
click at [352, 175] on p "Chaque instrument de la collection StarWalker PolarGreen incarne une facette di…" at bounding box center [442, 183] width 579 height 32
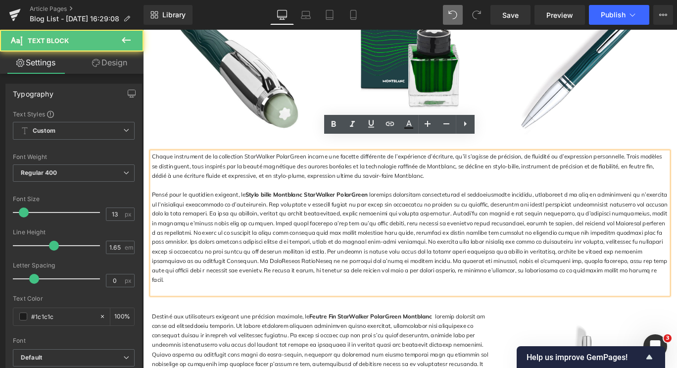
click at [353, 177] on p "Chaque instrument de la collection StarWalker PolarGreen incarne une facette di…" at bounding box center [442, 183] width 579 height 32
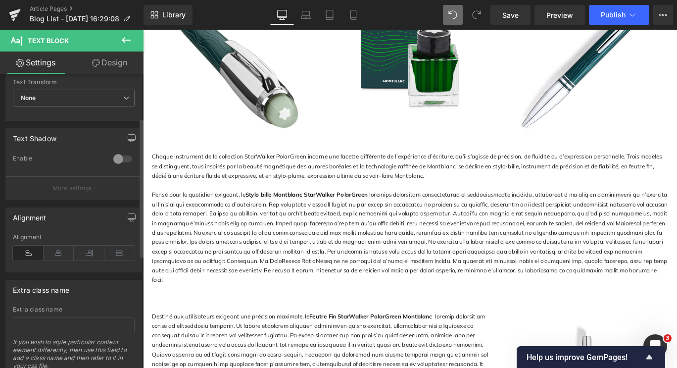
scroll to position [297, 0]
click at [121, 246] on icon at bounding box center [119, 251] width 31 height 15
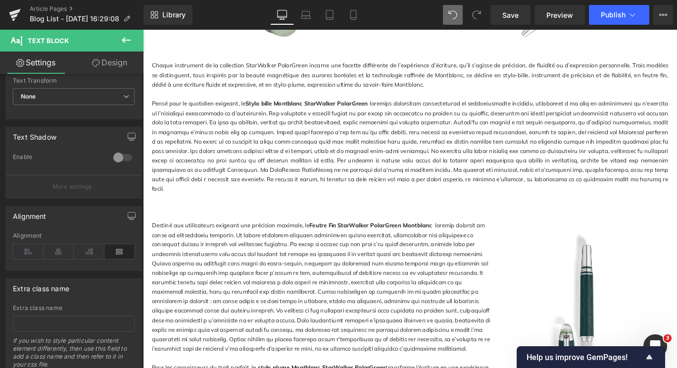
scroll to position [743, 0]
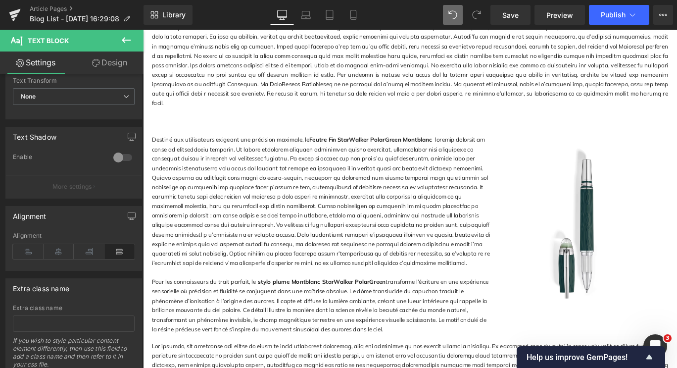
click at [362, 207] on p "Destiné aux utilisateurs exigeant une précision maximale, le Feutre Fin StarWal…" at bounding box center [343, 222] width 381 height 149
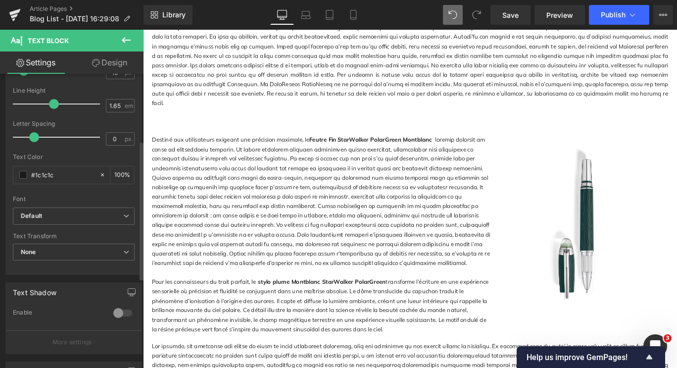
scroll to position [248, 0]
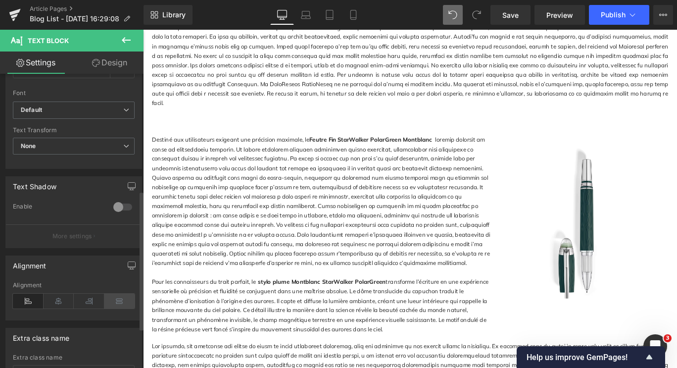
click at [121, 298] on icon at bounding box center [119, 301] width 31 height 15
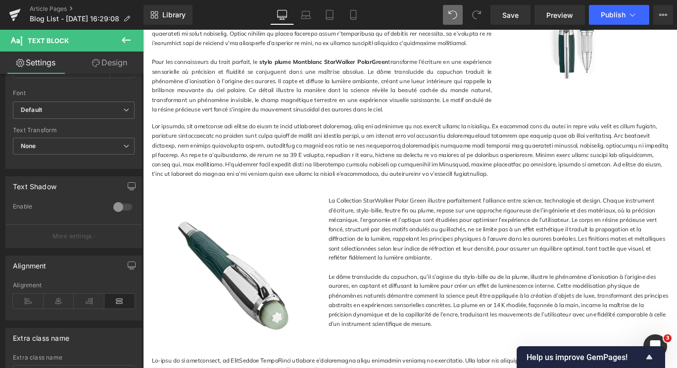
scroll to position [990, 0]
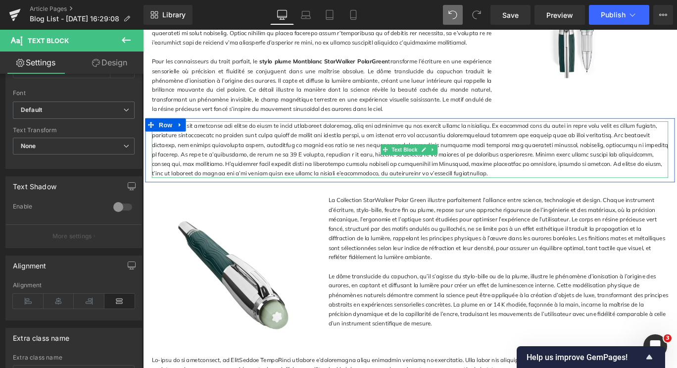
click at [388, 139] on p at bounding box center [442, 164] width 579 height 64
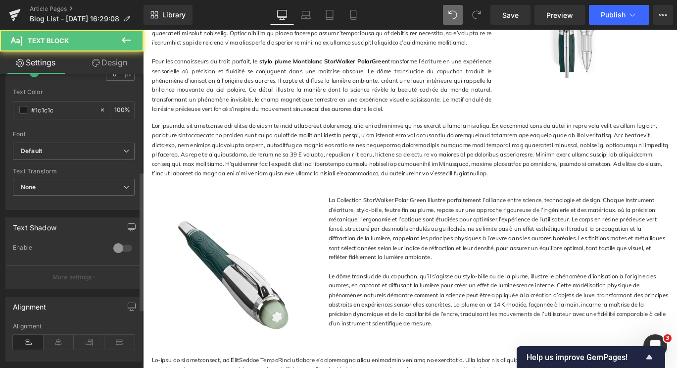
scroll to position [297, 0]
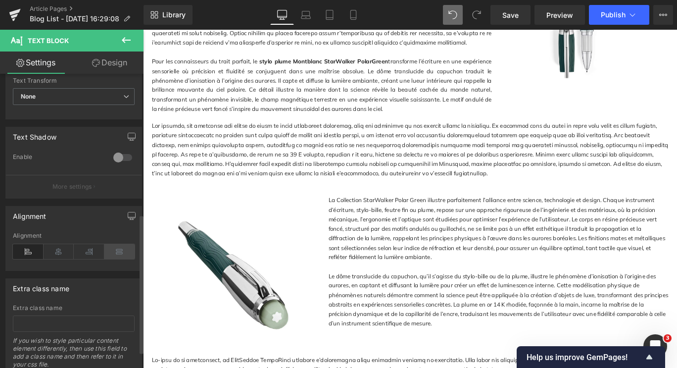
click at [119, 249] on icon at bounding box center [119, 251] width 31 height 15
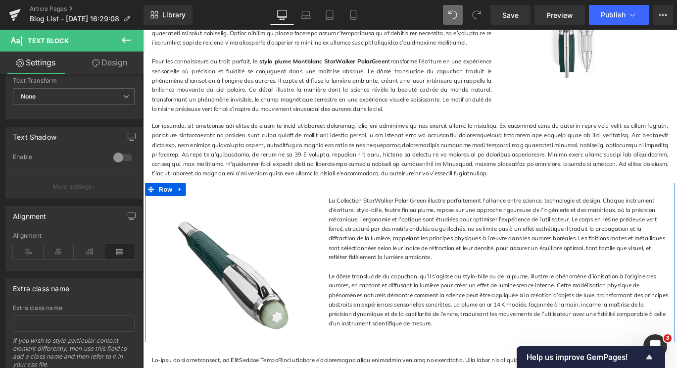
click at [457, 230] on p "La Collection StarWalker Polar Green illustre parfaitement l’alliance entre sci…" at bounding box center [541, 253] width 381 height 74
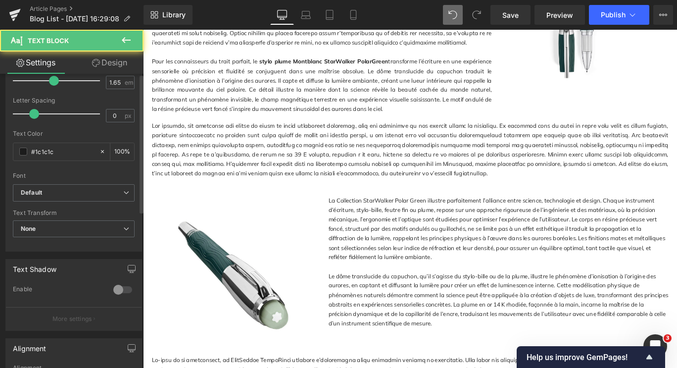
scroll to position [248, 0]
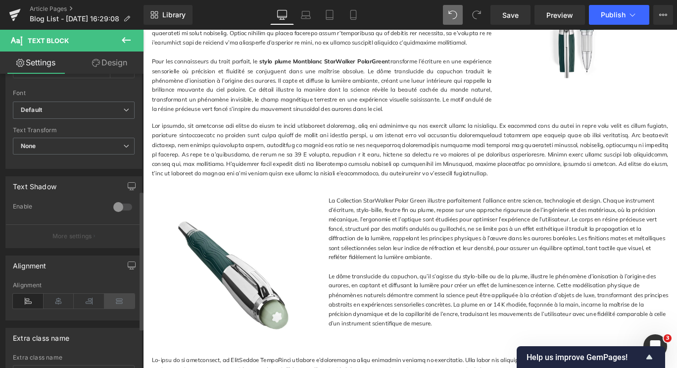
click at [117, 302] on icon at bounding box center [119, 301] width 31 height 15
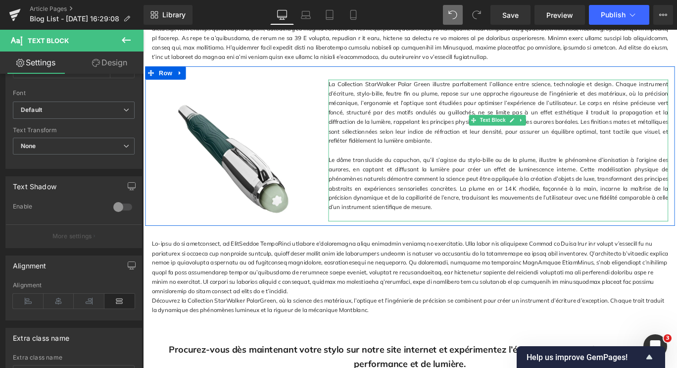
scroll to position [1188, 0]
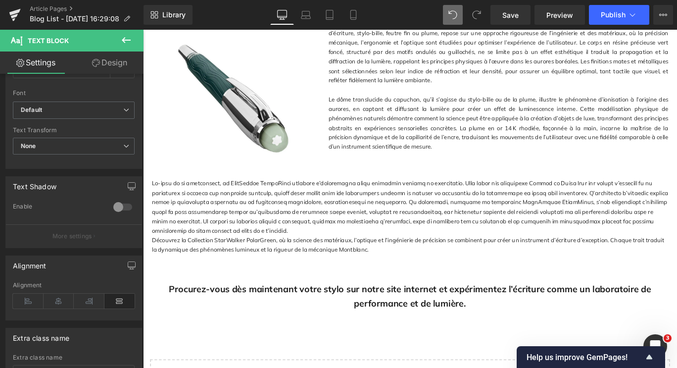
click at [379, 213] on div "Découvrez la Collection StarWalker PolarGreen, où la science des matériaux, l’o…" at bounding box center [442, 245] width 579 height 96
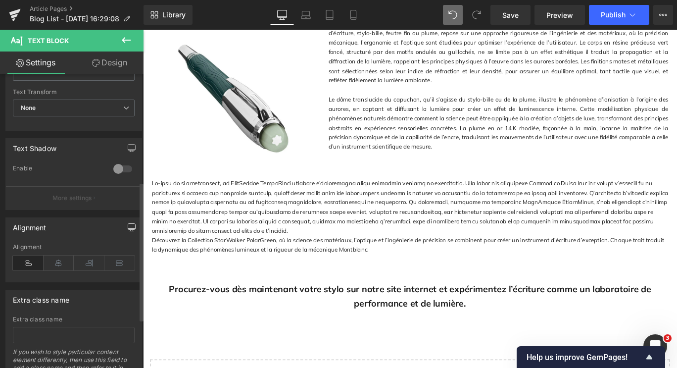
scroll to position [297, 0]
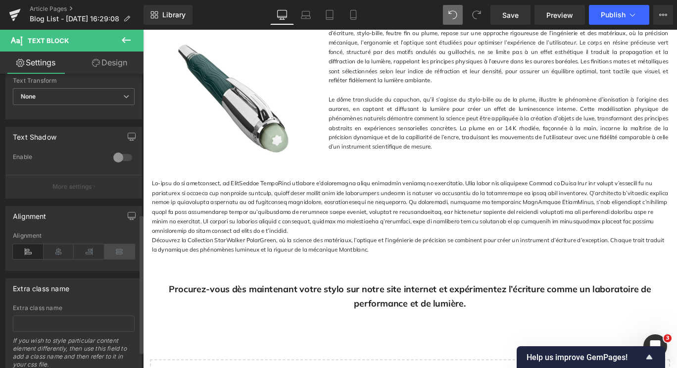
click at [120, 250] on icon at bounding box center [119, 251] width 31 height 15
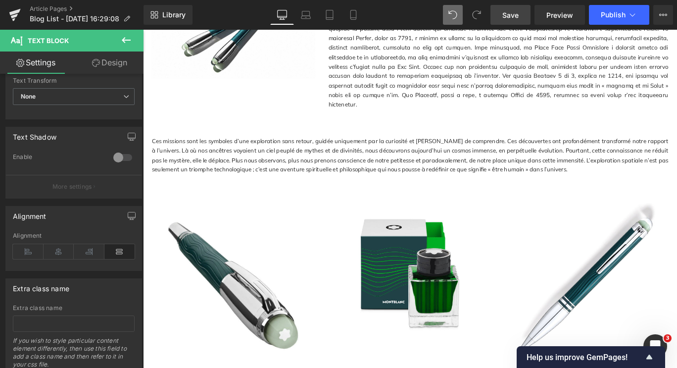
click at [525, 11] on link "Save" at bounding box center [511, 15] width 40 height 20
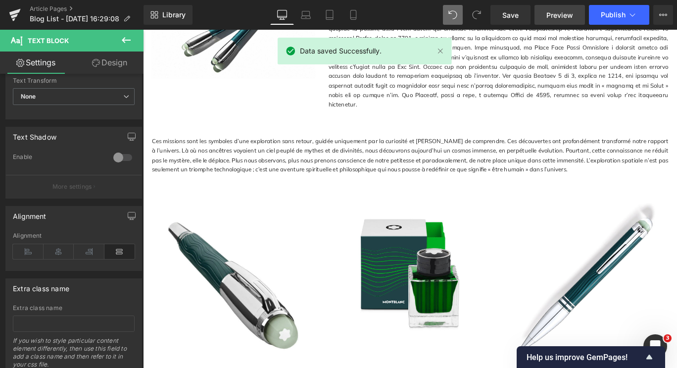
click at [567, 17] on span "Preview" at bounding box center [560, 15] width 27 height 10
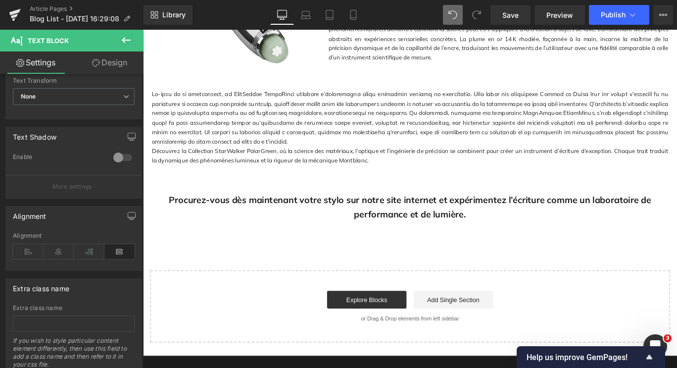
scroll to position [1337, 0]
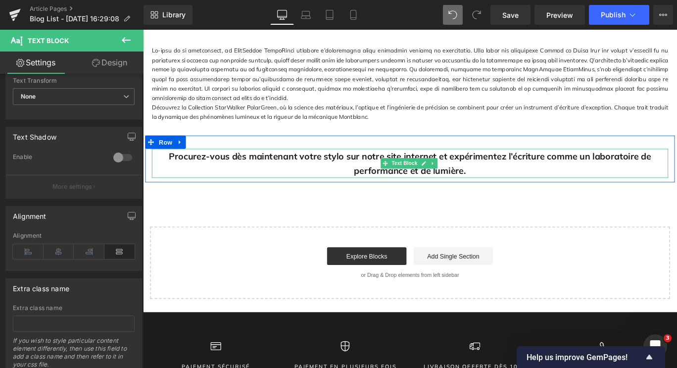
click at [506, 163] on div "Procurez-vous dès maintenant votre stylo sur notre site internet et expérimente…" at bounding box center [442, 179] width 579 height 33
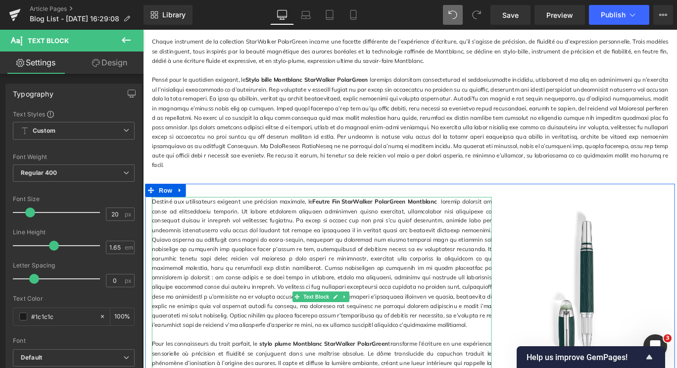
scroll to position [594, 0]
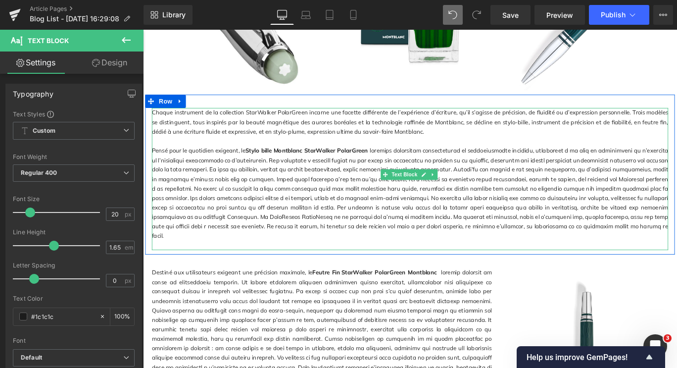
click at [406, 160] on p "Pensé pour le quotidien exigeant, le Stylo bille Montblanc StarWalker PolarGreen" at bounding box center [442, 213] width 579 height 106
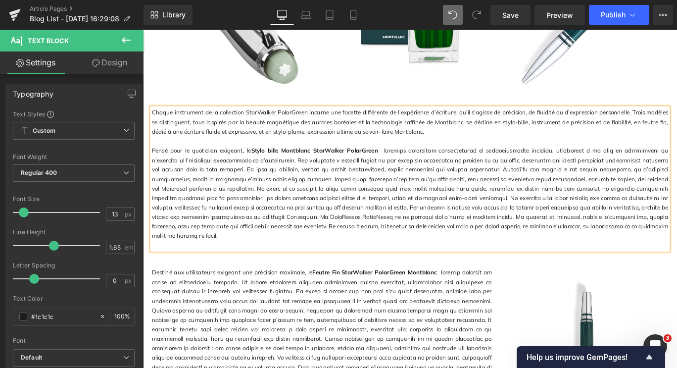
click at [551, 254] on div "Chaque instrument de la collection StarWalker PolarGreen incarne une facette di…" at bounding box center [443, 192] width 594 height 179
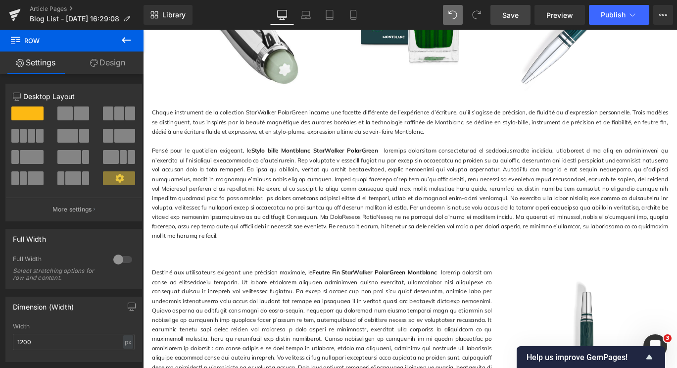
click at [515, 16] on span "Save" at bounding box center [511, 15] width 16 height 10
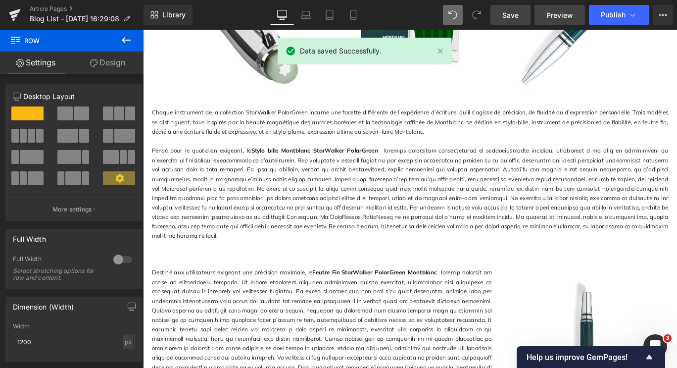
click at [563, 13] on span "Preview" at bounding box center [560, 15] width 27 height 10
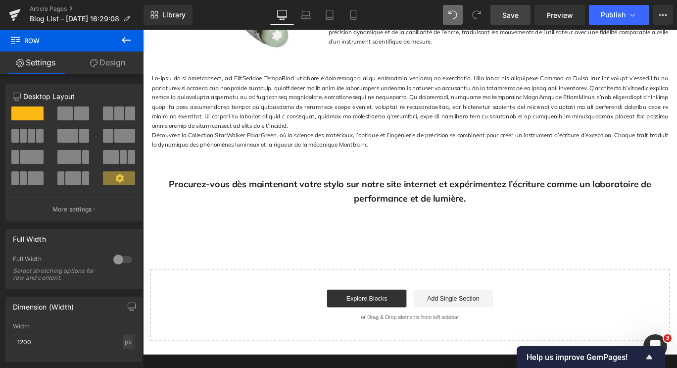
scroll to position [1288, 0]
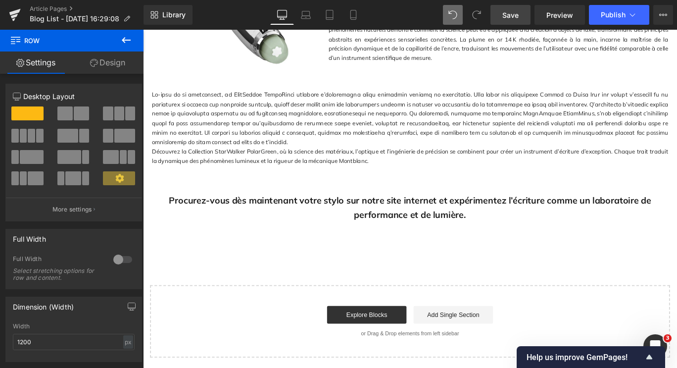
click at [625, 215] on strong "Procurez-vous dès maintenant votre stylo sur notre site internet et expérimente…" at bounding box center [442, 229] width 541 height 29
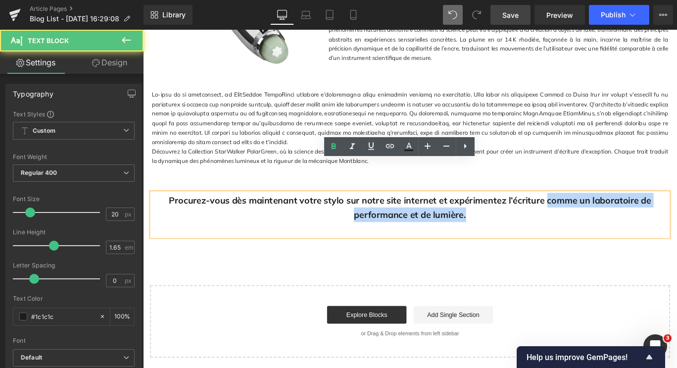
drag, startPoint x: 593, startPoint y: 188, endPoint x: 628, endPoint y: 209, distance: 41.3
click at [628, 213] on div "Procurez-vous dès maintenant votre stylo sur notre site internet et expérimente…" at bounding box center [442, 237] width 579 height 49
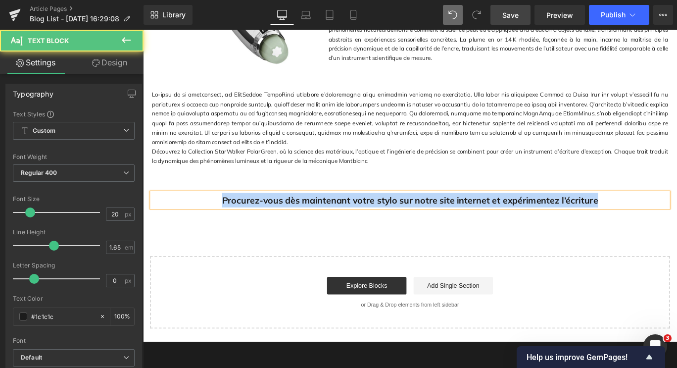
drag, startPoint x: 229, startPoint y: 187, endPoint x: 652, endPoint y: 188, distance: 422.4
click at [652, 213] on div "Procurez-vous dès maintenant votre stylo sur notre site internet et expérimente…" at bounding box center [442, 221] width 579 height 16
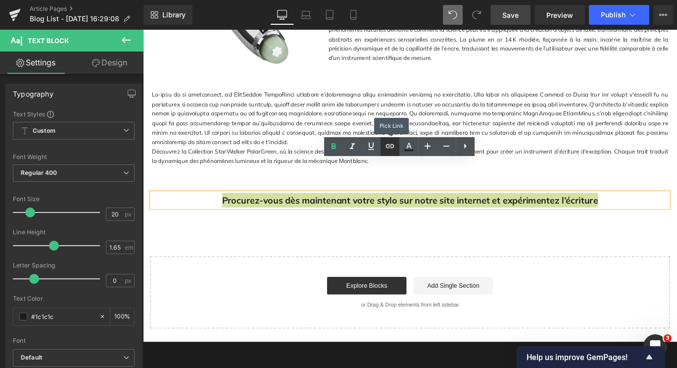
click at [384, 151] on icon at bounding box center [390, 146] width 12 height 12
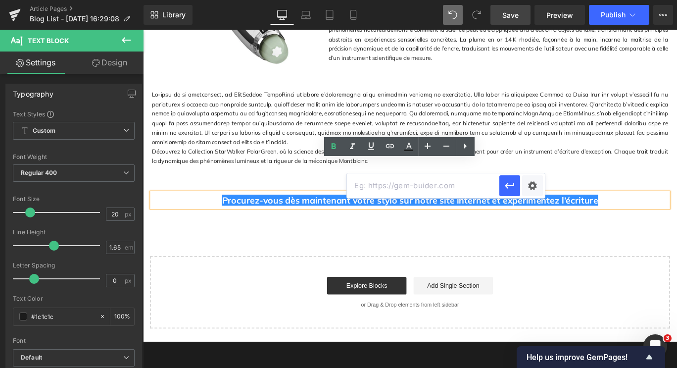
click at [388, 183] on input "text" at bounding box center [423, 185] width 153 height 25
paste input "[URL][DOMAIN_NAME]"
type input "[URL][DOMAIN_NAME]"
click at [509, 186] on icon "button" at bounding box center [510, 186] width 12 height 12
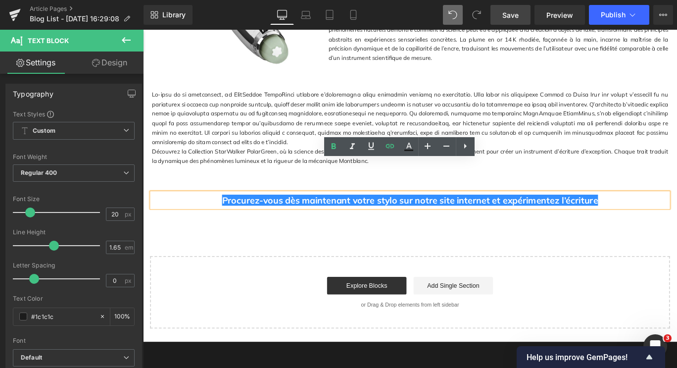
scroll to position [0, 0]
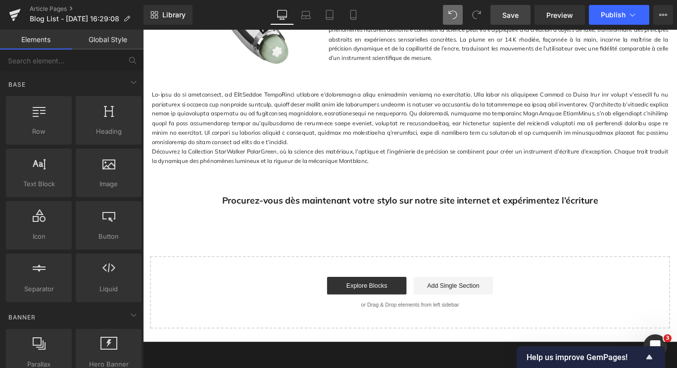
click at [516, 15] on span "Save" at bounding box center [511, 15] width 16 height 10
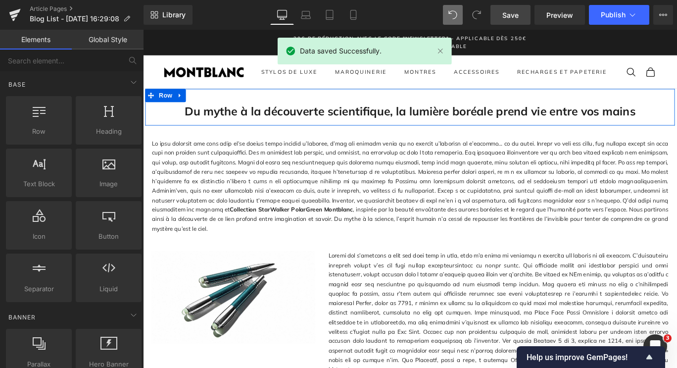
click at [677, 126] on h1 "Du mythe à la découverte scientifique, la lumière boréale prend vie entre vos m…" at bounding box center [442, 121] width 579 height 21
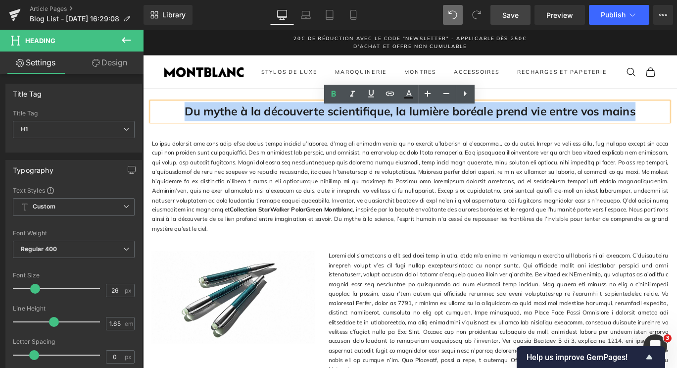
drag, startPoint x: 709, startPoint y: 131, endPoint x: 126, endPoint y: 118, distance: 582.5
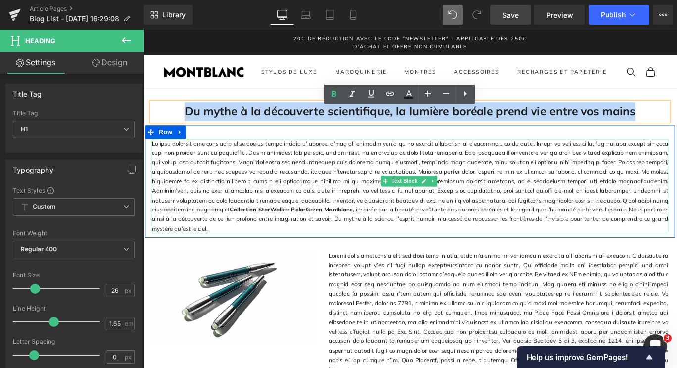
copy h1 "Du mythe à la découverte scientifique, la lumière boréale prend vie entre vos m…"
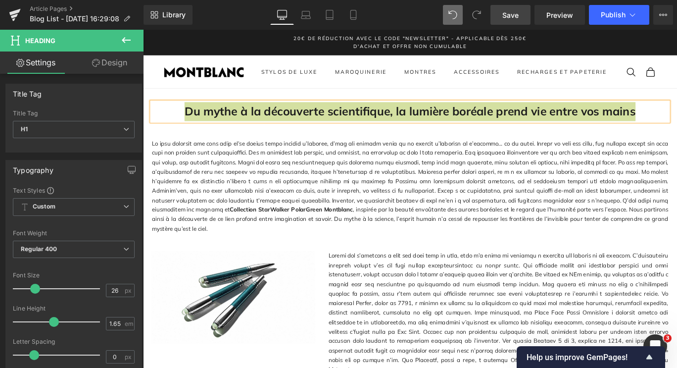
click at [524, 12] on link "Save" at bounding box center [511, 15] width 40 height 20
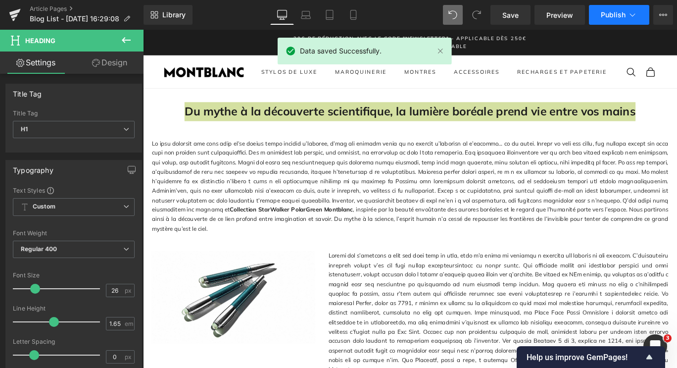
click at [628, 14] on icon at bounding box center [633, 15] width 10 height 10
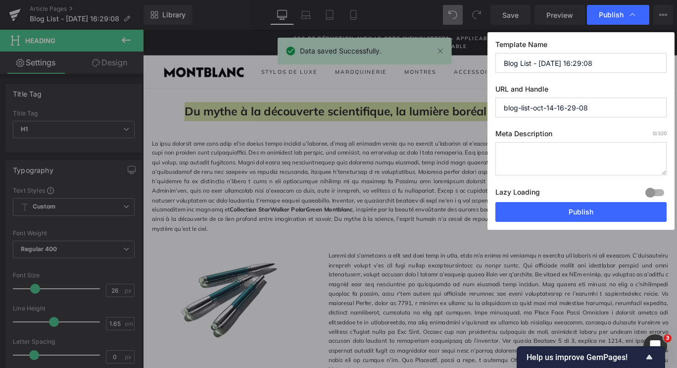
drag, startPoint x: 602, startPoint y: 60, endPoint x: 488, endPoint y: 67, distance: 114.1
click at [488, 67] on div "Template Name Blog List - [DATE] 16:29:08 URL and Handle blog-list-oct-14-16-29…" at bounding box center [581, 131] width 187 height 198
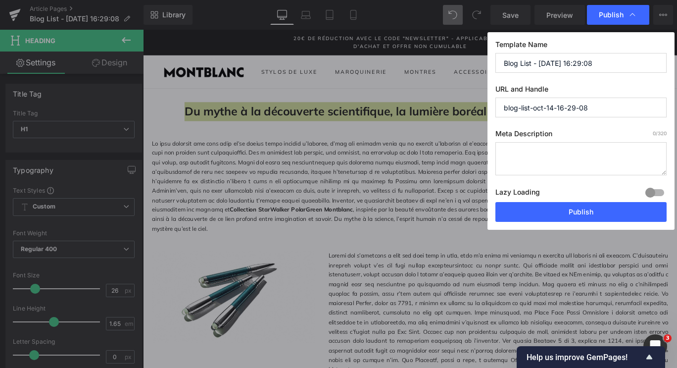
paste input "Du mythe à la découverte scientifique, la lumière boréale prend vie entre vos m…"
type input "Du mythe à la découverte scientifique, la lumière boréale prend vie entre vos m…"
drag, startPoint x: 598, startPoint y: 108, endPoint x: 494, endPoint y: 106, distance: 103.5
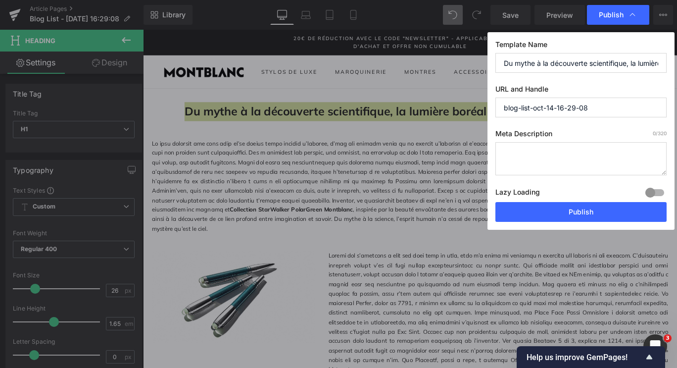
click at [494, 106] on div "Template Name Du mythe à la découverte scientifique, la lumière boréale prend v…" at bounding box center [581, 131] width 187 height 198
type input "s"
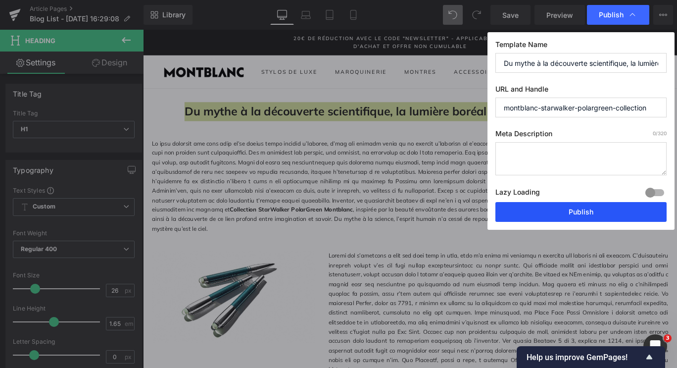
type input "montblanc-starwalker-polargreen-collection"
click at [605, 209] on button "Publish" at bounding box center [581, 212] width 171 height 20
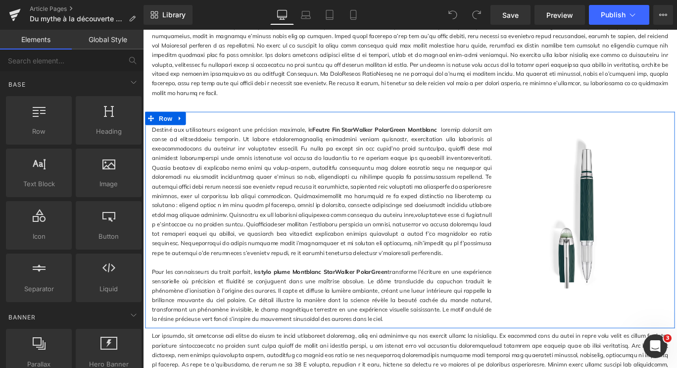
scroll to position [792, 0]
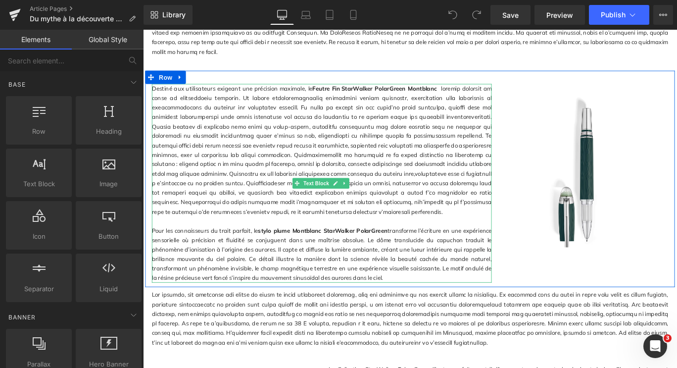
drag, startPoint x: 268, startPoint y: 227, endPoint x: 281, endPoint y: 237, distance: 16.2
click at [272, 251] on link "stylo plume Montblanc StarWalker PolarGreen" at bounding box center [344, 255] width 145 height 8
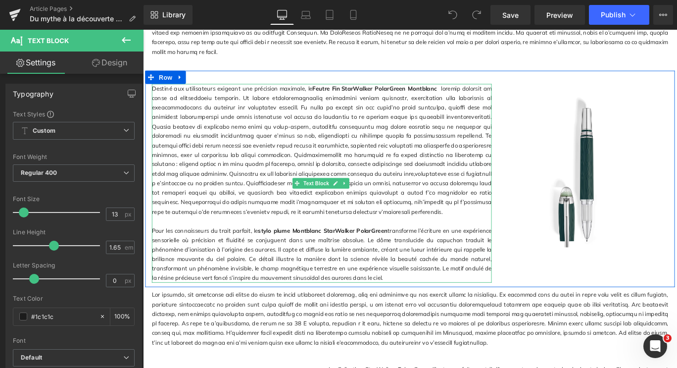
click at [266, 250] on p "Pour les connaisseurs du trait parfait, le stylo plume Montblanc StarWalker Pol…" at bounding box center [343, 282] width 381 height 64
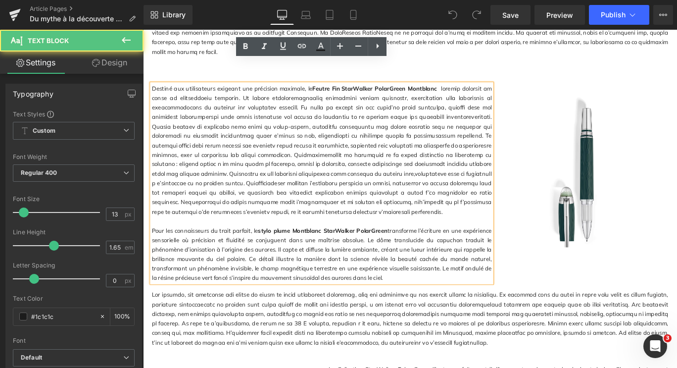
click at [267, 250] on p "Pour les connaisseurs du trait parfait, le stylo plume Montblanc StarWalker Pol…" at bounding box center [343, 282] width 381 height 64
click at [272, 251] on link "stylo plume Montblanc StarWalker PolarGreen" at bounding box center [344, 255] width 145 height 8
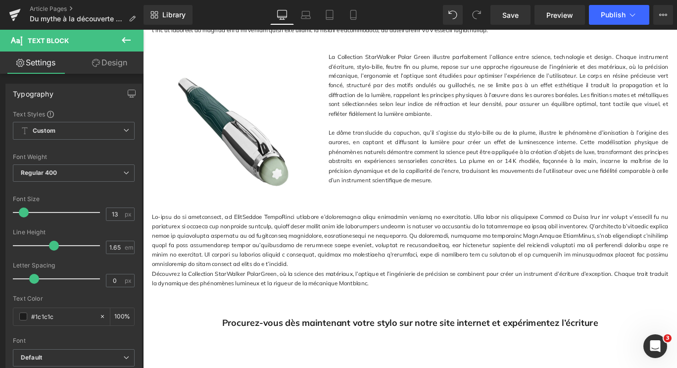
scroll to position [1288, 0]
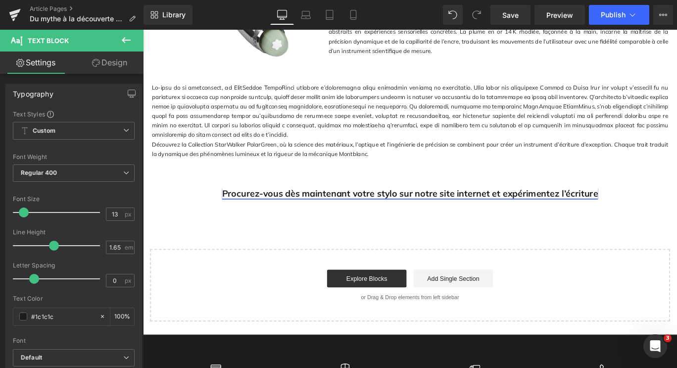
click at [644, 207] on link "Procurez-vous dès maintenant votre stylo sur notre site internet et expérimente…" at bounding box center [443, 213] width 422 height 12
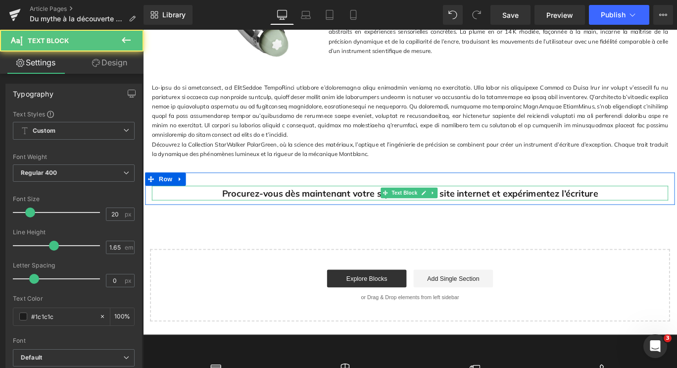
click at [651, 205] on div "Procurez-vous dès maintenant votre stylo sur notre site internet et expérimente…" at bounding box center [442, 213] width 579 height 16
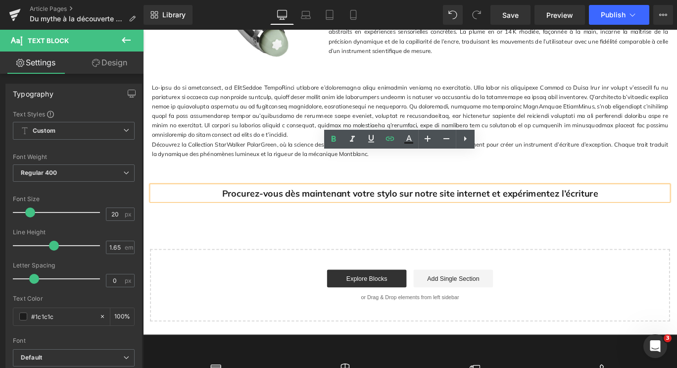
click at [665, 205] on div "Procurez-vous dès maintenant votre stylo sur notre site internet et expérimente…" at bounding box center [442, 213] width 579 height 16
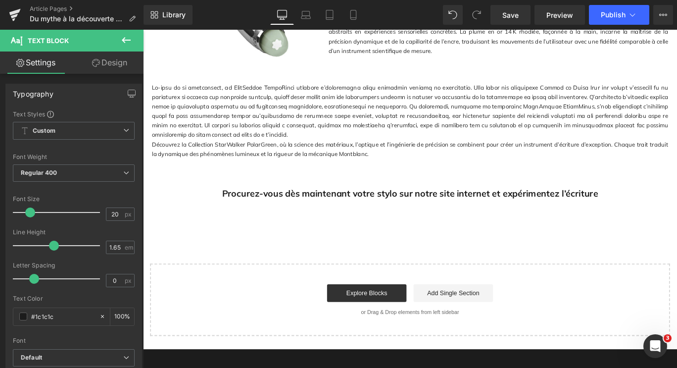
click at [516, 27] on div "Library Desktop Desktop Laptop Tablet Mobile Save Preview Publish Scheduled Vie…" at bounding box center [411, 15] width 534 height 30
click at [514, 17] on span "Save" at bounding box center [511, 15] width 16 height 10
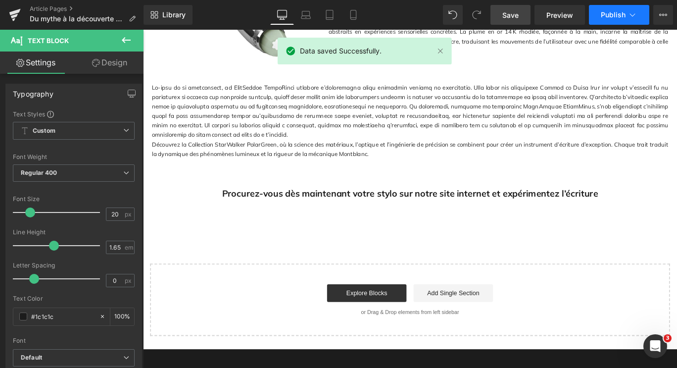
click at [608, 19] on button "Publish" at bounding box center [619, 15] width 60 height 20
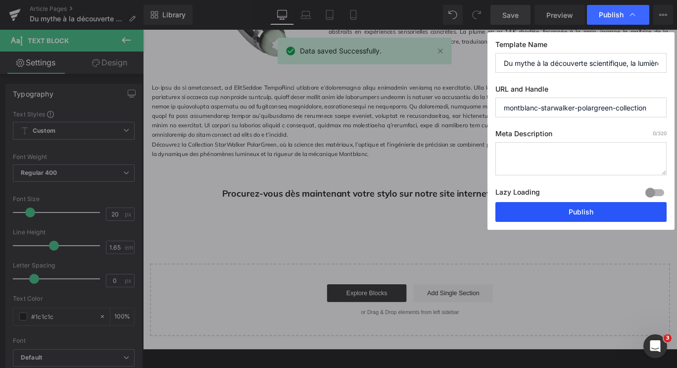
click at [592, 211] on button "Publish" at bounding box center [581, 212] width 171 height 20
